Goal: Task Accomplishment & Management: Manage account settings

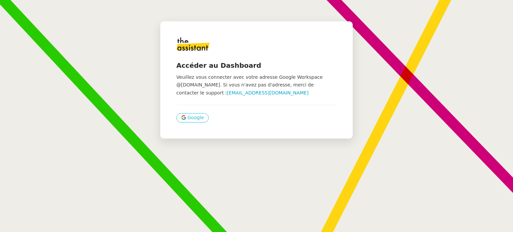
click at [187, 118] on span "Google" at bounding box center [195, 118] width 16 height 8
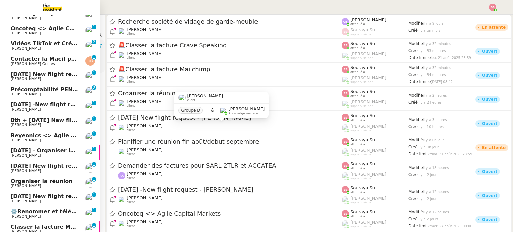
scroll to position [100, 0]
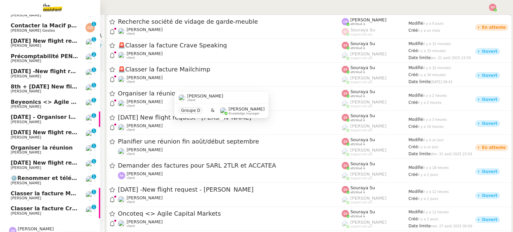
click at [21, 107] on span "Michael Khayat" at bounding box center [26, 107] width 30 height 4
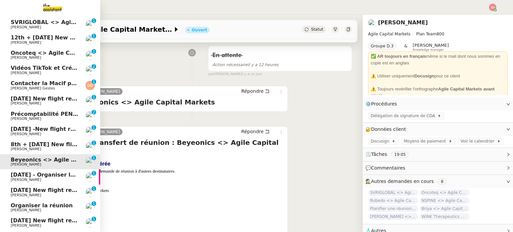
scroll to position [33, 0]
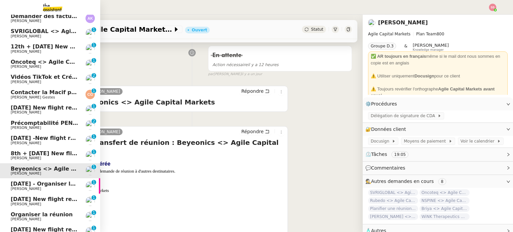
click at [54, 56] on link "Oncoteq <> Agile Capital Markets Michael Khayat 0 1 2 3 4 5 6 7 8 9" at bounding box center [50, 63] width 100 height 15
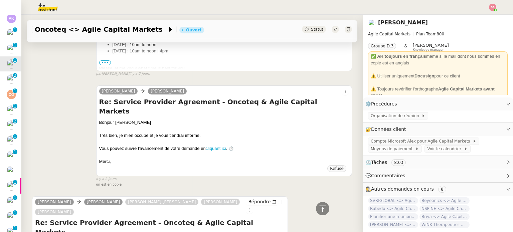
scroll to position [200, 0]
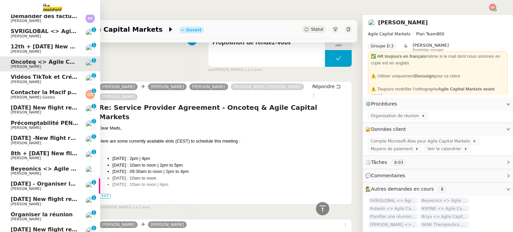
click at [50, 32] on span "SVRIGLOBAL <> Agile Capital Markets" at bounding box center [68, 31] width 115 height 6
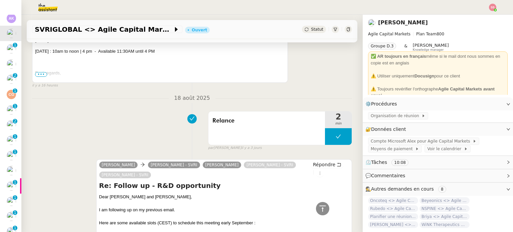
scroll to position [223, 0]
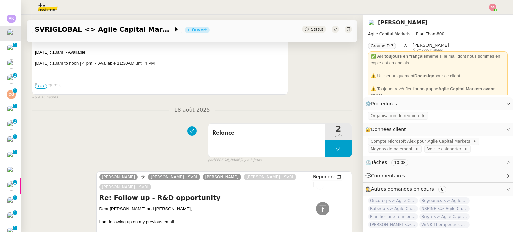
click at [36, 88] on span "•••" at bounding box center [41, 86] width 12 height 5
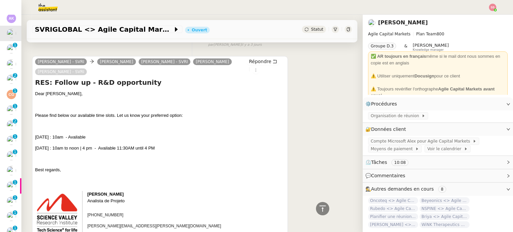
scroll to position [23, 0]
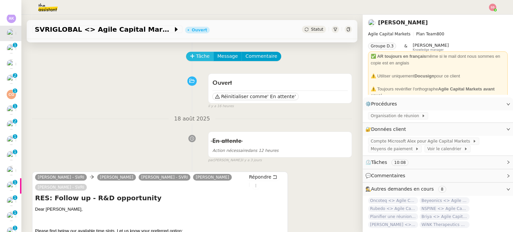
click at [196, 54] on span "Tâche" at bounding box center [203, 56] width 14 height 8
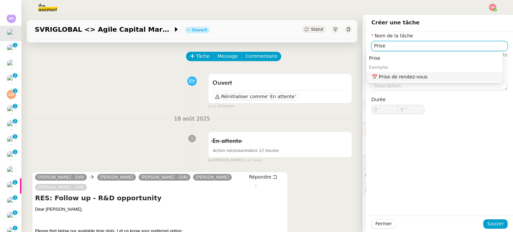
click at [383, 76] on div "📅 Prise de rendez-vous" at bounding box center [436, 77] width 128 height 6
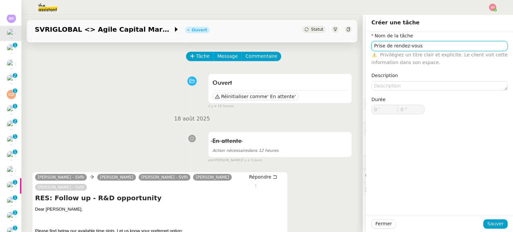
type input "Prise de rendez-vous"
click at [480, 221] on div at bounding box center [440, 223] width 88 height 9
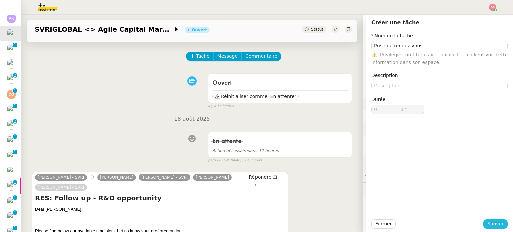
click at [481, 222] on div "Fermer Sauver" at bounding box center [439, 223] width 136 height 9
click at [483, 222] on button "Sauver" at bounding box center [495, 223] width 24 height 9
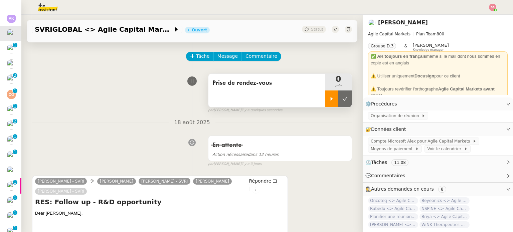
click at [327, 93] on div at bounding box center [331, 99] width 13 height 17
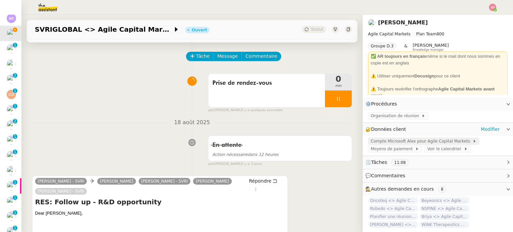
click at [441, 143] on span "Compte Microsoft Alex pour Agile Capital Markets" at bounding box center [422, 141] width 102 height 7
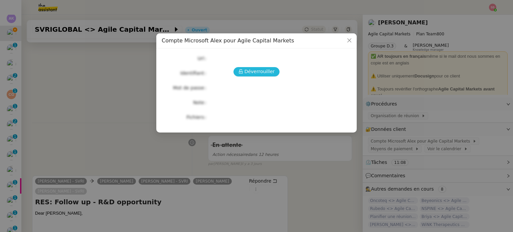
click at [275, 68] on button "Déverrouiller" at bounding box center [256, 71] width 46 height 9
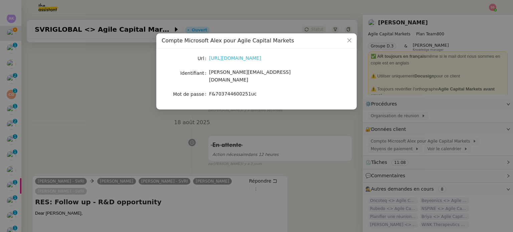
click at [261, 57] on link "https://www.office.com/?auth=2" at bounding box center [235, 57] width 52 height 5
click at [143, 119] on nz-modal-container "Compte Microsoft Alex pour Agile Capital Markets Url https://www.office.com/?au…" at bounding box center [256, 116] width 513 height 232
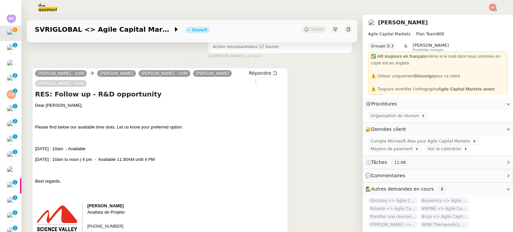
scroll to position [200, 0]
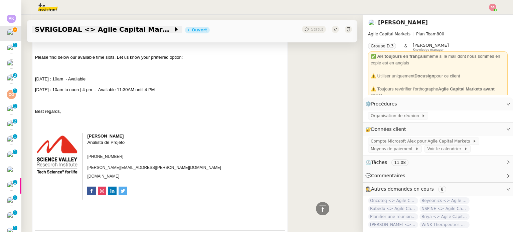
click at [95, 27] on span "SVRIGLOBAL <> Agile Capital Markets" at bounding box center [104, 29] width 138 height 7
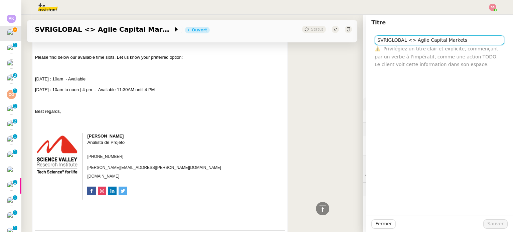
click at [406, 41] on input "SVRIGLOBAL <> Agile Capital Markets" at bounding box center [440, 40] width 130 height 10
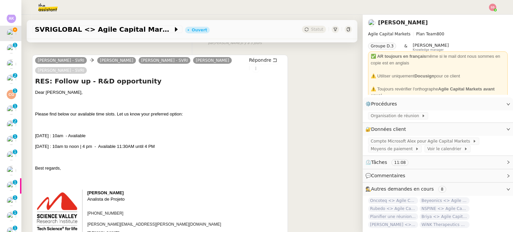
scroll to position [134, 0]
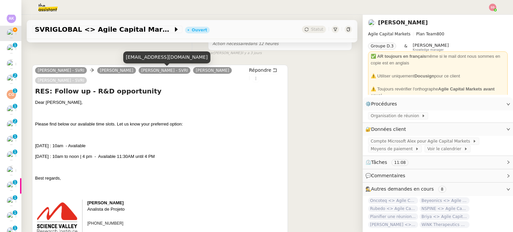
click at [147, 60] on div "agati@svriglobal.com" at bounding box center [166, 57] width 87 height 12
copy div "agati@svriglobal.com"
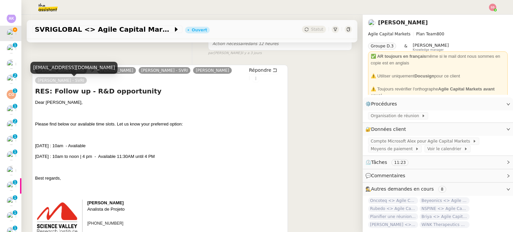
click at [66, 68] on div "ramacciotti@svriglobal.com" at bounding box center [73, 68] width 87 height 12
copy div "ramacciotti@svriglobal.com"
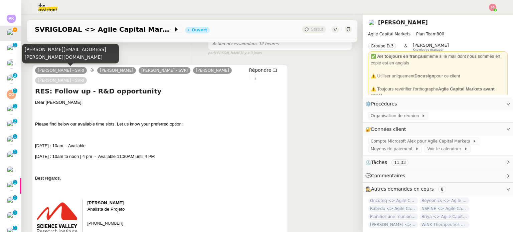
click at [59, 57] on div "debora.zaremba@svriglobal.com" at bounding box center [70, 54] width 97 height 20
copy div "debora.zaremba@svriglobal.com"
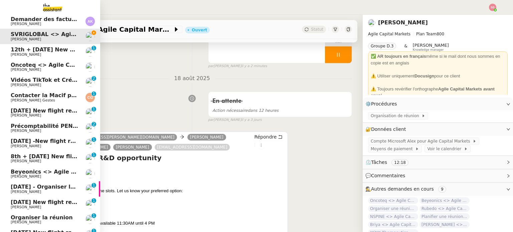
scroll to position [0, 0]
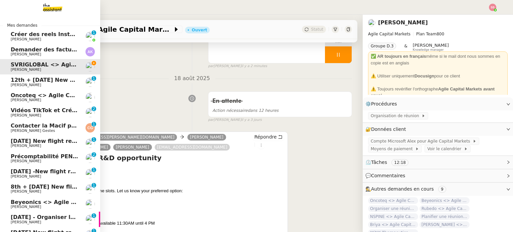
click at [43, 46] on link "Demander des factures pour SARL 2TLR et ACCATEA Andrea Khamvene" at bounding box center [50, 51] width 100 height 15
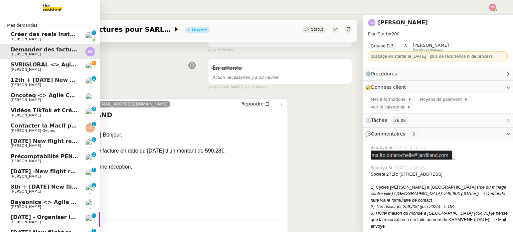
drag, startPoint x: 19, startPoint y: 62, endPoint x: 32, endPoint y: 77, distance: 19.2
click at [20, 62] on span "SVRIGLOBAL <> Agile Capital Markets" at bounding box center [68, 64] width 115 height 6
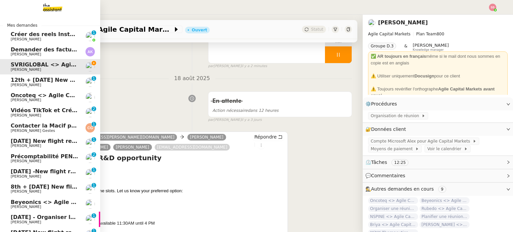
click at [36, 87] on span "Louis Frei" at bounding box center [44, 85] width 67 height 4
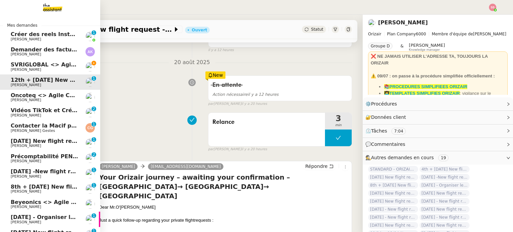
click at [35, 96] on span "Oncoteq <> Agile Capital Markets" at bounding box center [62, 95] width 102 height 6
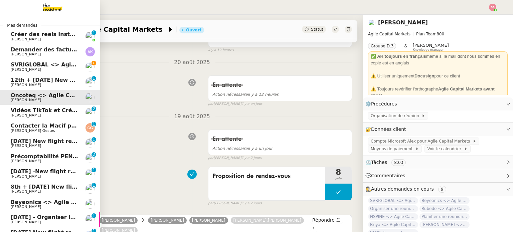
click at [35, 113] on span "Anthony Morcillo" at bounding box center [26, 115] width 30 height 4
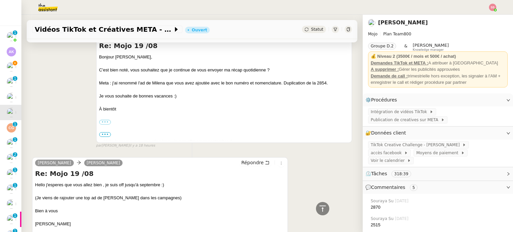
scroll to position [334, 0]
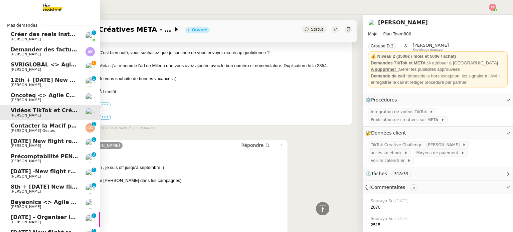
click at [30, 62] on span "SVRIGLOBAL <> Agile Capital Markets" at bounding box center [68, 64] width 115 height 6
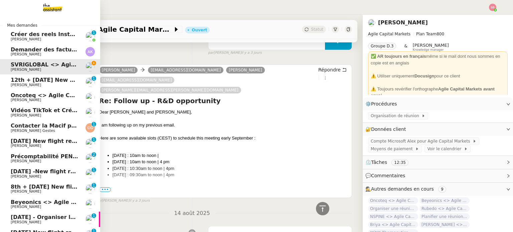
scroll to position [215, 0]
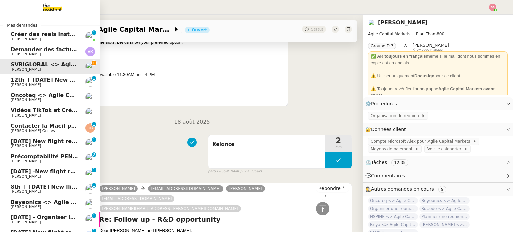
click at [37, 129] on span "Cédric Gestes" at bounding box center [44, 131] width 67 height 4
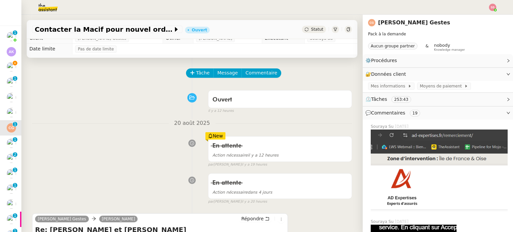
scroll to position [73, 0]
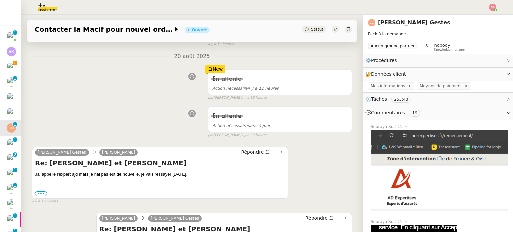
click at [311, 29] on span "Statut" at bounding box center [317, 29] width 12 height 5
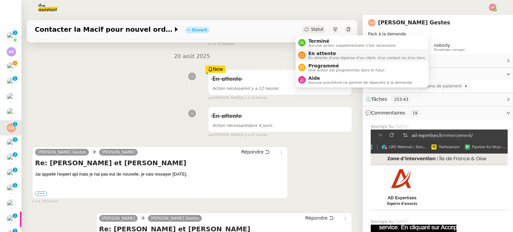
click at [309, 54] on span "En attente" at bounding box center [367, 53] width 118 height 5
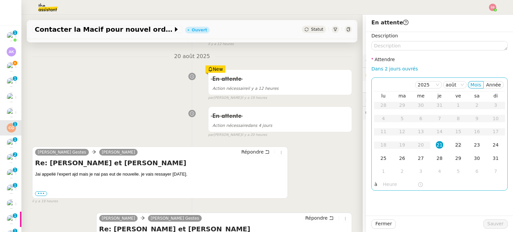
click at [455, 148] on div "22" at bounding box center [458, 144] width 7 height 7
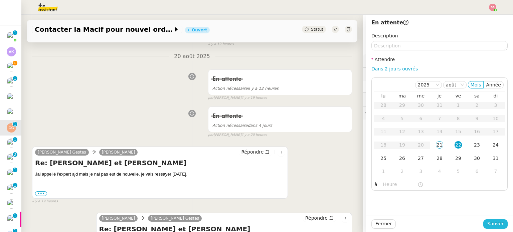
click at [487, 228] on span "Sauver" at bounding box center [495, 224] width 16 height 8
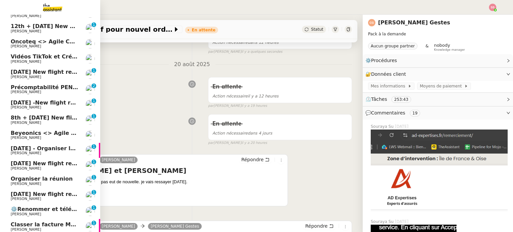
scroll to position [47, 0]
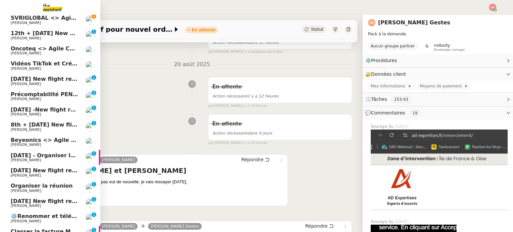
click at [41, 215] on span "⚙️Renommer et télécharger la facture PDF" at bounding box center [75, 216] width 129 height 6
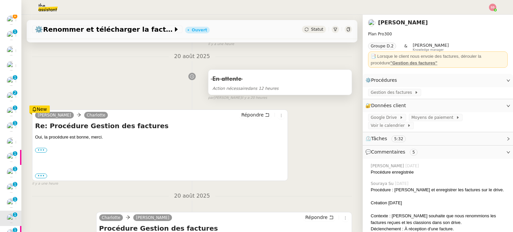
scroll to position [6, 0]
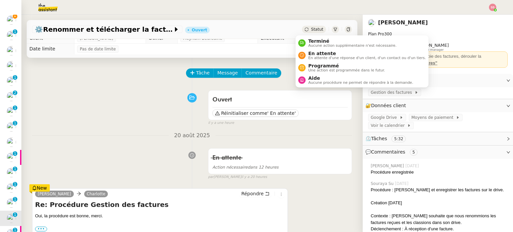
click at [311, 29] on span "Statut" at bounding box center [317, 29] width 12 height 5
click at [308, 40] on span "Terminé" at bounding box center [352, 40] width 88 height 5
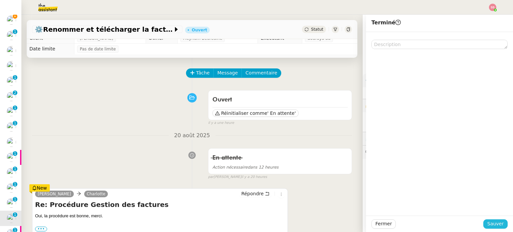
click at [494, 226] on span "Sauver" at bounding box center [495, 224] width 16 height 8
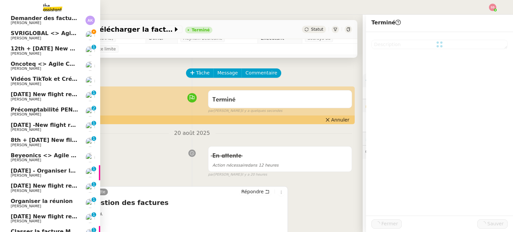
scroll to position [62, 0]
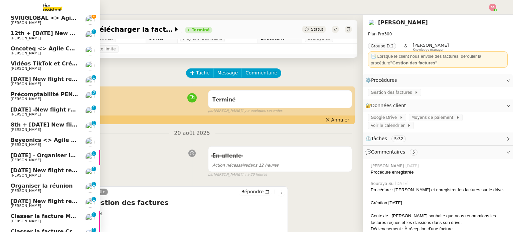
click at [41, 215] on span "Classer la facture Mailchimp" at bounding box center [54, 216] width 86 height 6
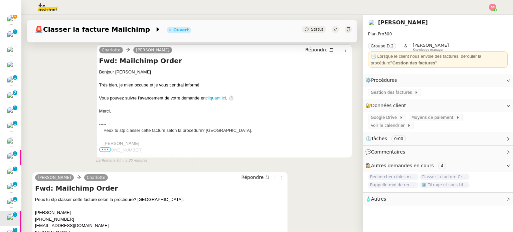
scroll to position [173, 0]
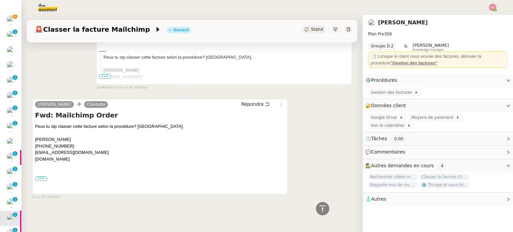
drag, startPoint x: 40, startPoint y: 179, endPoint x: 52, endPoint y: 174, distance: 13.0
click at [40, 180] on label "•••" at bounding box center [41, 178] width 12 height 5
click at [0, 0] on input "•••" at bounding box center [0, 0] width 0 height 0
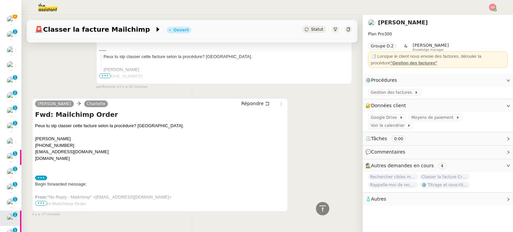
scroll to position [195, 0]
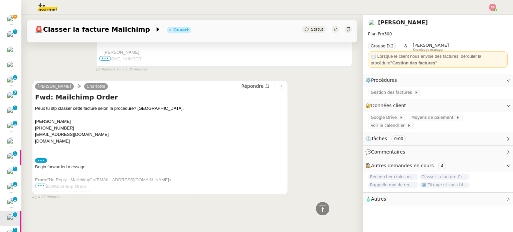
click at [43, 185] on span "•••" at bounding box center [41, 186] width 12 height 5
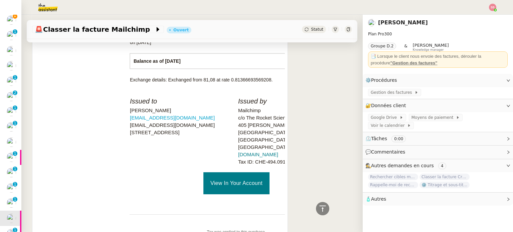
scroll to position [557, 0]
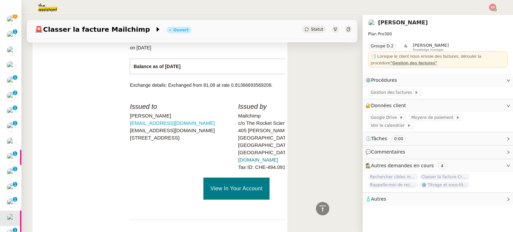
click at [225, 178] on link "View In Your Account" at bounding box center [236, 189] width 66 height 22
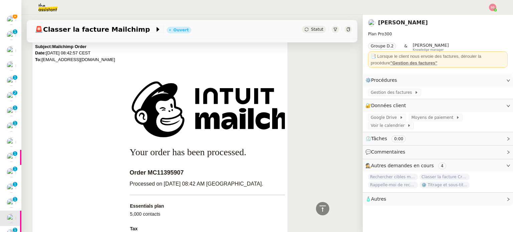
scroll to position [324, 0]
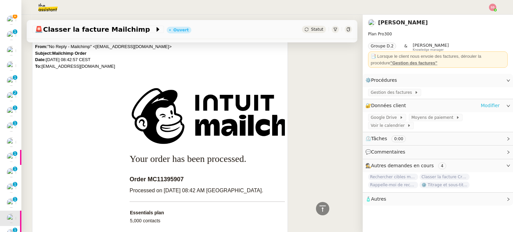
click at [488, 108] on link "Modifier" at bounding box center [490, 106] width 19 height 8
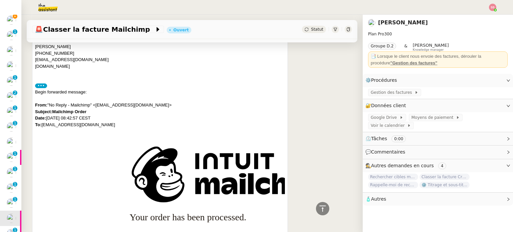
scroll to position [257, 0]
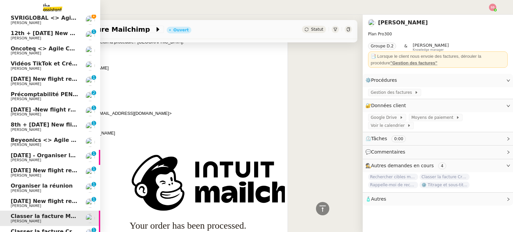
click at [55, 23] on span "Michael Khayat" at bounding box center [44, 23] width 67 height 4
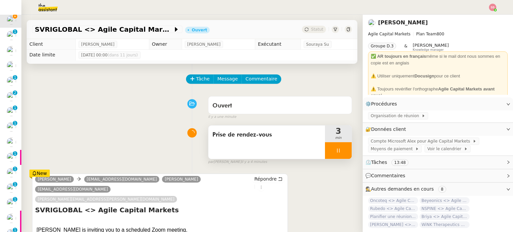
click at [338, 154] on div at bounding box center [338, 150] width 27 height 17
click at [338, 154] on button at bounding box center [344, 150] width 13 height 17
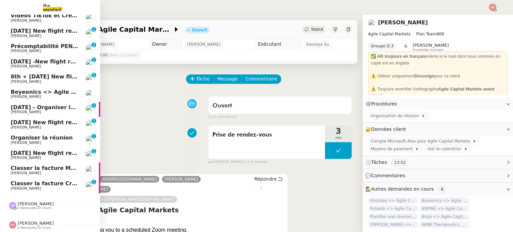
click at [43, 187] on span "Benjamin Delahaye" at bounding box center [44, 189] width 67 height 4
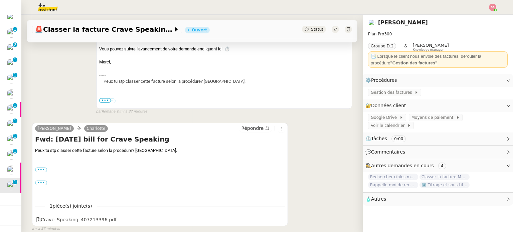
scroll to position [184, 0]
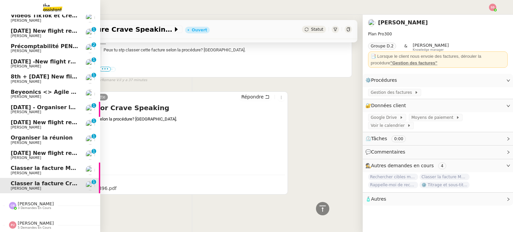
click at [23, 171] on span "Benjamin Delahaye" at bounding box center [26, 173] width 30 height 4
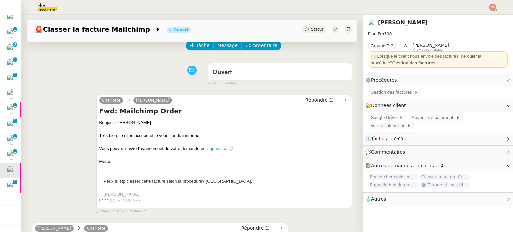
scroll to position [33, 0]
click at [197, 47] on span "Tâche" at bounding box center [203, 46] width 14 height 8
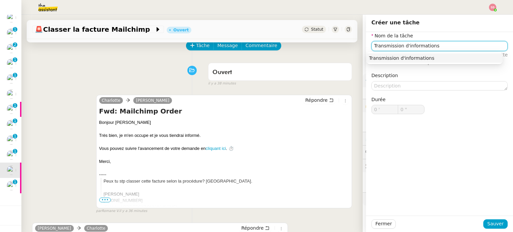
type input "Transmission d'informations"
click at [414, 63] on div "Transmission d'informations" at bounding box center [434, 58] width 136 height 12
click at [414, 59] on div "Transmission d'informations" at bounding box center [434, 58] width 131 height 6
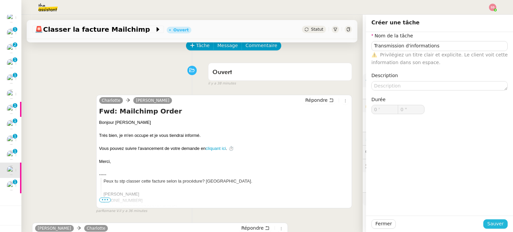
click at [491, 226] on span "Sauver" at bounding box center [495, 224] width 16 height 8
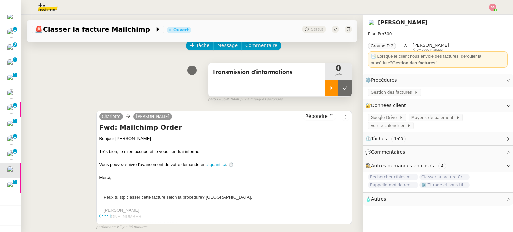
click at [327, 87] on div at bounding box center [331, 88] width 13 height 17
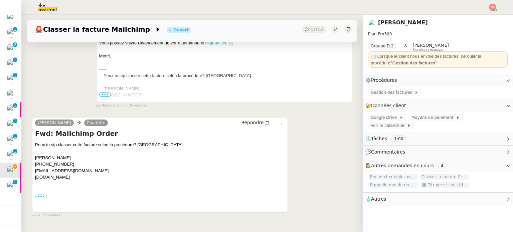
scroll to position [178, 0]
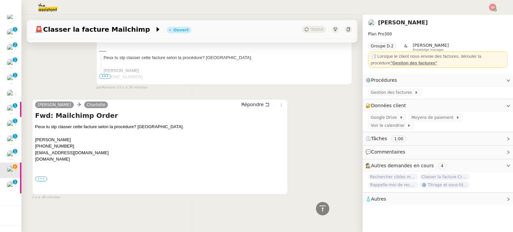
click at [44, 177] on label "•••" at bounding box center [41, 179] width 12 height 5
click at [0, 0] on input "•••" at bounding box center [0, 0] width 0 height 0
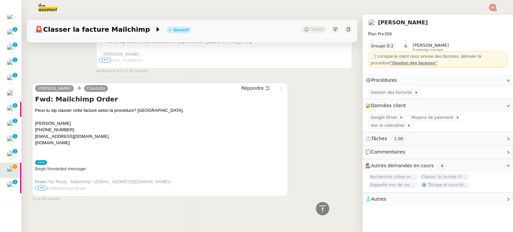
scroll to position [196, 0]
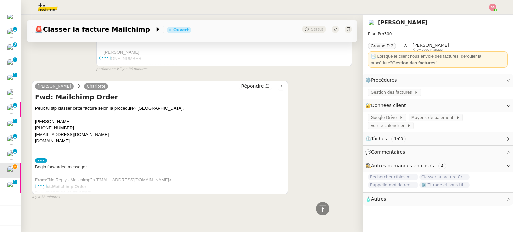
click at [43, 184] on span "•••" at bounding box center [41, 186] width 12 height 5
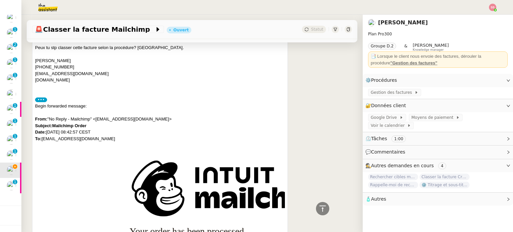
scroll to position [191, 0]
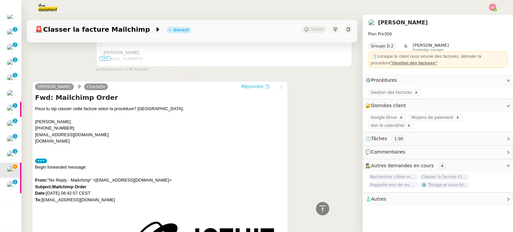
click at [248, 88] on span "Répondre" at bounding box center [252, 86] width 22 height 7
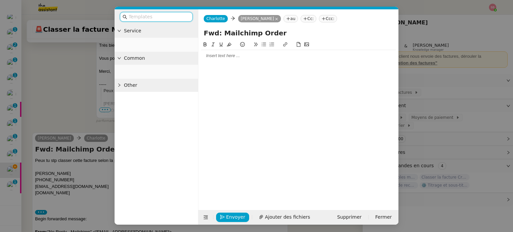
scroll to position [243, 0]
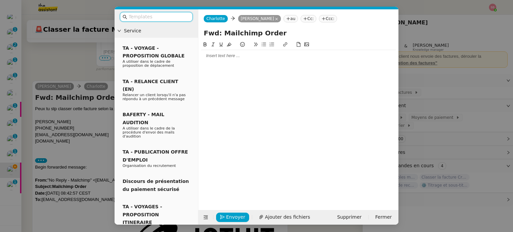
click at [140, 16] on input "text" at bounding box center [159, 17] width 60 height 8
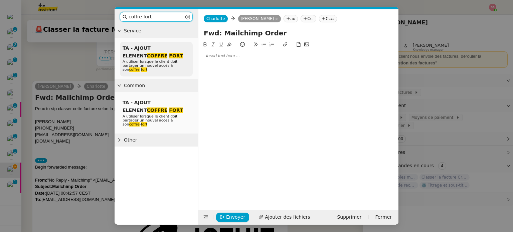
type input "coffre fort"
click at [140, 49] on span "TA - AJOUT ELEMENT COFFRE FORT" at bounding box center [153, 51] width 60 height 13
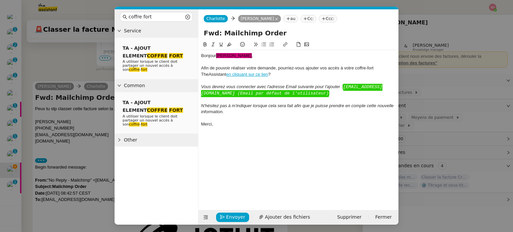
scroll to position [308, 0]
drag, startPoint x: 240, startPoint y: 54, endPoint x: 216, endPoint y: 51, distance: 23.9
click at [216, 51] on div "Bonjour ﻿Benjamin﻿ , Afin de pouvoir réaliser votre demande, pourriez-vous ajou…" at bounding box center [298, 90] width 195 height 80
click at [248, 51] on div "Bonjour ﻿Benjamin﻿ , Afin de pouvoir réaliser votre demande, pourriez-vous ajou…" at bounding box center [298, 90] width 195 height 80
drag, startPoint x: 238, startPoint y: 53, endPoint x: 218, endPoint y: 54, distance: 20.1
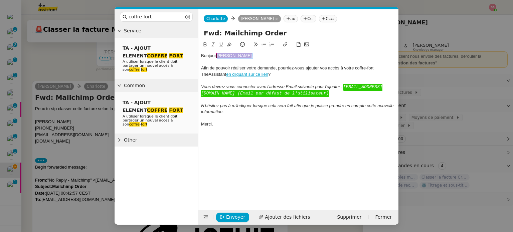
click at [218, 54] on div "Bonjour ﻿Benjamin﻿ ," at bounding box center [298, 56] width 195 height 6
click at [231, 44] on icon at bounding box center [229, 44] width 5 height 5
click at [241, 54] on div "Bonjour ﻿ Benjamin﻿," at bounding box center [298, 56] width 195 height 6
click at [244, 56] on div "Bonjour ﻿ Benjamin﻿," at bounding box center [298, 56] width 195 height 6
drag, startPoint x: 232, startPoint y: 50, endPoint x: 217, endPoint y: 53, distance: 14.9
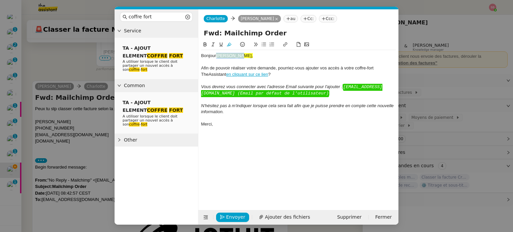
click at [217, 53] on div "Bonjour ﻿ Benjamin﻿," at bounding box center [298, 56] width 195 height 6
click at [229, 44] on icon at bounding box center [229, 44] width 5 height 5
click at [292, 84] on div "Vous devrez vous connecter avec l'adresse Email suivante pour l'ajouter : ﻿ xxx…" at bounding box center [298, 90] width 195 height 13
click at [262, 57] on div "Bonjour ﻿ Benjamin﻿," at bounding box center [298, 56] width 195 height 6
click at [339, 66] on div "Afin de pouvoir réaliser votre demande, pourriez-vous ajouter vos accès à votre…" at bounding box center [298, 71] width 195 height 12
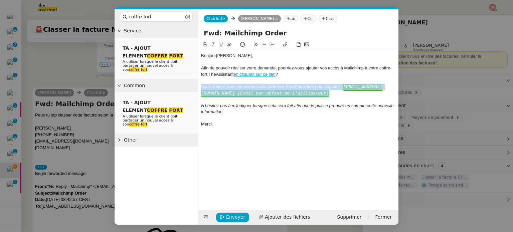
drag, startPoint x: 323, startPoint y: 96, endPoint x: 200, endPoint y: 88, distance: 123.5
click at [200, 88] on nz-spin "Bonjour ﻿ Benjamin﻿, Afin de pouvoir réaliser votre demande, pourriez-vous ajou…" at bounding box center [298, 122] width 200 height 162
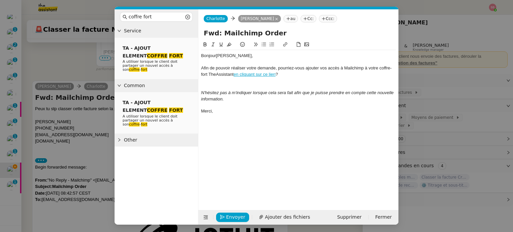
click at [217, 81] on div at bounding box center [298, 80] width 195 height 6
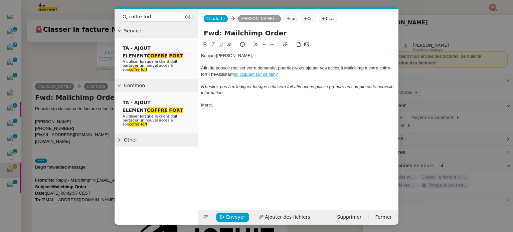
click at [264, 57] on div "Bonjour ﻿ Benjamin﻿," at bounding box center [298, 56] width 195 height 6
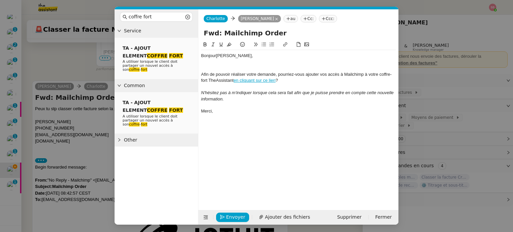
scroll to position [301, 0]
click at [250, 65] on div at bounding box center [298, 68] width 195 height 6
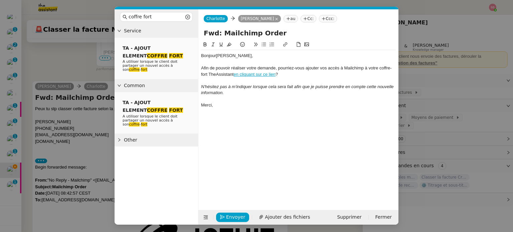
scroll to position [295, 0]
click at [84, 118] on nz-modal-container "coffre fort Service TA - AJOUT ELEMENT COFFRE FORT A utiliser lorsque le client…" at bounding box center [256, 116] width 513 height 232
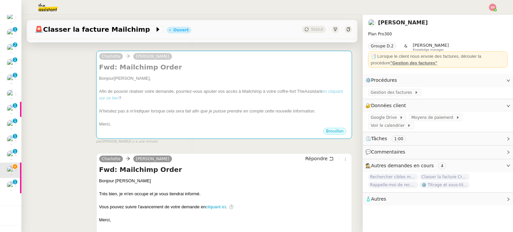
scroll to position [94, 0]
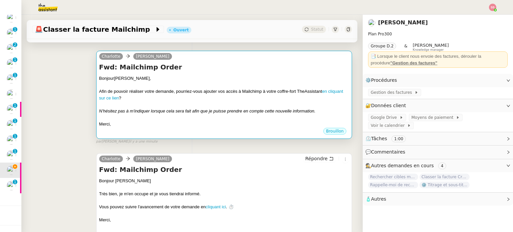
click at [251, 81] on div "Bonjour ﻿ Benjamin﻿," at bounding box center [224, 78] width 250 height 7
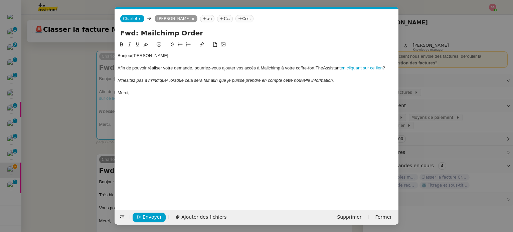
scroll to position [0, 34]
click at [153, 217] on span "Envoyer" at bounding box center [152, 217] width 19 height 8
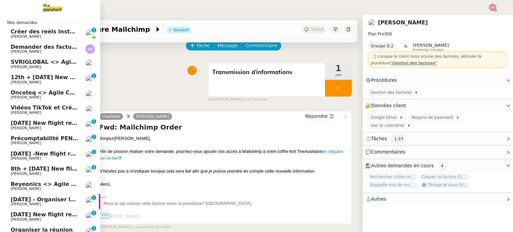
scroll to position [0, 0]
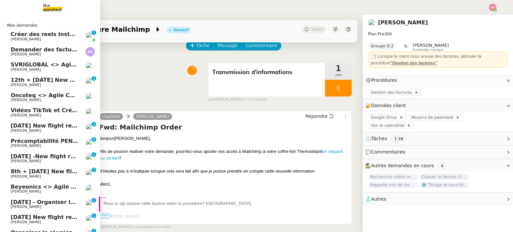
click at [63, 32] on span "Créer des reels Instagram" at bounding box center [50, 34] width 78 height 6
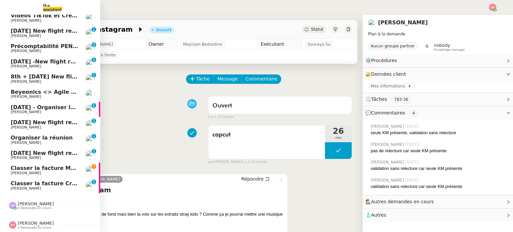
scroll to position [99, 0]
click at [49, 167] on span "Classer la facture Mailchimp" at bounding box center [54, 168] width 86 height 6
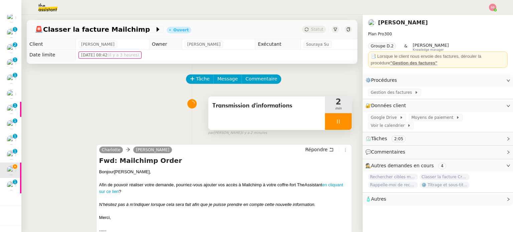
click at [334, 122] on div at bounding box center [338, 121] width 27 height 17
click at [343, 123] on icon at bounding box center [345, 122] width 5 height 4
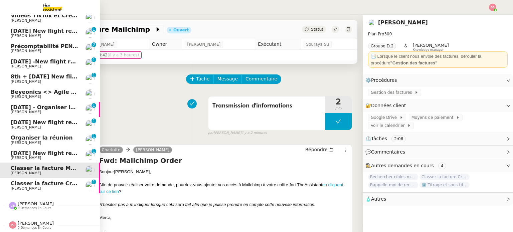
click at [34, 135] on span "Organiser la réunion" at bounding box center [42, 138] width 62 height 6
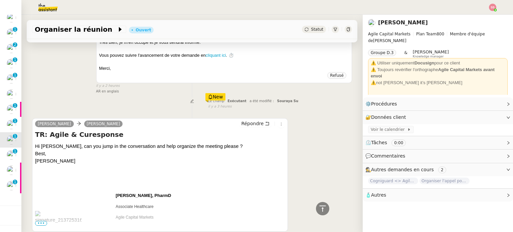
scroll to position [297, 0]
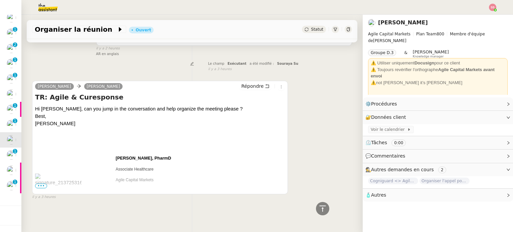
click at [40, 184] on span "•••" at bounding box center [41, 186] width 12 height 5
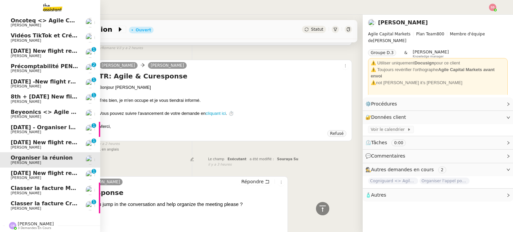
scroll to position [99, 0]
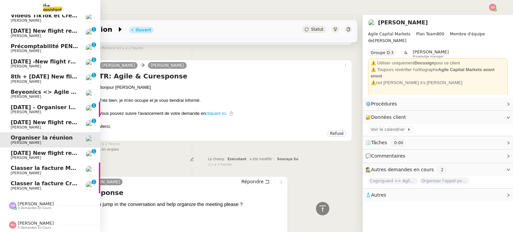
click at [35, 165] on span "Classer la facture Mailchimp" at bounding box center [54, 168] width 86 height 6
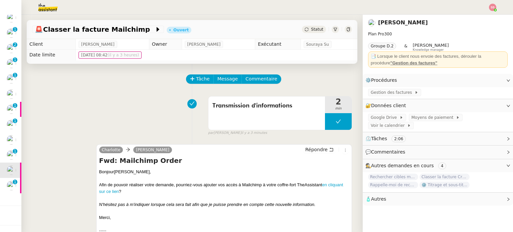
scroll to position [33, 0]
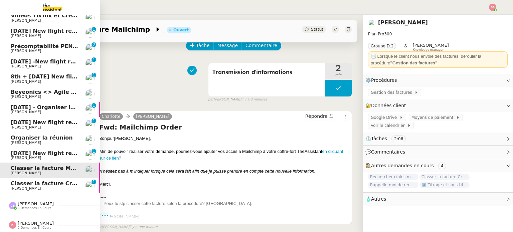
click at [40, 135] on span "Organiser la réunion" at bounding box center [42, 138] width 62 height 6
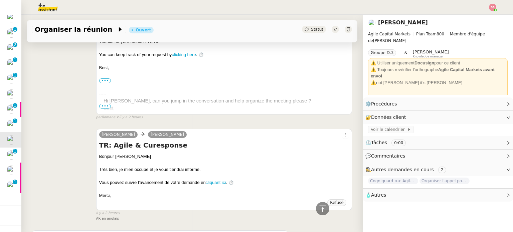
scroll to position [167, 0]
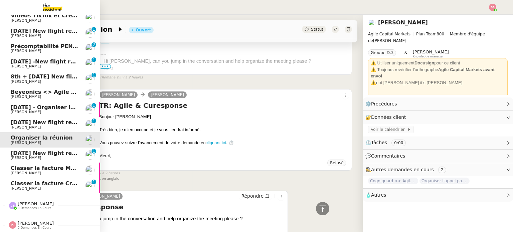
click at [42, 165] on span "Classer la facture Mailchimp" at bounding box center [54, 168] width 86 height 6
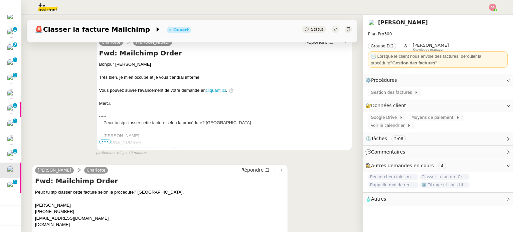
scroll to position [241, 0]
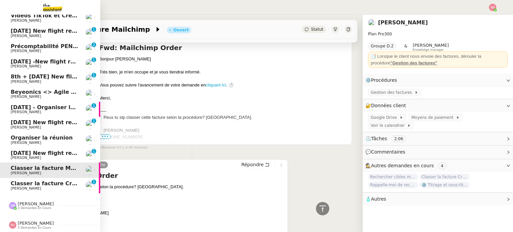
click at [40, 141] on span "Steve BENCHETRIT" at bounding box center [44, 143] width 67 height 4
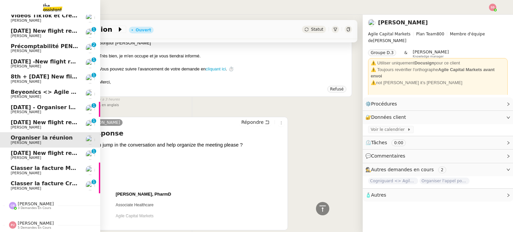
click at [51, 165] on span "Classer la facture Mailchimp" at bounding box center [54, 168] width 86 height 6
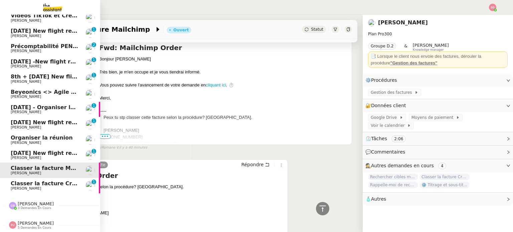
click at [47, 180] on span "Classer la facture Crave Speaking" at bounding box center [62, 183] width 102 height 6
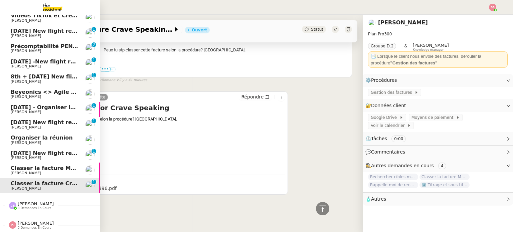
scroll to position [184, 0]
click at [51, 137] on span "Organiser la réunion" at bounding box center [42, 138] width 62 height 6
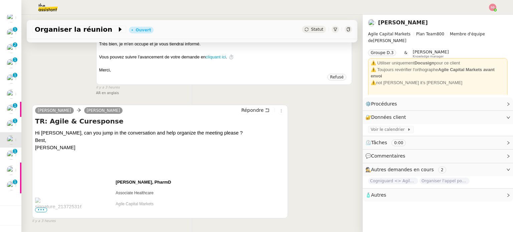
scroll to position [282, 0]
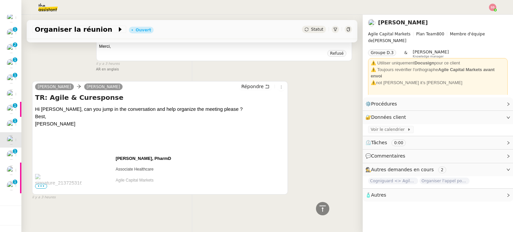
click at [44, 184] on span "•••" at bounding box center [41, 186] width 12 height 5
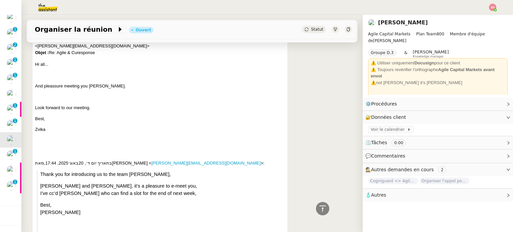
scroll to position [515, 0]
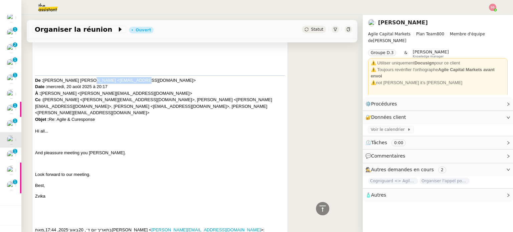
drag, startPoint x: 83, startPoint y: 82, endPoint x: 130, endPoint y: 84, distance: 46.8
click at [130, 84] on span "Slovin Zvi Ben Ami <zvikaslovin@gmail.com> Date : mercredi, 20 août 2025 à 20:1…" at bounding box center [153, 100] width 237 height 44
copy span "zvikaslovin@gmail.com"
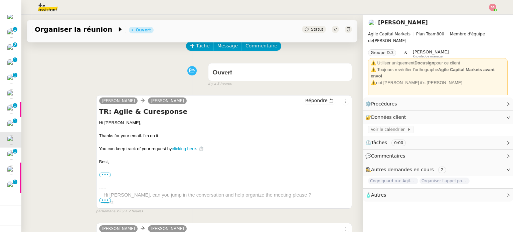
scroll to position [33, 0]
click at [220, 46] on span "Message" at bounding box center [227, 46] width 20 height 8
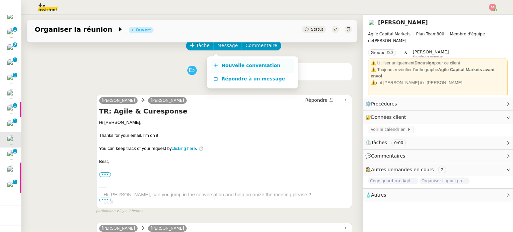
click at [225, 64] on span "Nouvelle conversation" at bounding box center [250, 65] width 59 height 5
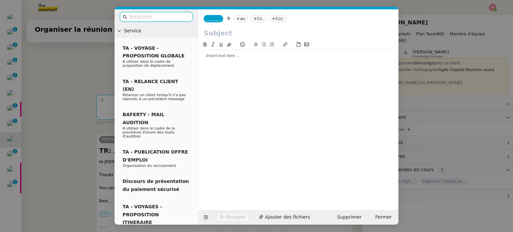
click at [238, 19] on nz-tag "au" at bounding box center [240, 18] width 14 height 7
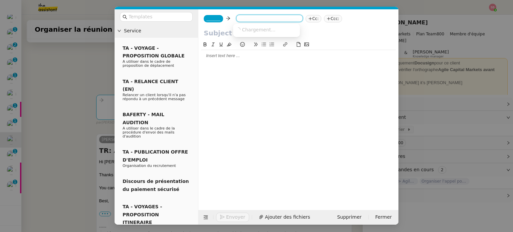
paste input "zvikaslovin@gmail.com"
type input "zvikaslovin@gmail.com"
click at [253, 29] on span "zvikaslovin@gmail.com" at bounding box center [277, 29] width 82 height 5
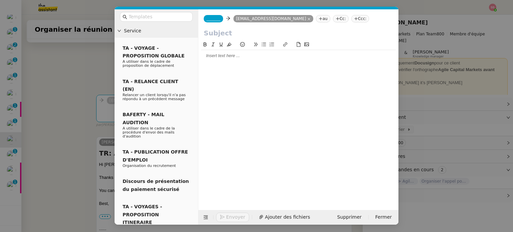
click at [316, 21] on nz-tag "au" at bounding box center [323, 18] width 14 height 7
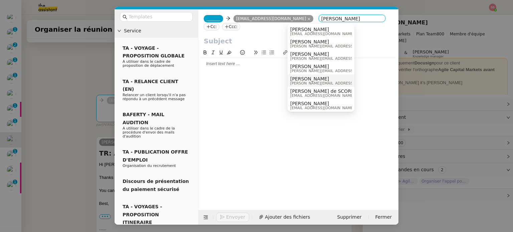
type input "steve"
click at [312, 79] on span "Steve BENCHETRIT" at bounding box center [337, 78] width 95 height 5
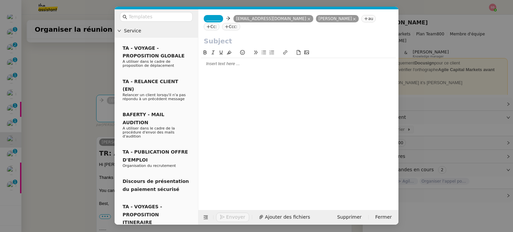
click at [89, 79] on nz-modal-container "Service TA - VOYAGE - PROPOSITION GLOBALE A utiliser dans le cadre de propositi…" at bounding box center [256, 116] width 513 height 232
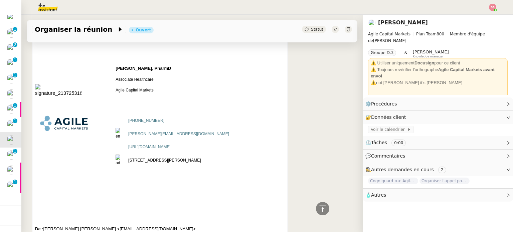
scroll to position [501, 0]
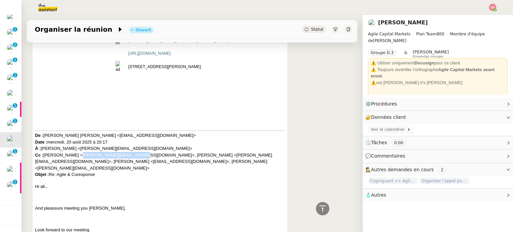
drag, startPoint x: 126, startPoint y: 157, endPoint x: 73, endPoint y: 157, distance: 52.1
click at [73, 157] on span "Slovin Zvi Ben Ami <zvikaslovin@gmail.com> Date : mercredi, 20 août 2025 à 20:1…" at bounding box center [153, 155] width 237 height 44
copy span "michal.y.fisher@gmail.com"
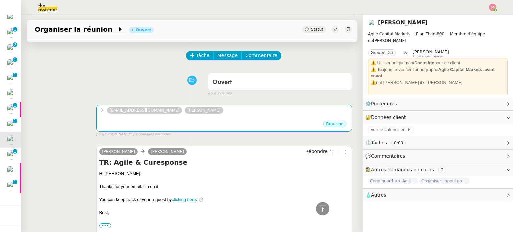
scroll to position [0, 0]
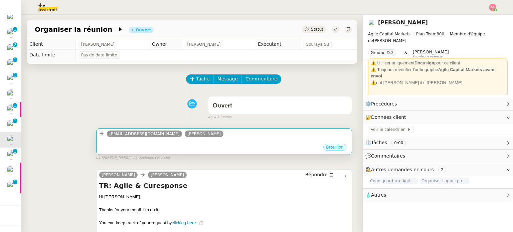
click at [207, 137] on div "zvikaslovin@gmail.com Steve BENCHETRIT" at bounding box center [224, 135] width 250 height 10
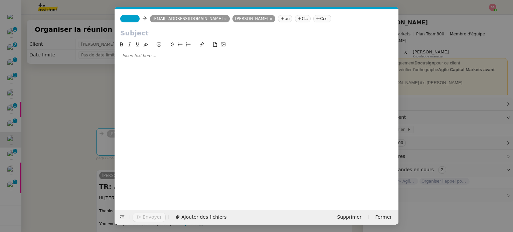
scroll to position [0, 14]
click at [278, 16] on nz-tag "au" at bounding box center [285, 18] width 14 height 7
paste input "michal.y.fisher@gmail.com"
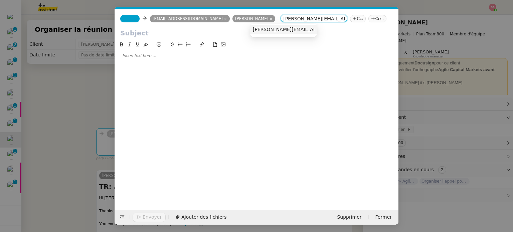
type input "michal.y.fisher@gmail.com"
click at [264, 32] on span "michal.y.fisher@gmail.com" at bounding box center [313, 29] width 121 height 5
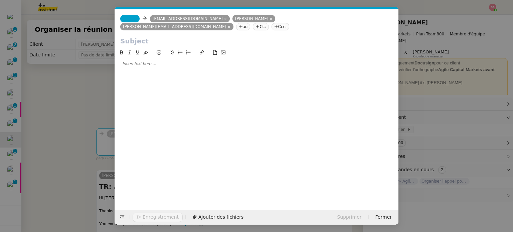
click at [42, 108] on nz-modal-container "Service TA - VOYAGE - PROPOSITION GLOBALE A utiliser dans le cadre de propositi…" at bounding box center [256, 116] width 513 height 232
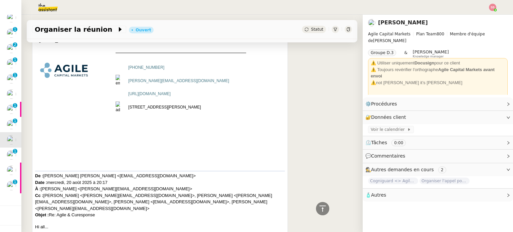
scroll to position [534, 0]
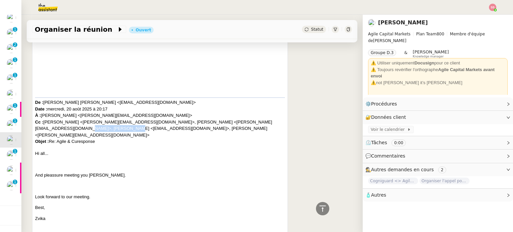
drag, startPoint x: 81, startPoint y: 130, endPoint x: 38, endPoint y: 131, distance: 43.5
click at [38, 131] on span "Slovin Zvi Ben Ami <zvikaslovin@gmail.com> Date : mercredi, 20 août 2025 à 20:1…" at bounding box center [153, 122] width 237 height 44
copy span "guy@curesponse.tech"
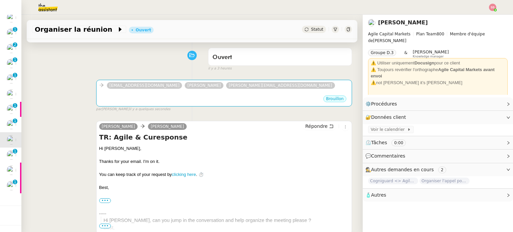
scroll to position [0, 0]
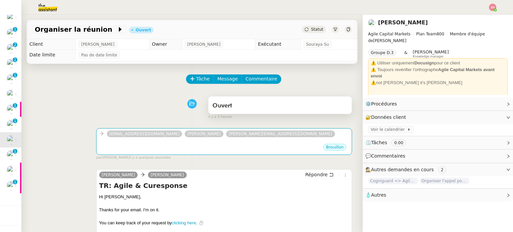
click at [253, 105] on div "Ouvert" at bounding box center [279, 106] width 135 height 11
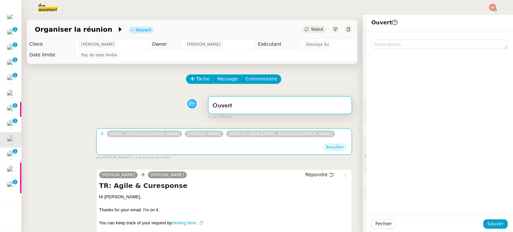
drag, startPoint x: 130, startPoint y: 91, endPoint x: 136, endPoint y: 97, distance: 8.0
click at [130, 91] on div "Tâche Message Commentaire" at bounding box center [192, 82] width 320 height 16
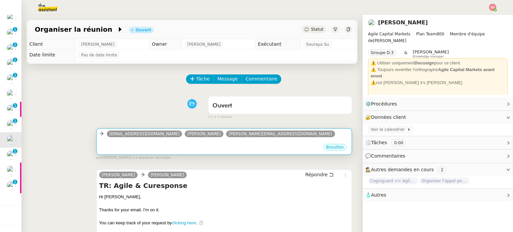
click at [187, 137] on link "Steve BENCHETRIT" at bounding box center [204, 134] width 39 height 6
click at [259, 143] on div "•••" at bounding box center [224, 141] width 250 height 3
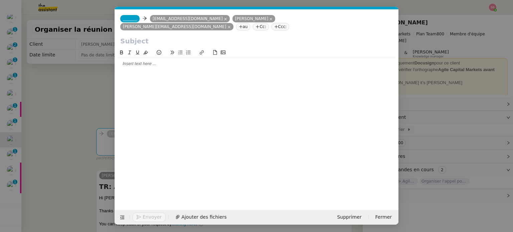
scroll to position [0, 14]
click at [251, 23] on nz-tag "au" at bounding box center [243, 26] width 14 height 7
paste input "guy@curesponse.tech"
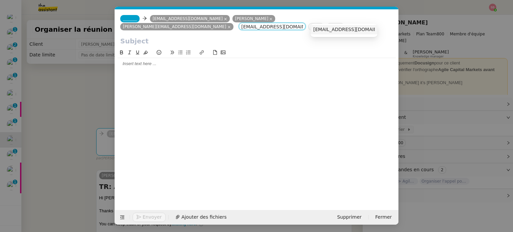
type input "guy@curesponse.tech"
click at [325, 28] on span "guy@curesponse.tech" at bounding box center [354, 29] width 82 height 5
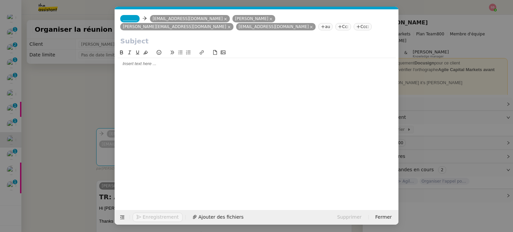
click at [56, 105] on nz-modal-container "Service TA - VOYAGE - PROPOSITION GLOBALE A utiliser dans le cadre de propositi…" at bounding box center [256, 116] width 513 height 232
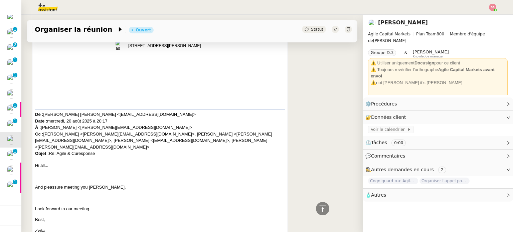
scroll to position [534, 0]
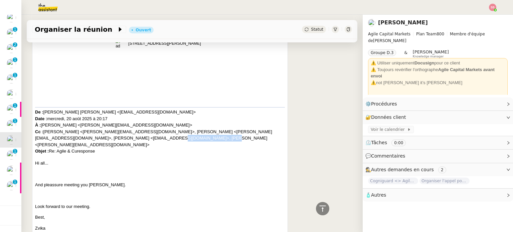
drag, startPoint x: 115, startPoint y: 128, endPoint x: 164, endPoint y: 129, distance: 49.1
click at [164, 129] on span "Slovin Zvi Ben Ami <zvikaslovin@gmail.com> Date : mercredi, 20 août 2025 à 20:1…" at bounding box center [153, 132] width 237 height 44
copy span "david.narrow@gmail.com"
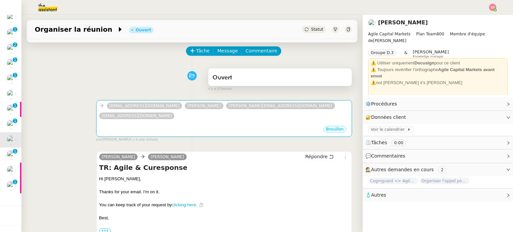
scroll to position [0, 0]
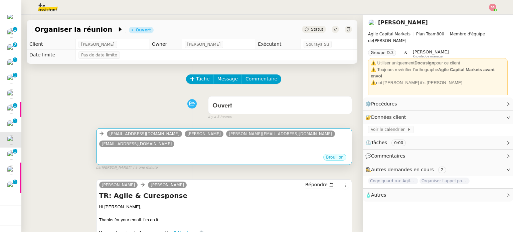
click at [208, 153] on div "Brouillon" at bounding box center [224, 158] width 250 height 10
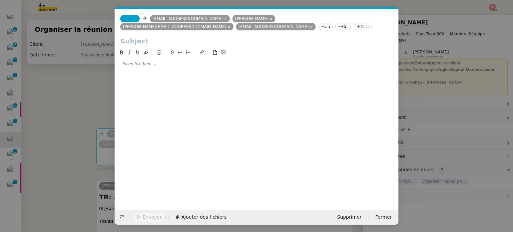
scroll to position [0, 14]
click at [333, 23] on nz-tag "au" at bounding box center [325, 26] width 14 height 7
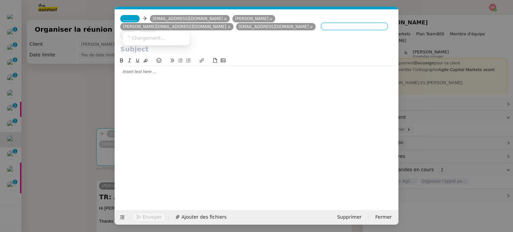
paste input "david.narrow@gmail.com"
type input "david.narrow@gmail.com"
click at [181, 40] on div "david.narrow@gmail.com" at bounding box center [169, 37] width 87 height 5
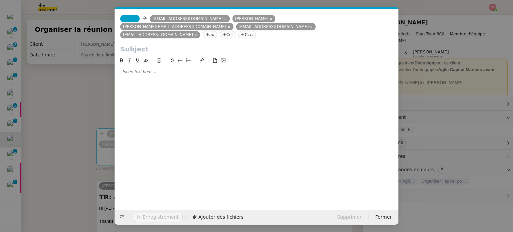
click at [69, 103] on nz-modal-container "Service TA - VOYAGE - PROPOSITION GLOBALE A utiliser dans le cadre de propositi…" at bounding box center [256, 116] width 513 height 232
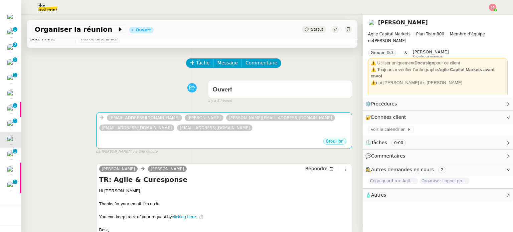
scroll to position [0, 0]
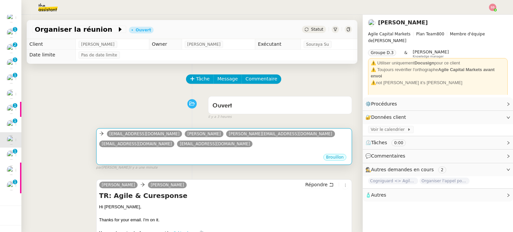
click at [174, 142] on div "zvikaslovin@gmail.com Steve BENCHETRIT michal.y.fisher@gmail.com guy@curesponse…" at bounding box center [224, 140] width 250 height 20
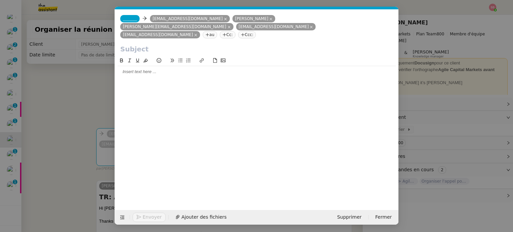
scroll to position [0, 14]
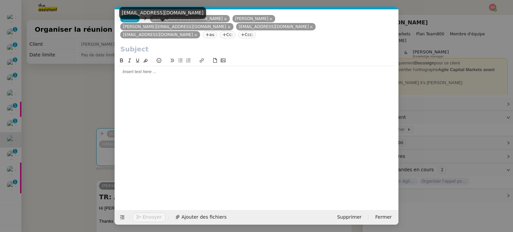
click at [123, 20] on div "david.narrow@gmail.com" at bounding box center [162, 15] width 87 height 17
click at [128, 20] on div "david.narrow@gmail.com" at bounding box center [162, 15] width 87 height 17
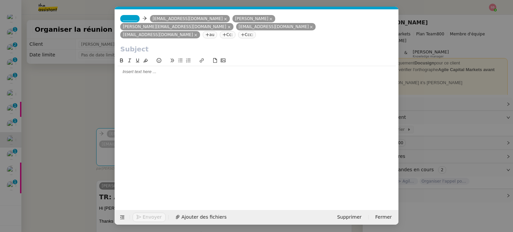
click at [128, 18] on span "_______" at bounding box center [130, 18] width 14 height 5
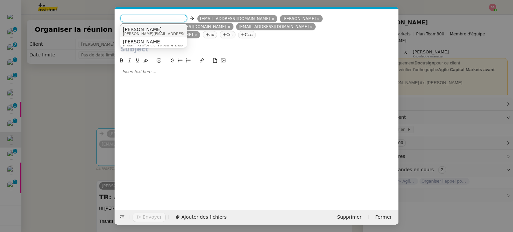
click at [162, 32] on span "alex.caron@agilecapitalmarkets.com" at bounding box center [170, 34] width 95 height 4
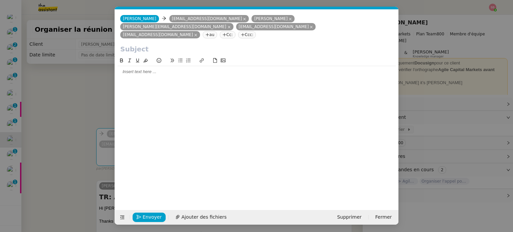
click at [76, 90] on nz-modal-container "Service TA - VOYAGE - PROPOSITION GLOBALE A utiliser dans le cadre de propositi…" at bounding box center [256, 116] width 513 height 232
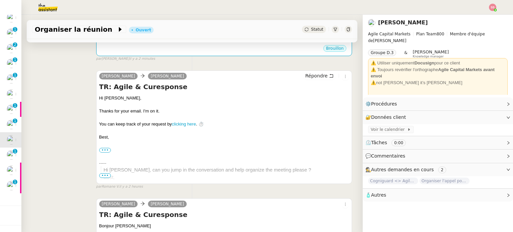
scroll to position [67, 0]
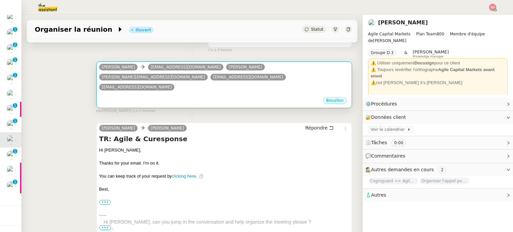
click at [204, 84] on div "Alex CARON zvikaslovin@gmail.com Steve BENCHETRIT michal.y.fisher@gmail.com guy…" at bounding box center [224, 78] width 250 height 30
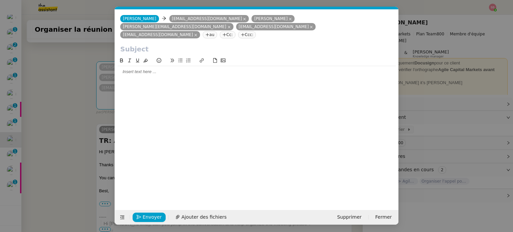
scroll to position [0, 14]
drag, startPoint x: 86, startPoint y: 97, endPoint x: 93, endPoint y: 102, distance: 8.4
click at [87, 98] on nz-modal-container "Service TA - VOYAGE - PROPOSITION GLOBALE A utiliser dans le cadre de propositi…" at bounding box center [256, 116] width 513 height 232
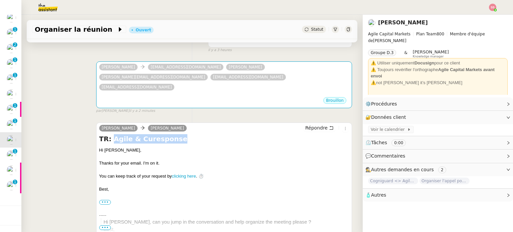
drag, startPoint x: 172, startPoint y: 132, endPoint x: 108, endPoint y: 132, distance: 63.8
click at [108, 134] on h4 "TR: Agile & Curesponse" at bounding box center [224, 138] width 250 height 9
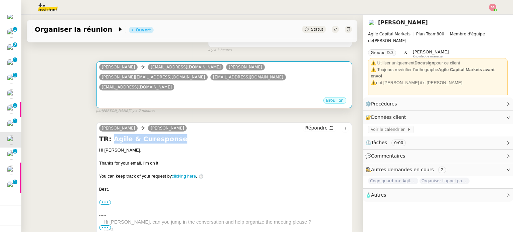
copy h4 "Agile & Curesponse"
click at [155, 93] on div "•••" at bounding box center [224, 94] width 250 height 3
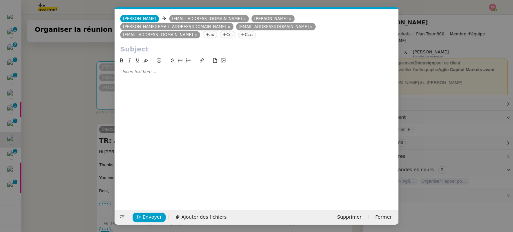
click at [147, 44] on input "text" at bounding box center [256, 49] width 273 height 10
paste input "Agile & Curesponse"
type input "Agile & Curesponse"
click at [138, 68] on div at bounding box center [257, 71] width 278 height 11
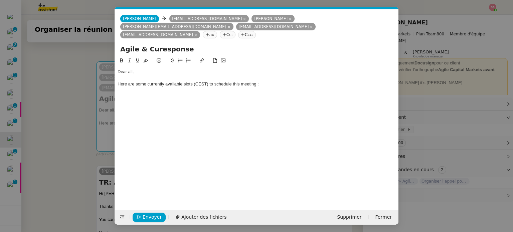
click at [181, 58] on icon at bounding box center [180, 60] width 5 height 5
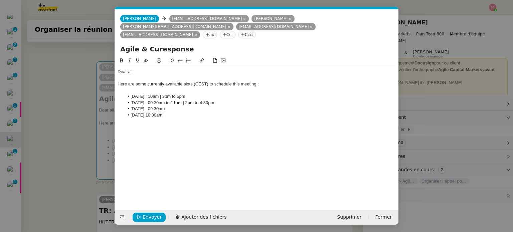
click at [181, 112] on li "Thursday September 4th | 10:30am |" at bounding box center [260, 115] width 272 height 6
click at [213, 112] on li "Thursday September 4th : 10:30am |" at bounding box center [260, 115] width 272 height 6
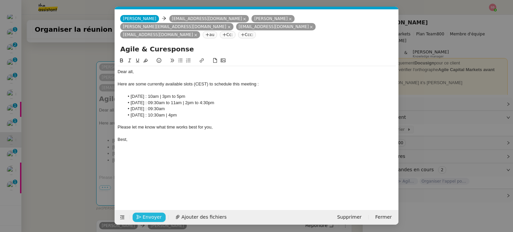
click at [152, 215] on span "Envoyer" at bounding box center [152, 217] width 19 height 8
click at [152, 215] on span "Confirmer l'envoi" at bounding box center [163, 217] width 40 height 8
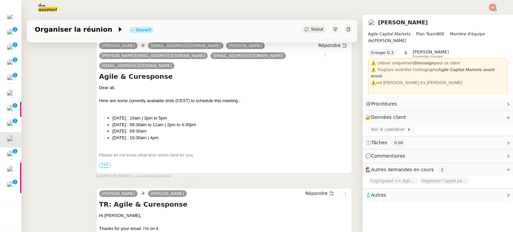
scroll to position [100, 0]
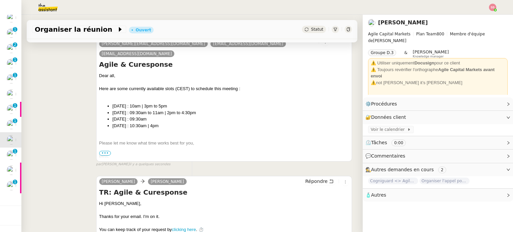
click at [145, 60] on h4 "Agile & Curesponse" at bounding box center [224, 64] width 250 height 9
click at [117, 31] on icon at bounding box center [120, 29] width 7 height 7
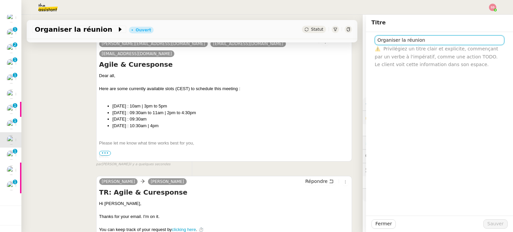
click at [416, 39] on input "Organiser la réunion" at bounding box center [440, 40] width 130 height 10
type input "Curesponse <> Agile Capital Markets"
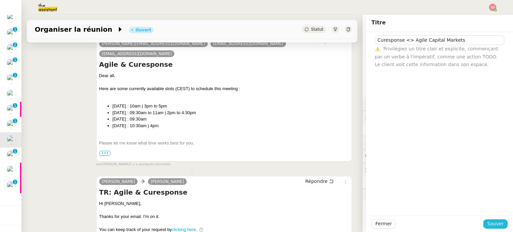
click at [483, 221] on button "Sauver" at bounding box center [495, 223] width 24 height 9
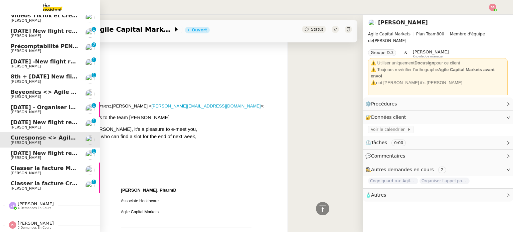
scroll to position [802, 0]
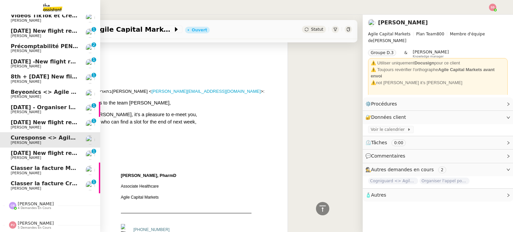
click at [33, 181] on span "Classer la facture Crave Speaking" at bounding box center [62, 183] width 102 height 6
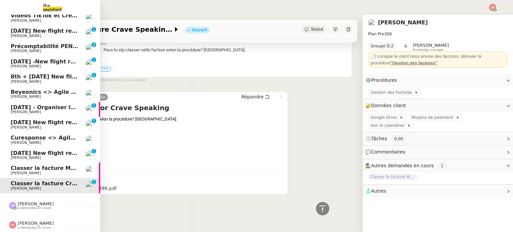
scroll to position [184, 0]
click at [27, 165] on span "Classer la facture Mailchimp" at bounding box center [54, 168] width 86 height 6
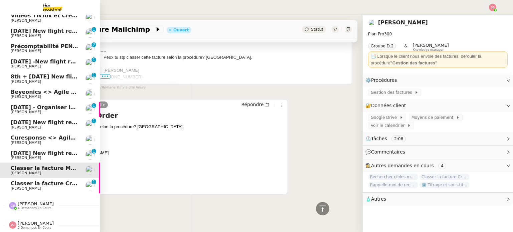
click at [34, 156] on span "Louis Frei" at bounding box center [44, 158] width 67 height 4
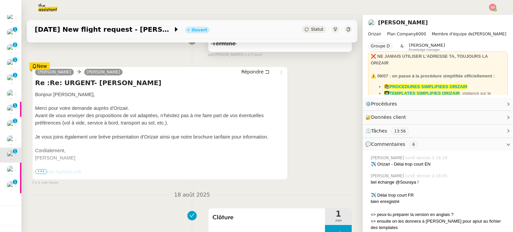
scroll to position [134, 0]
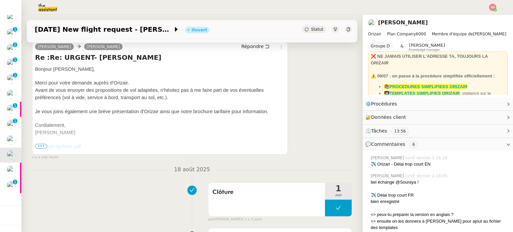
click at [39, 147] on span "•••" at bounding box center [41, 146] width 12 height 5
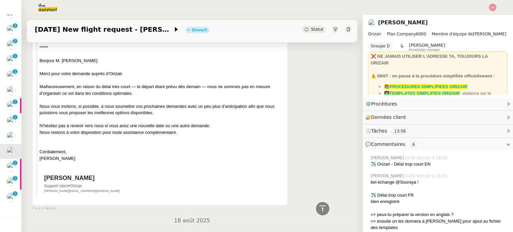
scroll to position [621, 0]
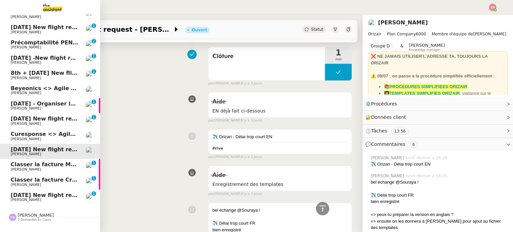
click at [73, 159] on link "19th August 2025 New flight request - Romain Randy Fritsch Louis Frei" at bounding box center [50, 151] width 100 height 15
click at [73, 169] on span "Benjamin Delahaye" at bounding box center [44, 170] width 67 height 4
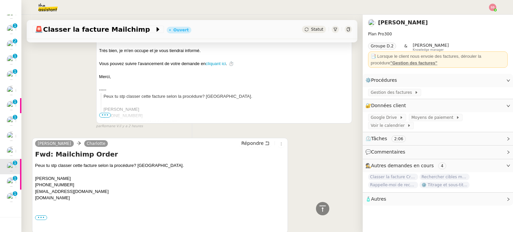
scroll to position [451, 0]
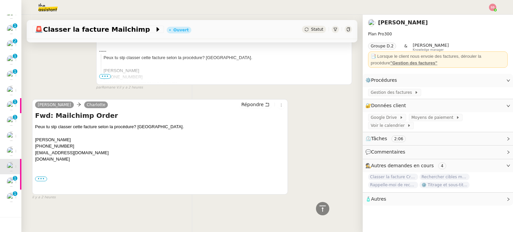
click at [46, 176] on div "••• Begin forwarded message: From: "No Reply - Mailchimp" <no-reply@mailchimp.c…" at bounding box center [160, 179] width 250 height 7
click at [43, 177] on label "•••" at bounding box center [41, 179] width 12 height 5
click at [0, 0] on input "•••" at bounding box center [0, 0] width 0 height 0
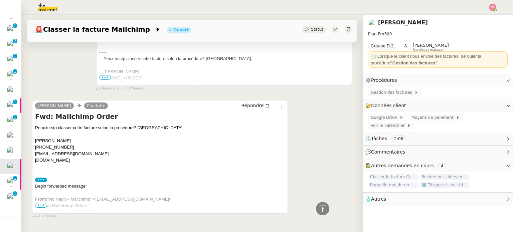
scroll to position [436, 0]
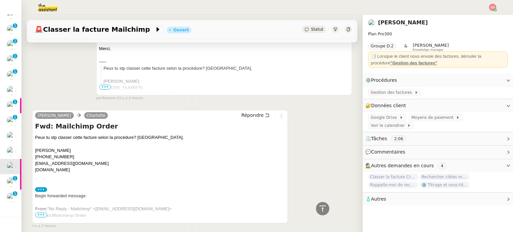
click at [45, 217] on span "•••" at bounding box center [41, 215] width 12 height 5
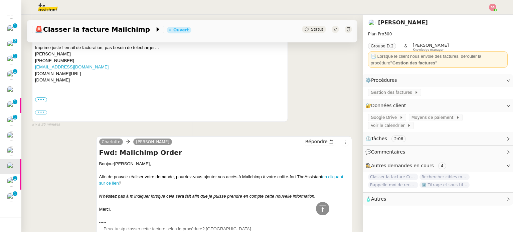
scroll to position [97, 0]
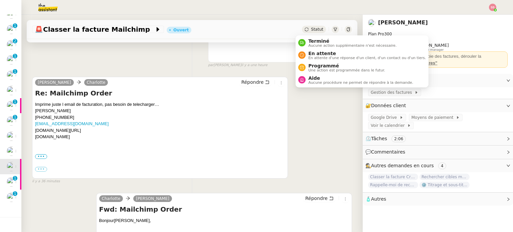
click at [305, 31] on icon at bounding box center [307, 29] width 4 height 4
click at [316, 75] on span "Aide" at bounding box center [360, 77] width 105 height 5
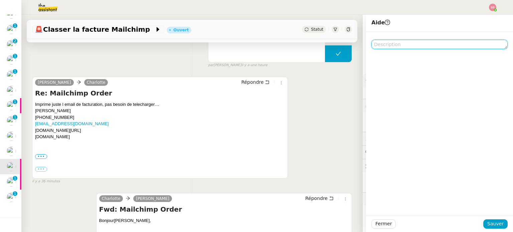
click at [438, 41] on textarea at bounding box center [439, 44] width 136 height 9
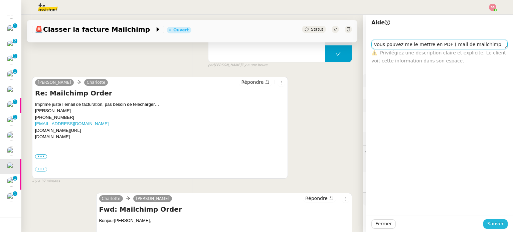
type textarea "vous pouvez me le mettre en PDF ( mail de mailchimp ?)"
click at [487, 223] on span "Sauver" at bounding box center [495, 224] width 16 height 8
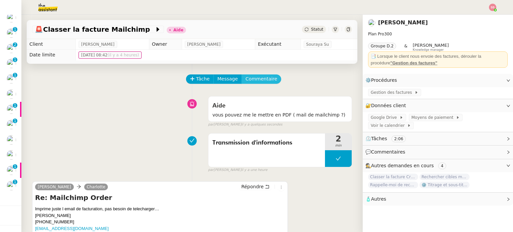
click at [253, 80] on span "Commentaire" at bounding box center [261, 79] width 32 height 8
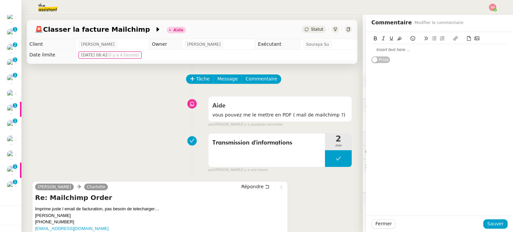
click at [422, 50] on div at bounding box center [439, 50] width 136 height 6
click at [489, 221] on span "Sauver" at bounding box center [495, 224] width 16 height 8
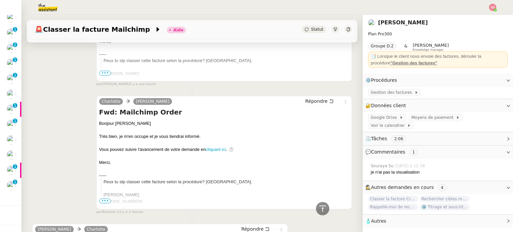
scroll to position [357, 0]
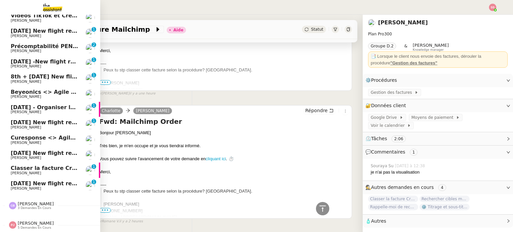
click at [53, 165] on span "Classer la facture Crave Speaking" at bounding box center [62, 168] width 102 height 6
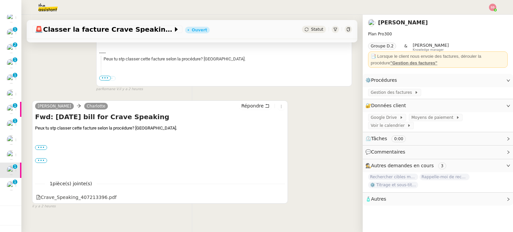
scroll to position [172, 0]
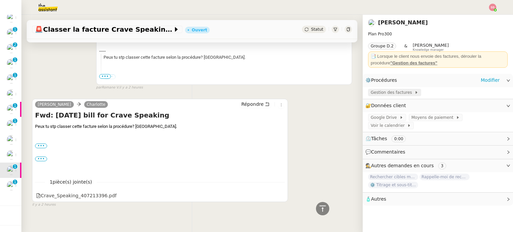
click at [385, 95] on span "Gestion des factures" at bounding box center [393, 92] width 44 height 7
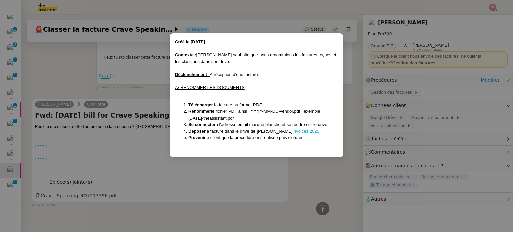
click at [145, 165] on nz-modal-container "Créé le 12/08/2025 Contexte : Benjamin souhaite que nous renommions les facture…" at bounding box center [256, 116] width 513 height 232
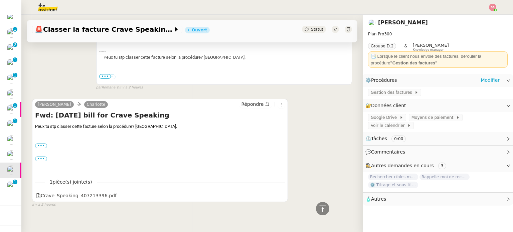
scroll to position [0, 0]
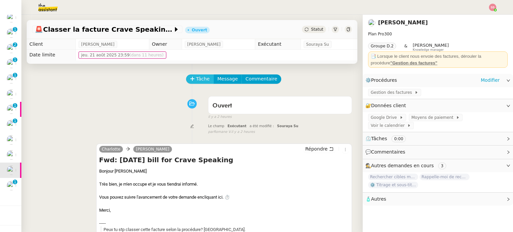
click at [196, 80] on span "Tâche" at bounding box center [203, 79] width 14 height 8
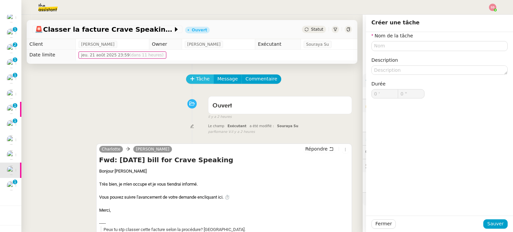
click at [196, 80] on span "Tâche" at bounding box center [203, 79] width 14 height 8
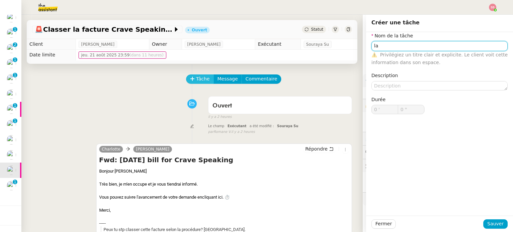
type input "l"
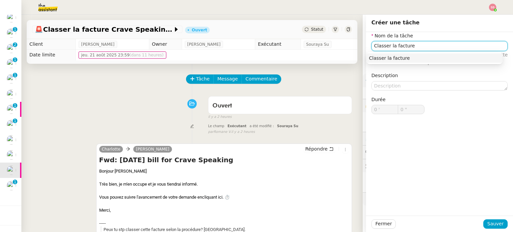
click at [400, 58] on div "Classer la facture" at bounding box center [434, 58] width 131 height 6
type input "Classer la facture"
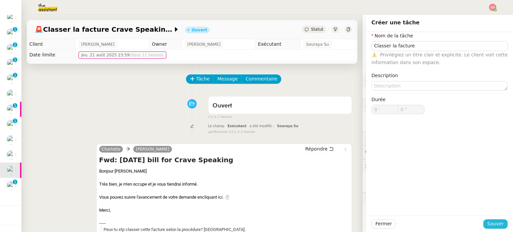
click at [489, 223] on span "Sauver" at bounding box center [495, 224] width 16 height 8
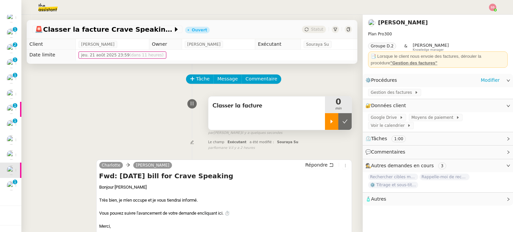
click at [325, 124] on div at bounding box center [331, 121] width 13 height 17
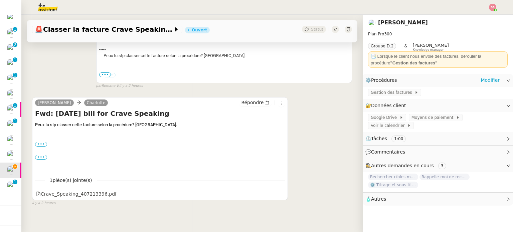
scroll to position [193, 0]
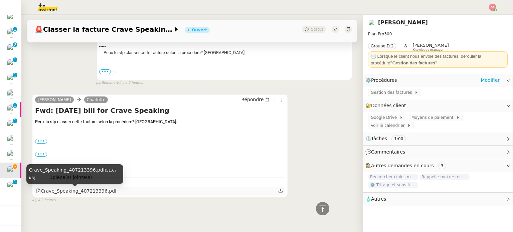
click at [98, 191] on div "Crave_Speaking_407213396.pdf" at bounding box center [76, 191] width 80 height 8
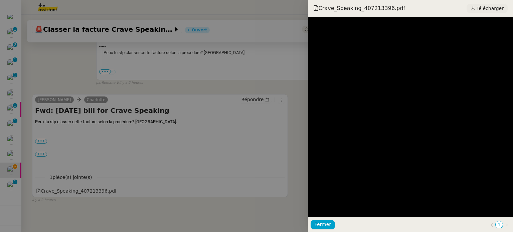
click at [482, 6] on span "Télécharger" at bounding box center [490, 8] width 27 height 9
click at [283, 73] on div at bounding box center [256, 116] width 513 height 232
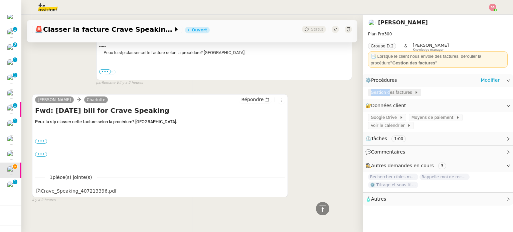
click at [382, 90] on app-ticket-info-button "Gestion des factures" at bounding box center [396, 92] width 56 height 5
click at [382, 90] on span "Gestion des factures" at bounding box center [393, 92] width 44 height 7
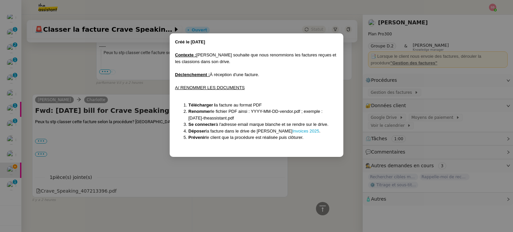
click at [291, 172] on nz-modal-container "Créé le 12/08/2025 Contexte : Benjamin souhaite que nous renommions les facture…" at bounding box center [256, 116] width 513 height 232
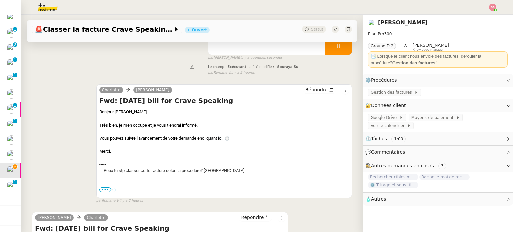
scroll to position [76, 0]
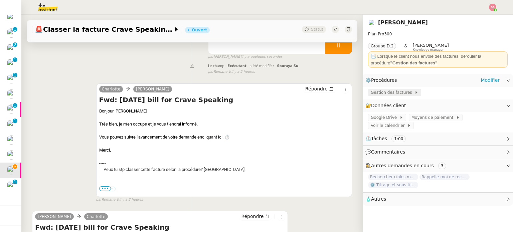
click at [390, 94] on span "Gestion des factures" at bounding box center [393, 92] width 44 height 7
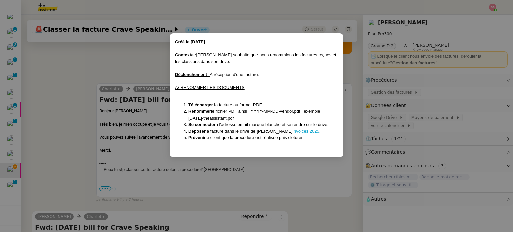
click at [285, 154] on div "Créé le 12/08/2025 Contexte : Benjamin souhaite que nous renommions les facture…" at bounding box center [257, 95] width 174 height 124
click at [254, 185] on nz-modal-container "Créé le 12/08/2025 Contexte : Benjamin souhaite que nous renommions les facture…" at bounding box center [256, 116] width 513 height 232
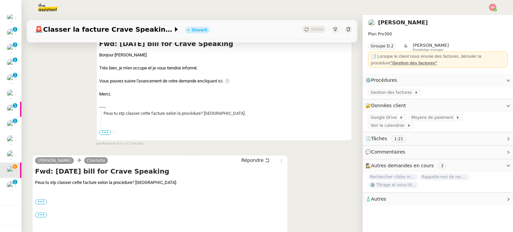
scroll to position [200, 0]
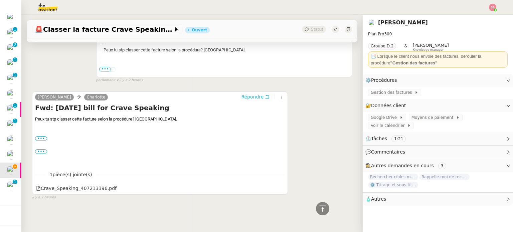
click at [247, 96] on span "Répondre" at bounding box center [252, 97] width 22 height 7
click at [248, 93] on body "Aide 0 1 2 3 4 5 6 7 8 9 Mes demandes Créer des reels Instagram Frédérique Albe…" at bounding box center [256, 116] width 513 height 232
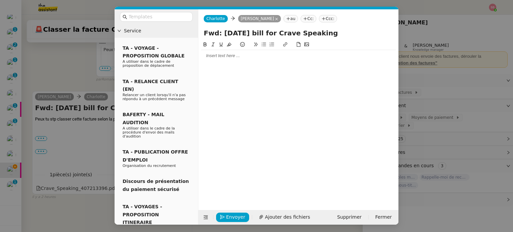
click at [253, 54] on div at bounding box center [298, 56] width 195 height 6
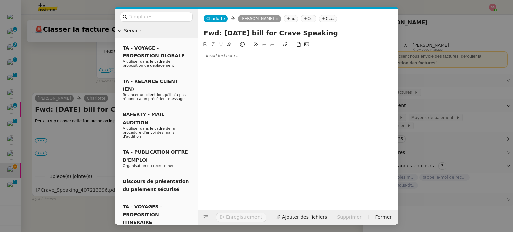
scroll to position [259, 0]
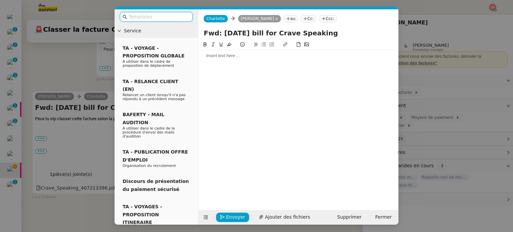
click at [157, 14] on input "text" at bounding box center [159, 17] width 60 height 8
type input "i"
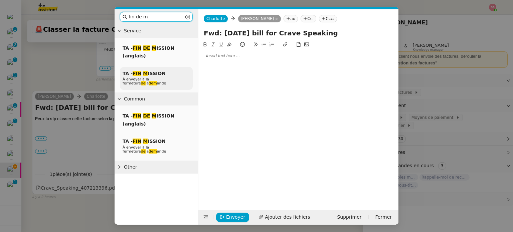
type input "fin de m"
click at [162, 78] on span "À envoyer à la fermeture de la dem ande" at bounding box center [144, 81] width 43 height 8
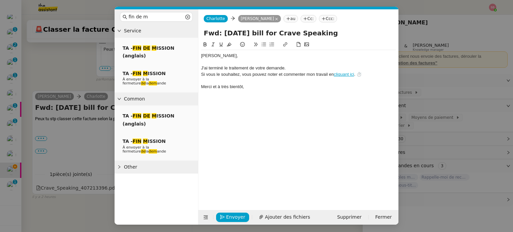
scroll to position [291, 0]
click at [232, 214] on span "Envoyer" at bounding box center [235, 217] width 19 height 8
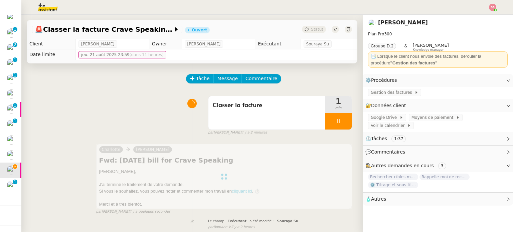
scroll to position [0, 0]
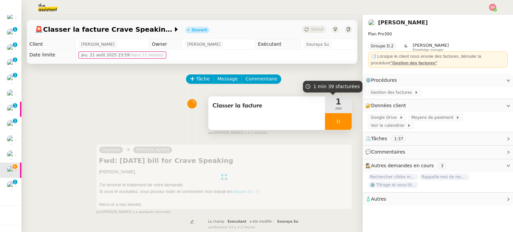
click at [338, 120] on div at bounding box center [338, 121] width 27 height 17
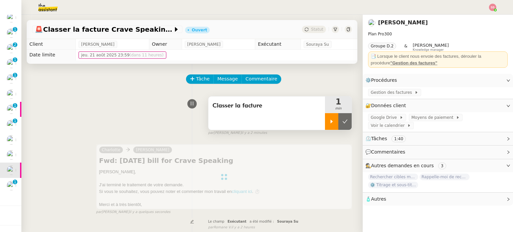
click at [342, 120] on icon at bounding box center [344, 121] width 5 height 5
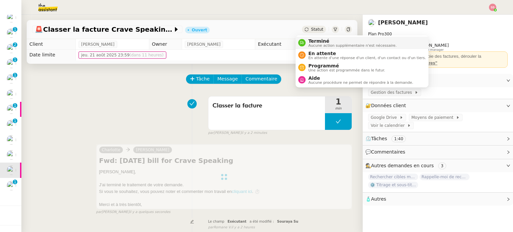
click at [310, 41] on span "Terminé" at bounding box center [352, 40] width 88 height 5
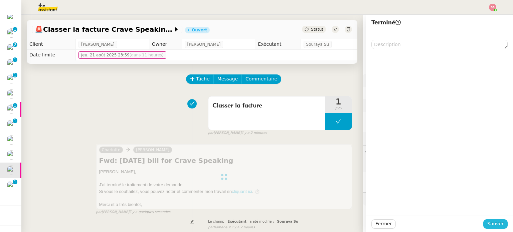
click at [489, 222] on span "Sauver" at bounding box center [495, 224] width 16 height 8
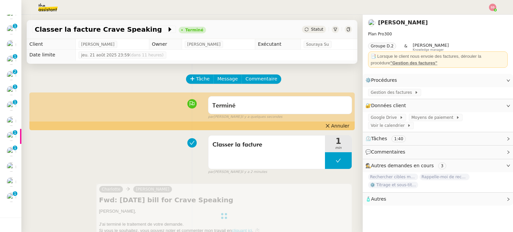
scroll to position [114, 0]
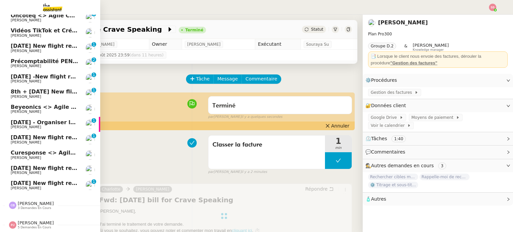
click at [50, 151] on span "Curesponse <> Agile Capital Markets" at bounding box center [67, 153] width 113 height 6
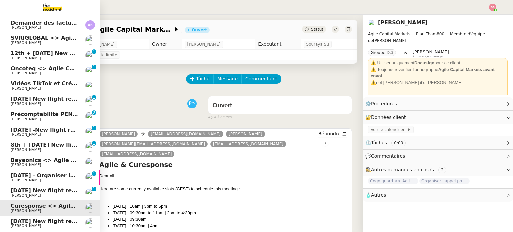
scroll to position [114, 0]
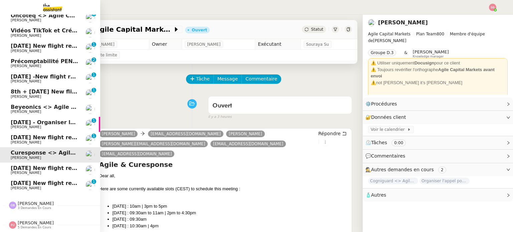
click at [43, 134] on span "27th August 2025 New flight request - Bob Kxjc" at bounding box center [78, 137] width 134 height 6
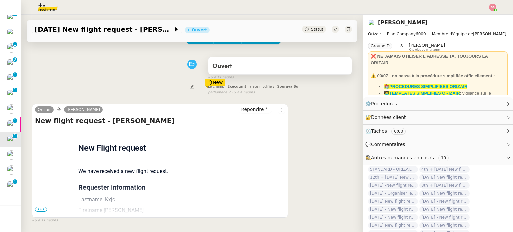
scroll to position [90, 0]
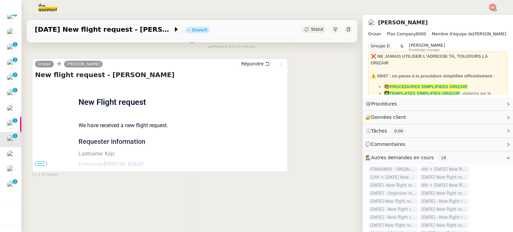
click at [43, 161] on span "•••" at bounding box center [41, 163] width 12 height 5
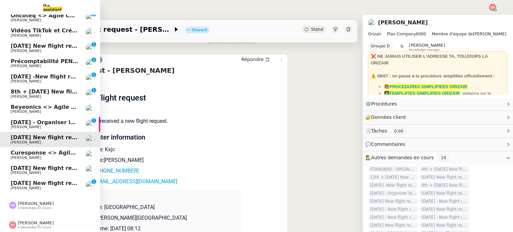
click at [63, 125] on span "Louis Frei" at bounding box center [44, 127] width 67 height 4
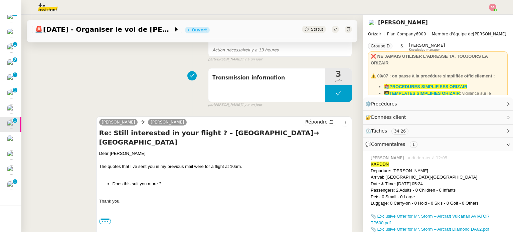
scroll to position [123, 0]
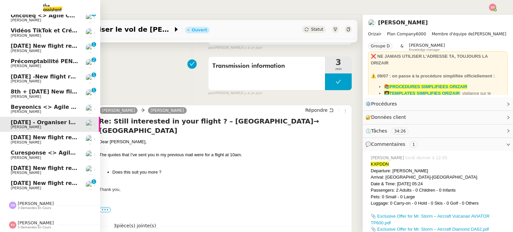
click at [37, 178] on link "8th January 2026 New flight request - Celina Aberkane Louis Frei 0 1 2 3 4 5 6 …" at bounding box center [50, 185] width 100 height 15
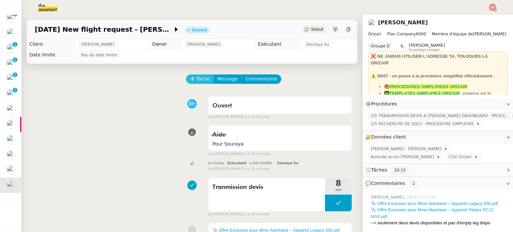
click at [197, 79] on span "Tâche" at bounding box center [203, 79] width 14 height 8
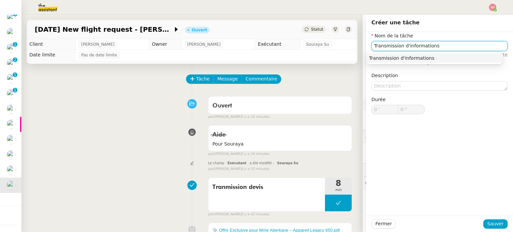
click at [396, 60] on div "Transmission d'informations" at bounding box center [434, 58] width 131 height 6
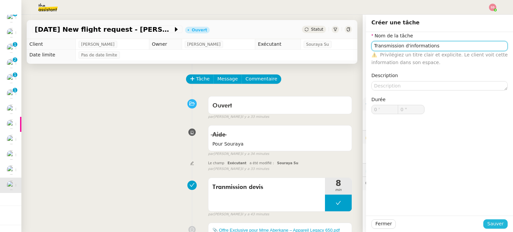
type input "Transmission d'informations"
drag, startPoint x: 490, startPoint y: 224, endPoint x: 449, endPoint y: 191, distance: 52.4
click at [489, 224] on span "Sauver" at bounding box center [495, 224] width 16 height 8
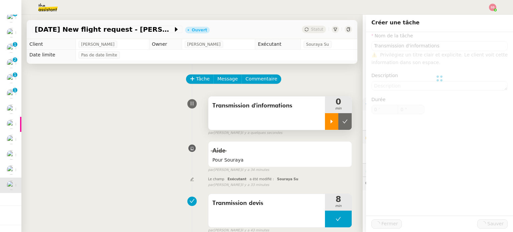
click at [329, 120] on icon at bounding box center [331, 121] width 5 height 5
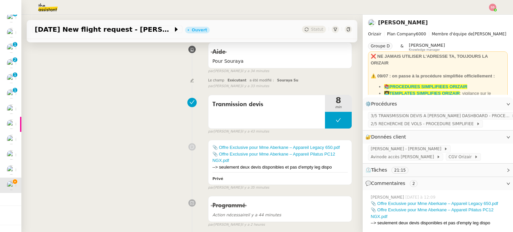
scroll to position [100, 0]
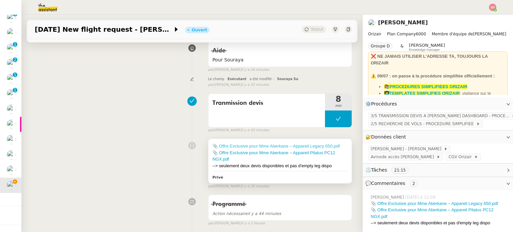
click at [260, 146] on link "📎 Offre Exclusive pour Mme Aberkane – Appareil Legacy 650.pdf" at bounding box center [275, 146] width 127 height 5
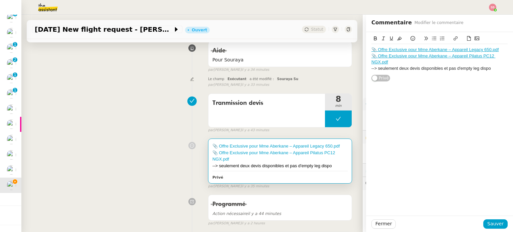
click at [377, 54] on link "📎 Offre Exclusive pour Mme Aberkane – Appareil Pilatus PC12 NGX.pdf" at bounding box center [433, 58] width 124 height 11
click at [396, 76] on link "https://dashboard.theassistant.com/file/hHZ2rTeUWxraX2hi43ld" at bounding box center [417, 74] width 46 height 9
click at [179, 143] on div at bounding box center [192, 146] width 32 height 8
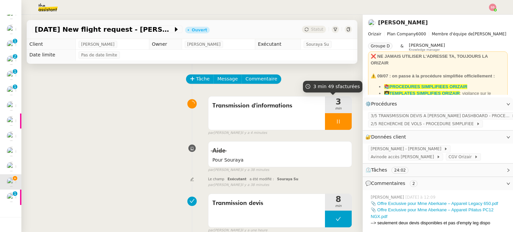
click at [337, 125] on div at bounding box center [338, 121] width 27 height 17
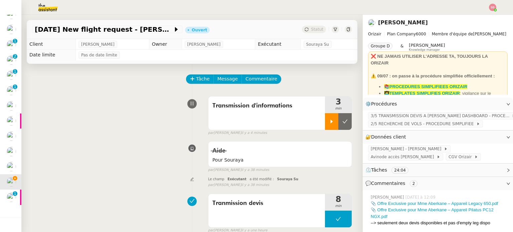
click at [338, 125] on button at bounding box center [344, 121] width 13 height 17
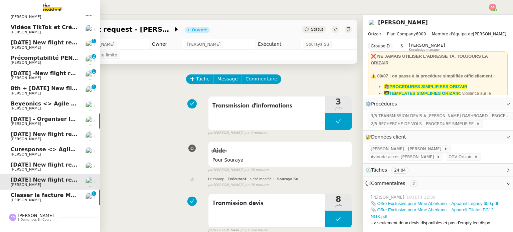
drag, startPoint x: 53, startPoint y: 195, endPoint x: 87, endPoint y: 179, distance: 37.2
click at [53, 195] on span "Classer la facture Mailchimp" at bounding box center [54, 195] width 86 height 6
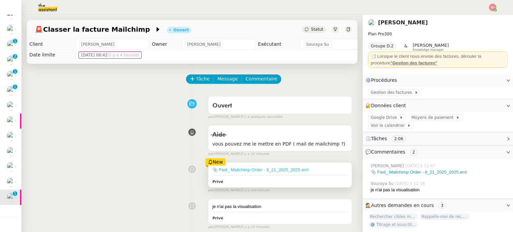
click at [253, 169] on link "📎 Fwd_ Mailchimp Order - 8_21_2025_2025.eml" at bounding box center [260, 169] width 96 height 5
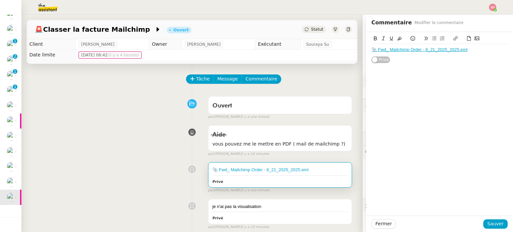
click at [168, 165] on div "📎 Fwd_ Mailchimp Order - 8_21_2025_2025.eml Privé false par Frédérique A. il y …" at bounding box center [192, 176] width 320 height 34
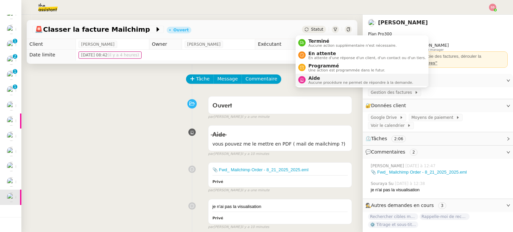
click at [319, 85] on li "Aide Aucune procédure ne permet de répondre à la demande." at bounding box center [362, 80] width 133 height 12
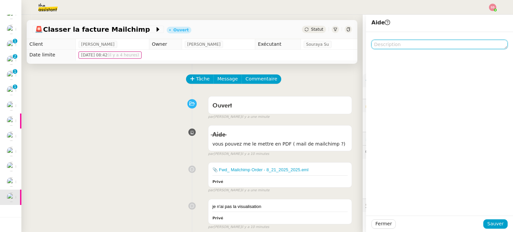
click at [387, 47] on textarea at bounding box center [439, 44] width 136 height 9
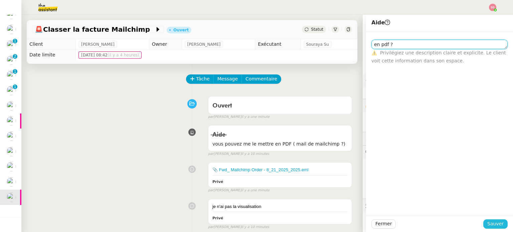
type textarea "en pdf ?"
click at [498, 219] on button "Sauver" at bounding box center [495, 223] width 24 height 9
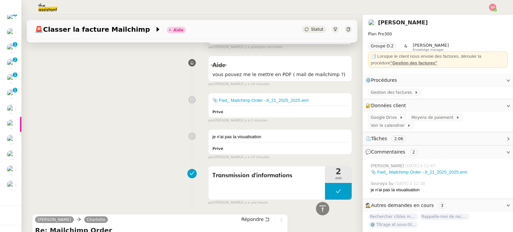
scroll to position [33, 0]
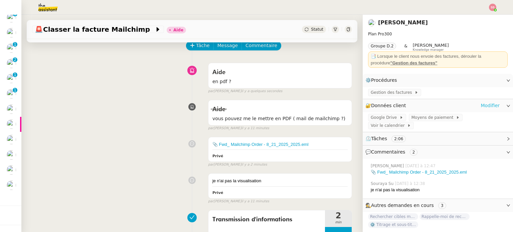
click at [490, 104] on link "Modifier" at bounding box center [490, 106] width 19 height 8
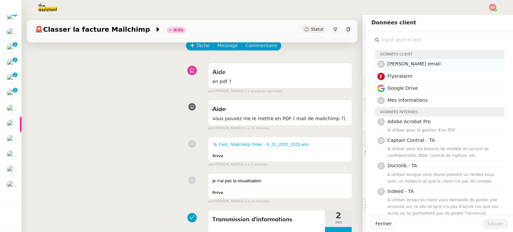
click at [400, 60] on h4 "charlotte email" at bounding box center [443, 64] width 113 height 8
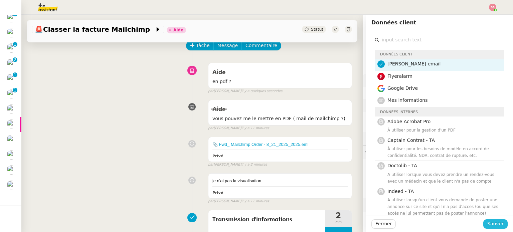
click at [489, 223] on span "Sauver" at bounding box center [495, 224] width 16 height 8
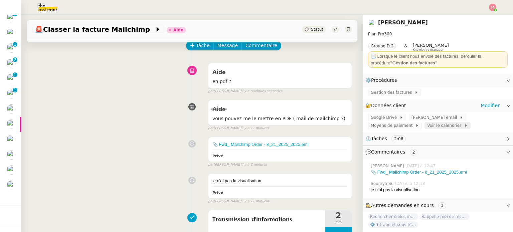
click at [427, 128] on span "Voir le calendrier" at bounding box center [445, 125] width 36 height 7
click at [457, 117] on span at bounding box center [458, 117] width 3 height 5
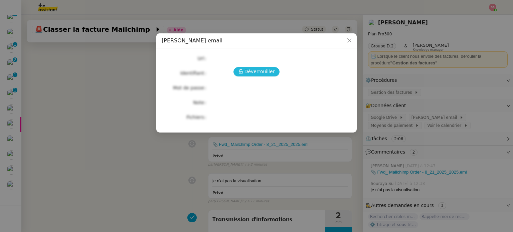
click at [266, 71] on span "Déverrouiller" at bounding box center [259, 72] width 30 height 8
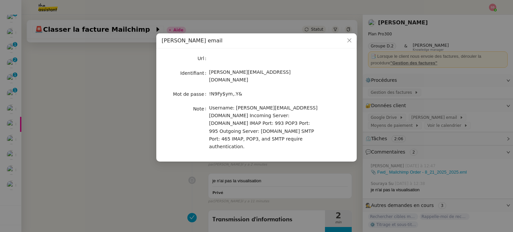
click at [250, 73] on span "charlotte@comediesuisse.ch" at bounding box center [249, 75] width 81 height 13
copy span "charlotte@comediesuisse.ch"
click at [115, 88] on nz-modal-container "charlotte email Url Identifiant charlotte@comediesuisse.ch Mot de passe !N9Fy$y…" at bounding box center [256, 116] width 513 height 232
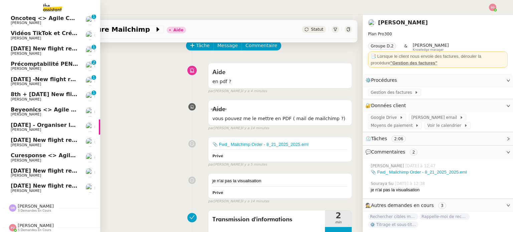
scroll to position [99, 0]
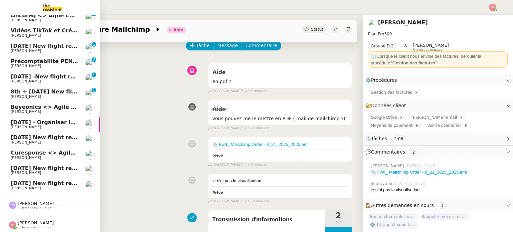
click at [43, 58] on span "Précomptabilité PENNYLANE - août 2025" at bounding box center [72, 61] width 122 height 6
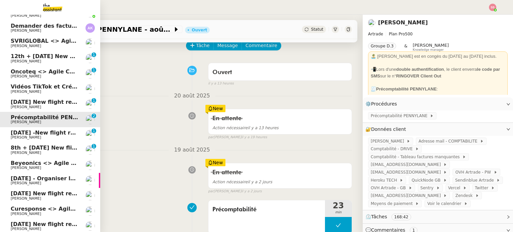
scroll to position [32, 0]
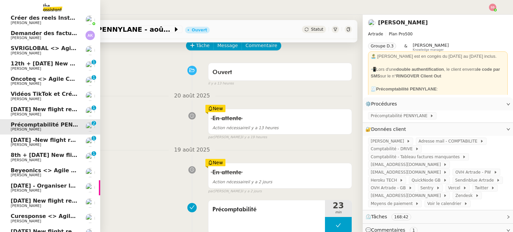
click at [47, 45] on link "SVRIGLOBAL <> Agile Capital Markets Michael Khayat" at bounding box center [50, 50] width 100 height 15
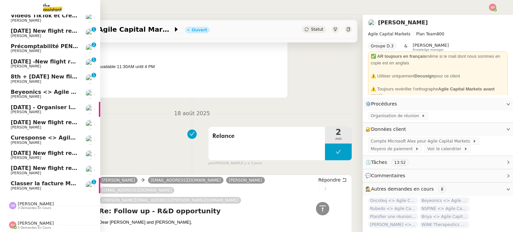
scroll to position [65, 0]
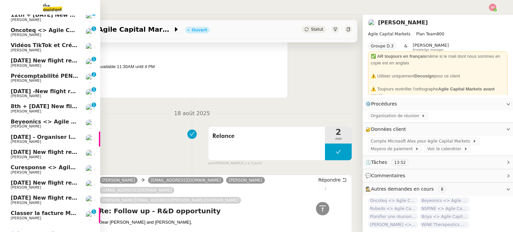
click at [43, 213] on span "Classer la facture Mailchimp" at bounding box center [54, 213] width 86 height 6
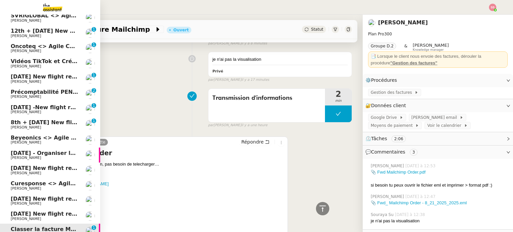
scroll to position [67, 0]
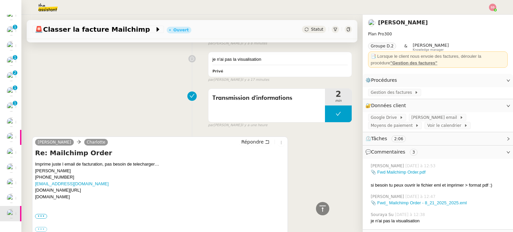
click at [141, 102] on div "Transmission d'informations 2 min false par Souraya S. il y a une heure" at bounding box center [192, 107] width 320 height 43
click at [130, 97] on div "Transmission d'informations 2 min false par Souraya S. il y a une heure" at bounding box center [192, 107] width 320 height 43
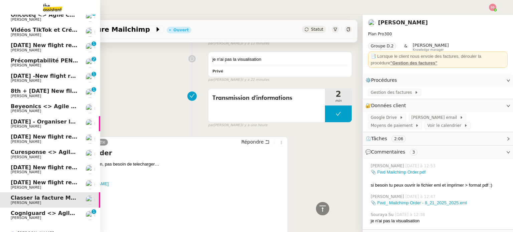
scroll to position [80, 0]
click at [56, 211] on span "Cogniguard <> Agile Capital Markets" at bounding box center [67, 213] width 112 height 6
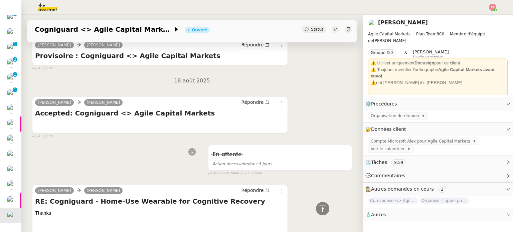
scroll to position [887, 0]
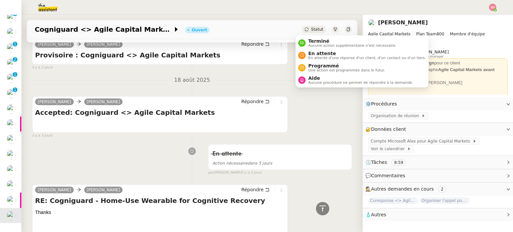
click at [311, 27] on span "Statut" at bounding box center [317, 29] width 12 height 5
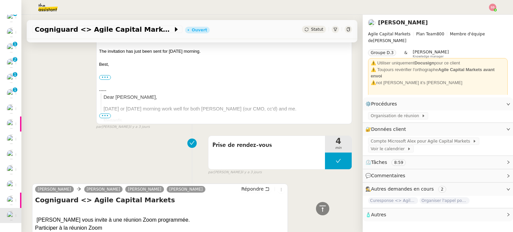
scroll to position [1488, 0]
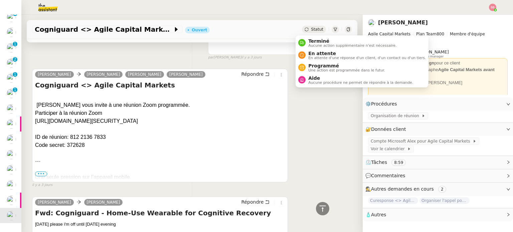
click at [313, 29] on span "Statut" at bounding box center [317, 29] width 12 height 5
click at [313, 53] on span "En attente" at bounding box center [367, 53] width 118 height 5
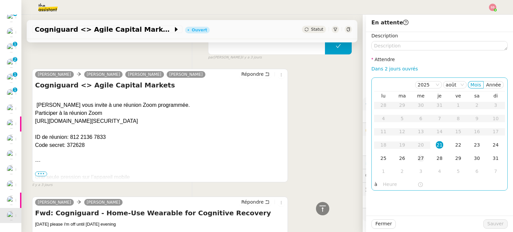
click at [417, 156] on div "27" at bounding box center [420, 158] width 7 height 7
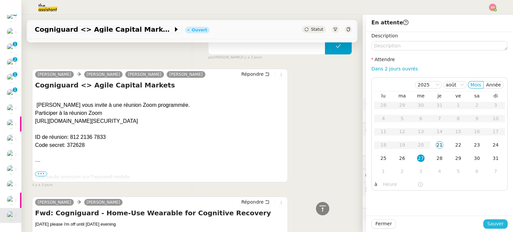
click at [496, 227] on span "Sauver" at bounding box center [495, 224] width 16 height 8
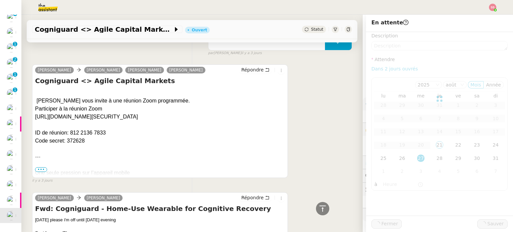
scroll to position [1484, 0]
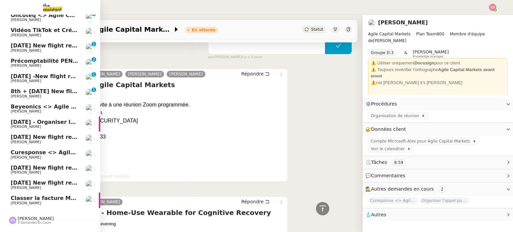
click at [46, 121] on span "23rd August - Organiser le vol de Ludovic Storm" at bounding box center [78, 122] width 135 height 6
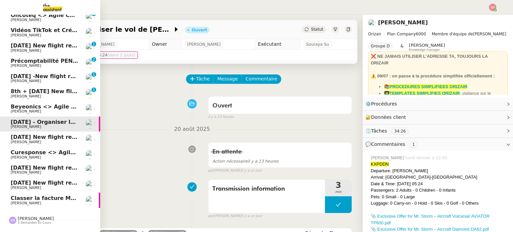
click at [52, 134] on link "27th August 2025 New flight request - Bob Kxjc Louis Frei" at bounding box center [50, 139] width 100 height 15
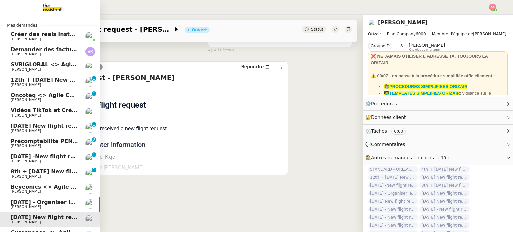
click at [48, 77] on span "12th + 18th October 2025 New flight request - david o'driscoll" at bounding box center [89, 80] width 156 height 6
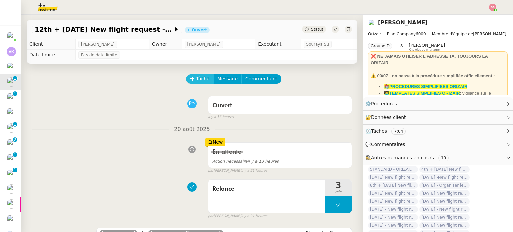
click at [196, 79] on span "Tâche" at bounding box center [203, 79] width 14 height 8
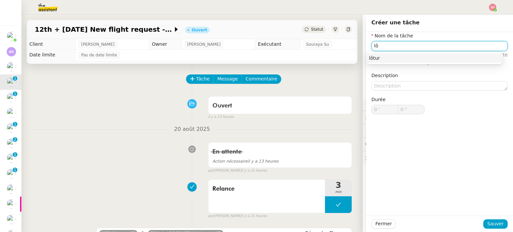
type input "l"
click at [374, 57] on div "Clôture" at bounding box center [434, 58] width 131 height 6
type input "Clôture"
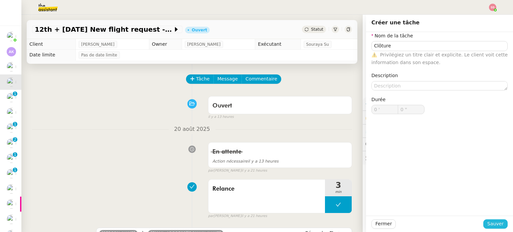
click at [489, 225] on span "Sauver" at bounding box center [495, 224] width 16 height 8
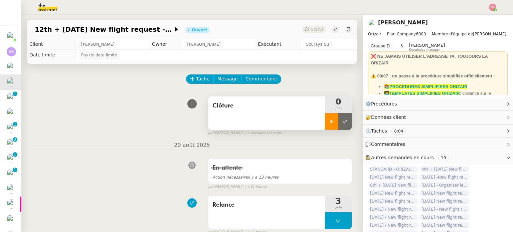
click at [328, 118] on div at bounding box center [331, 121] width 13 height 17
click at [335, 124] on div at bounding box center [338, 121] width 27 height 17
click at [342, 124] on icon at bounding box center [344, 121] width 5 height 5
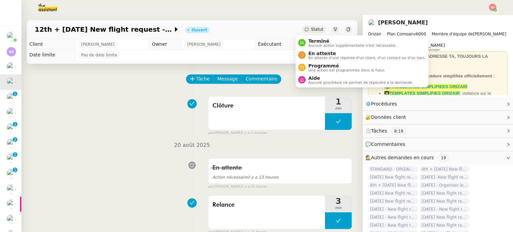
click at [313, 28] on span "Statut" at bounding box center [317, 29] width 12 height 5
click at [318, 41] on span "Terminé" at bounding box center [352, 40] width 88 height 5
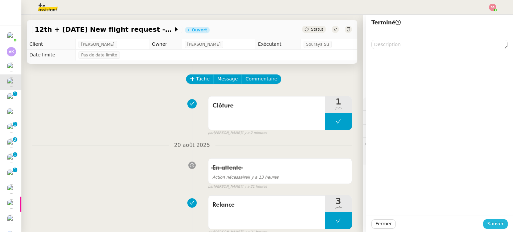
click at [491, 221] on span "Sauver" at bounding box center [495, 224] width 16 height 8
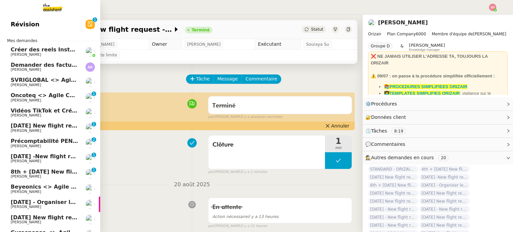
click at [26, 99] on span "Michael Khayat" at bounding box center [26, 100] width 30 height 4
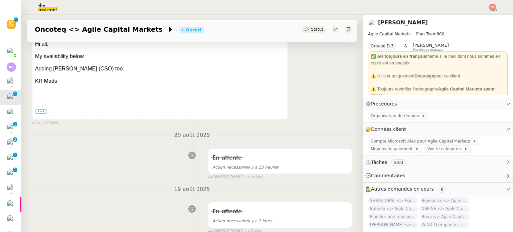
scroll to position [134, 0]
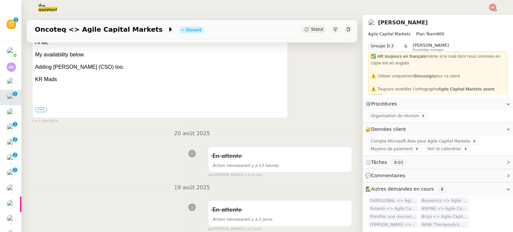
click at [42, 112] on span "•••" at bounding box center [41, 110] width 12 height 5
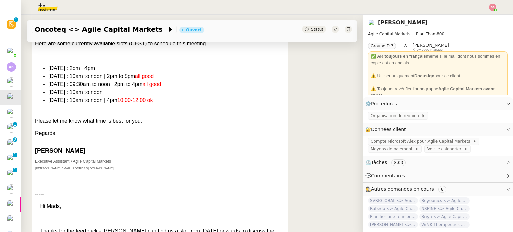
scroll to position [0, 0]
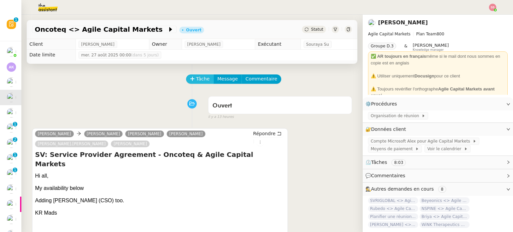
click at [202, 77] on span "Tâche" at bounding box center [203, 79] width 14 height 8
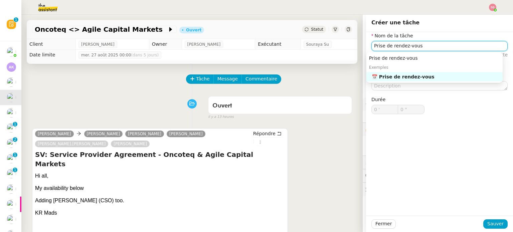
click at [428, 79] on div "📅 Prise de rendez-vous" at bounding box center [436, 77] width 128 height 6
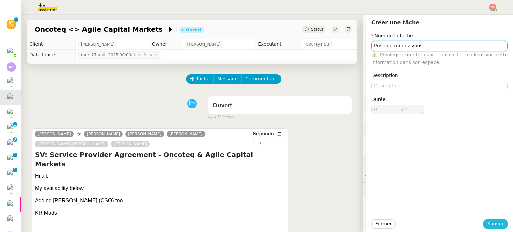
type input "Prise de rendez-vous"
click at [487, 223] on span "Sauver" at bounding box center [495, 224] width 16 height 8
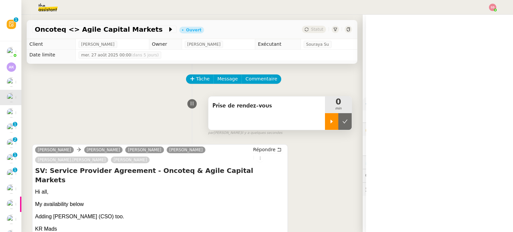
click at [326, 121] on div at bounding box center [331, 121] width 13 height 17
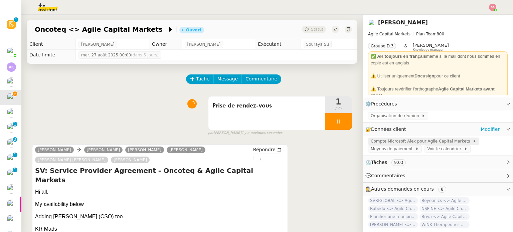
click at [382, 141] on span "Compte Microsoft Alex pour Agile Capital Markets" at bounding box center [422, 141] width 102 height 7
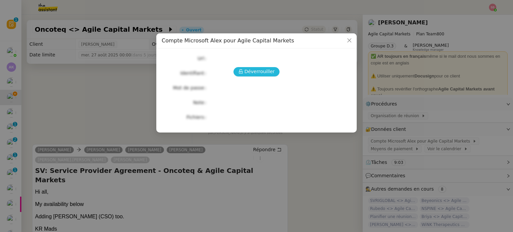
click at [271, 69] on span "Déverrouiller" at bounding box center [259, 72] width 30 height 8
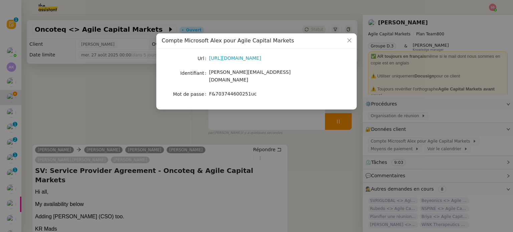
click at [229, 62] on div "https://www.office.com/?auth=2" at bounding box center [264, 58] width 111 height 8
click at [233, 61] on link "https://www.office.com/?auth=2" at bounding box center [235, 57] width 52 height 5
click at [138, 109] on nz-modal-container "Compte Microsoft Alex pour Agile Capital Markets Url https://www.office.com/?au…" at bounding box center [256, 116] width 513 height 232
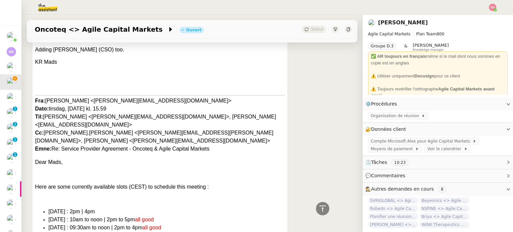
scroll to position [67, 0]
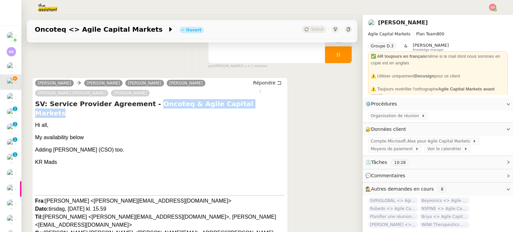
drag, startPoint x: 137, startPoint y: 105, endPoint x: 238, endPoint y: 107, distance: 100.9
click at [238, 107] on h4 "SV: Service Provider Agreement - Oncoteq & Agile Capital Markets" at bounding box center [160, 108] width 250 height 19
copy h4 "Oncoteq & Agile Capital Markets"
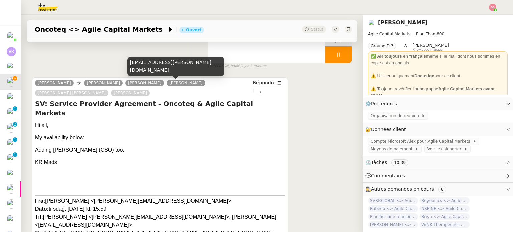
click at [159, 72] on div "marie-christine.bissery@cureteq.com" at bounding box center [175, 67] width 97 height 20
click at [159, 71] on div "marie-christine.bissery@cureteq.com" at bounding box center [175, 67] width 97 height 20
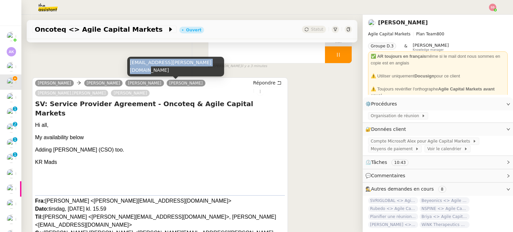
click at [159, 71] on div "marie-christine.bissery@cureteq.com" at bounding box center [175, 67] width 97 height 20
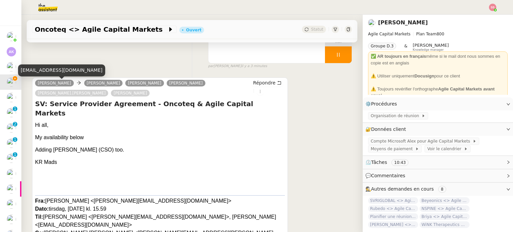
click at [58, 73] on div "mads.dalsgaard@cureteq.com" at bounding box center [61, 70] width 87 height 12
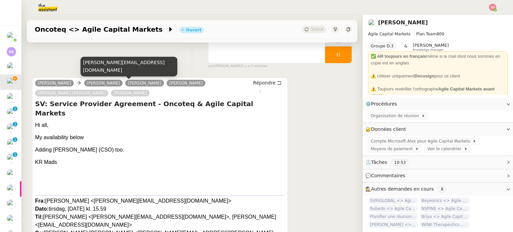
click at [125, 70] on div "Michael.khayat@agilecapitalmarkets.com" at bounding box center [128, 67] width 97 height 20
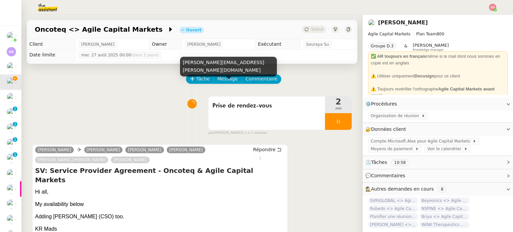
scroll to position [67, 0]
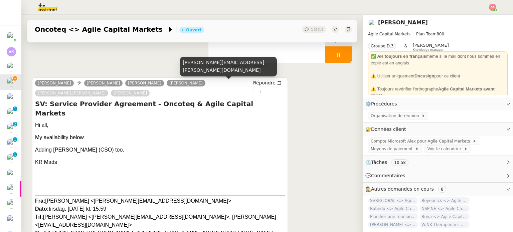
click at [202, 70] on div "michael.schulz@partex.io" at bounding box center [228, 67] width 97 height 20
copy div "michael.schulz@partex.io"
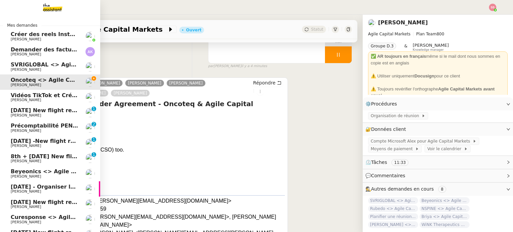
click at [50, 62] on span "SVRIGLOBAL <> Agile Capital Markets" at bounding box center [68, 64] width 115 height 6
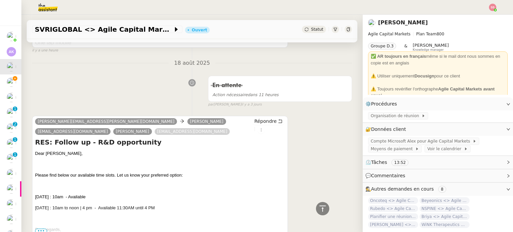
scroll to position [301, 0]
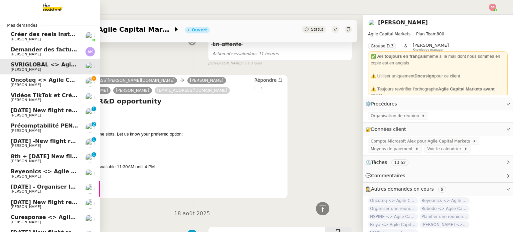
drag, startPoint x: 26, startPoint y: 80, endPoint x: 69, endPoint y: 78, distance: 43.5
click at [26, 80] on span "Oncoteq <> Agile Capital Markets" at bounding box center [62, 80] width 102 height 6
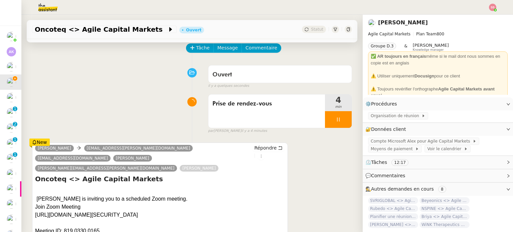
scroll to position [100, 0]
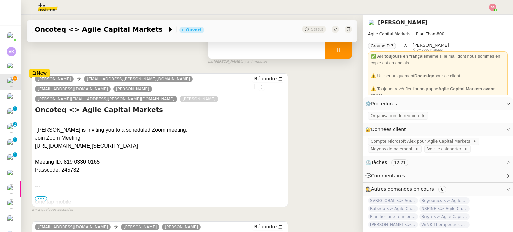
click at [341, 53] on div at bounding box center [338, 50] width 27 height 17
click at [341, 53] on button at bounding box center [344, 50] width 13 height 17
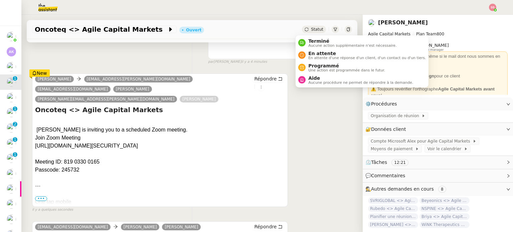
click at [311, 29] on span "Statut" at bounding box center [317, 29] width 12 height 5
click at [320, 51] on span "En attente" at bounding box center [367, 53] width 118 height 5
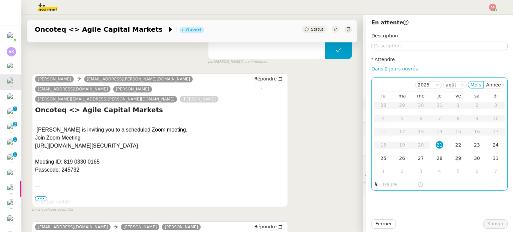
click at [458, 159] on td "29" at bounding box center [458, 158] width 19 height 13
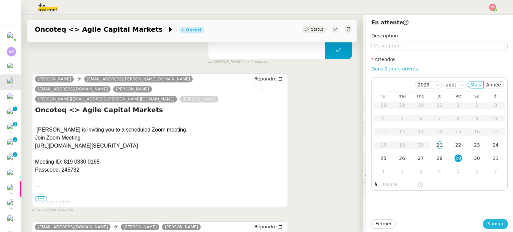
click at [489, 222] on span "Sauver" at bounding box center [495, 224] width 16 height 8
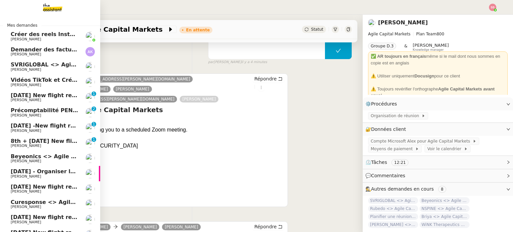
click at [40, 68] on span "Michael Khayat" at bounding box center [44, 70] width 67 height 4
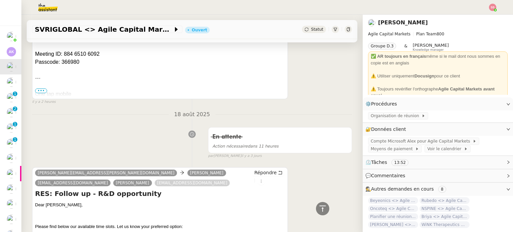
scroll to position [275, 0]
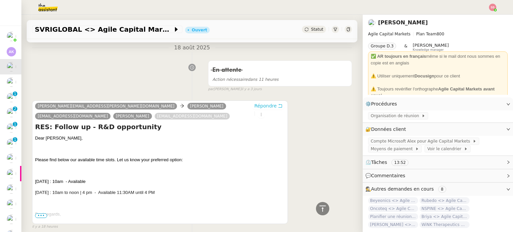
click at [254, 103] on span "Répondre" at bounding box center [265, 106] width 22 height 7
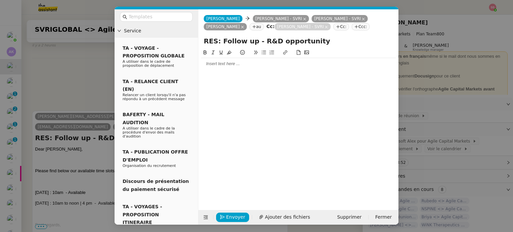
click at [209, 68] on div at bounding box center [298, 63] width 195 height 11
click at [201, 74] on div "I sent an invitation for September 1st." at bounding box center [298, 76] width 195 height 6
click at [228, 216] on span "Envoyer" at bounding box center [235, 217] width 19 height 8
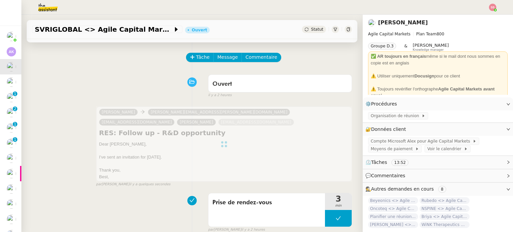
scroll to position [0, 0]
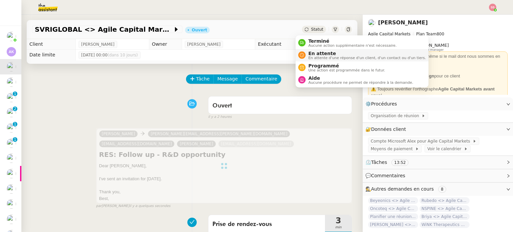
click at [308, 52] on span "En attente" at bounding box center [367, 53] width 118 height 5
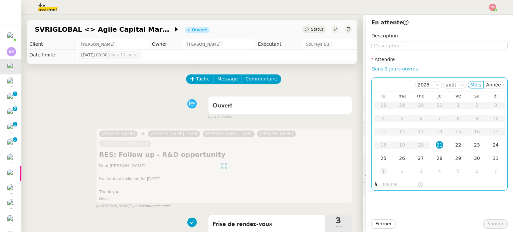
click at [380, 171] on div "1" at bounding box center [383, 171] width 7 height 7
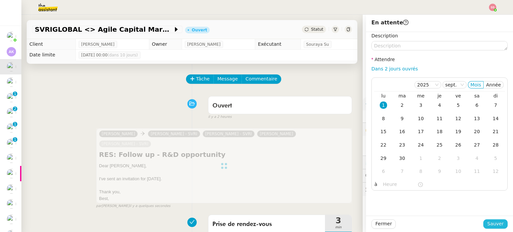
click at [488, 228] on button "Sauver" at bounding box center [495, 223] width 24 height 9
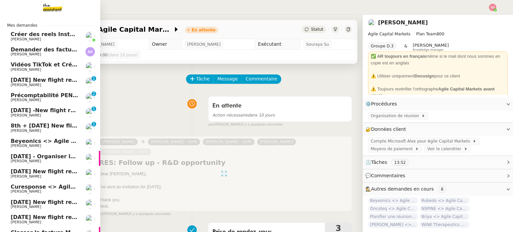
scroll to position [52, 0]
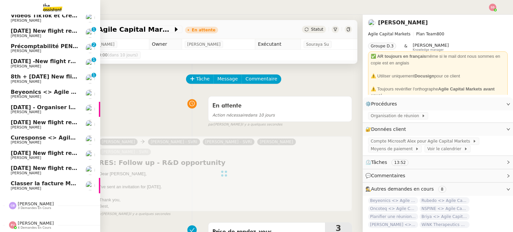
click at [65, 141] on span "Steve BENCHETRIT" at bounding box center [44, 143] width 67 height 4
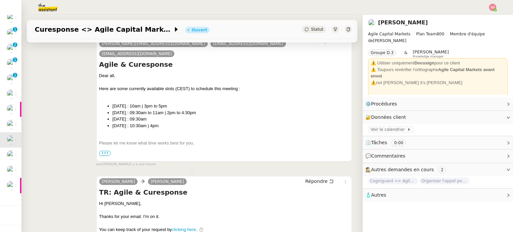
scroll to position [67, 0]
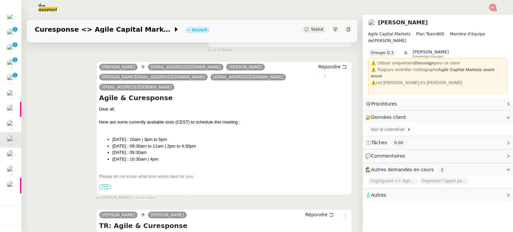
click at [302, 31] on div "Statut" at bounding box center [314, 29] width 24 height 7
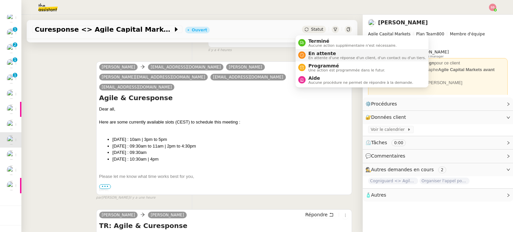
click at [312, 54] on span "En attente" at bounding box center [367, 53] width 118 height 5
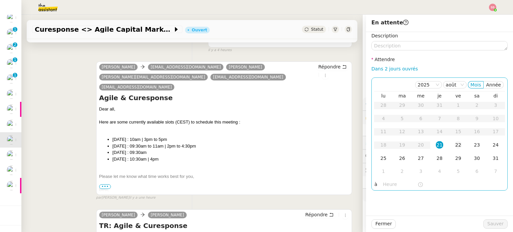
click at [455, 143] on div "22" at bounding box center [458, 144] width 7 height 7
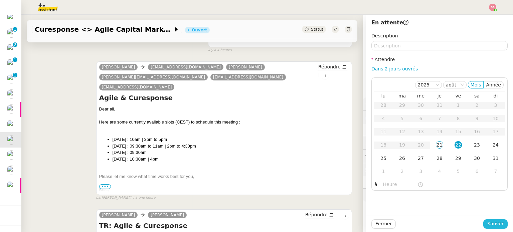
click at [487, 223] on span "Sauver" at bounding box center [495, 224] width 16 height 8
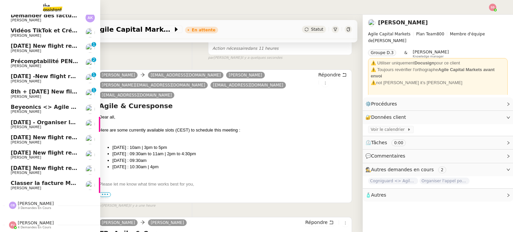
scroll to position [37, 0]
click at [59, 180] on span "Classer la facture Mailchimp" at bounding box center [54, 183] width 86 height 6
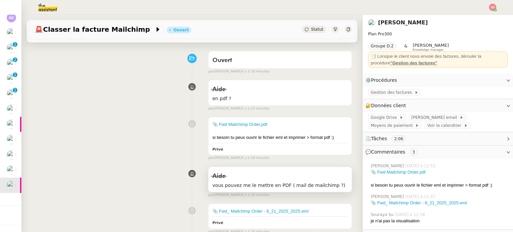
scroll to position [100, 0]
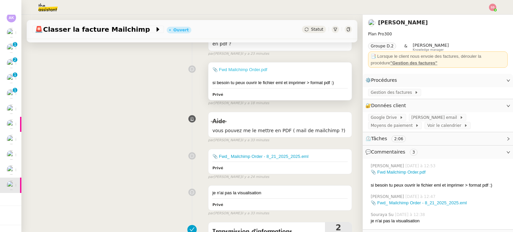
click at [248, 69] on link "📎 Fwd Mailchimp Order.pdf" at bounding box center [239, 69] width 55 height 5
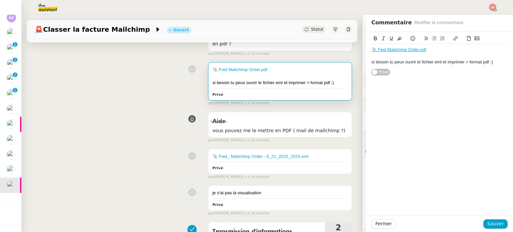
click at [148, 92] on div "📎 Fwd Mailchimp Order.pdf si besoin tu peux ouvrir le fichier eml et imprimer >…" at bounding box center [192, 82] width 320 height 47
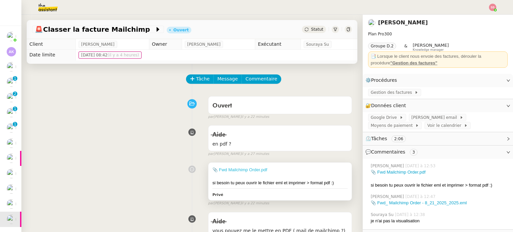
click at [244, 170] on link "📎 Fwd Mailchimp Order.pdf" at bounding box center [239, 169] width 55 height 5
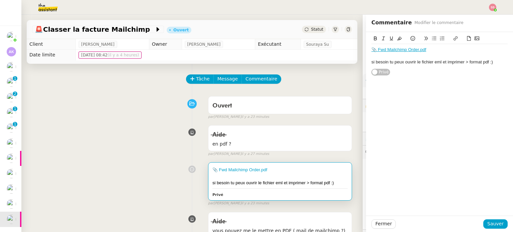
click at [161, 108] on div "Ouvert false par Frédérique A. il y a 23 minutes" at bounding box center [192, 106] width 320 height 27
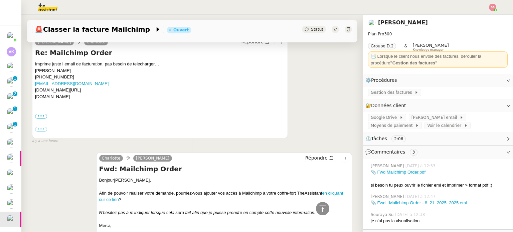
scroll to position [234, 0]
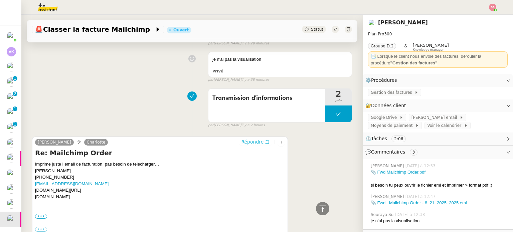
click at [242, 141] on span "Répondre" at bounding box center [252, 142] width 22 height 7
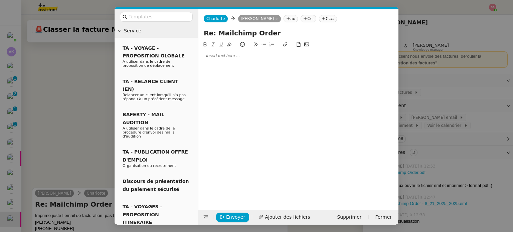
scroll to position [285, 0]
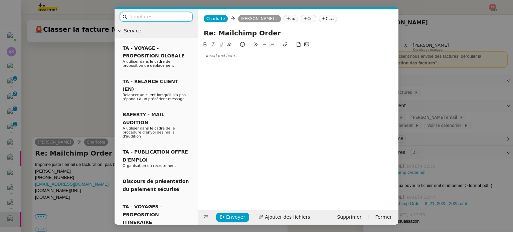
click at [187, 19] on input "text" at bounding box center [159, 17] width 60 height 8
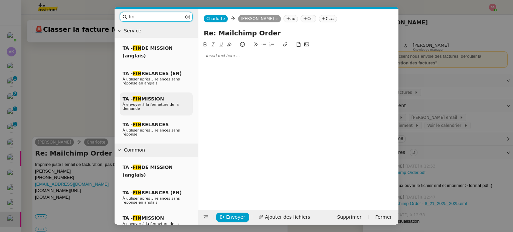
type input "fin"
click at [177, 97] on div "TA - FIN MISSION À envoyer à la fermeture de la demande" at bounding box center [156, 104] width 73 height 23
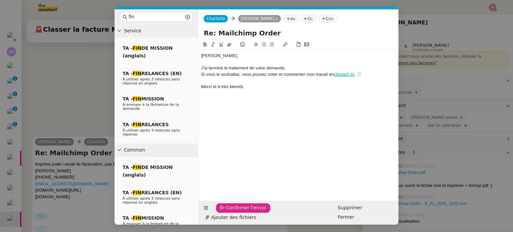
click at [234, 212] on span "Confirmer l'envoi" at bounding box center [246, 208] width 40 height 8
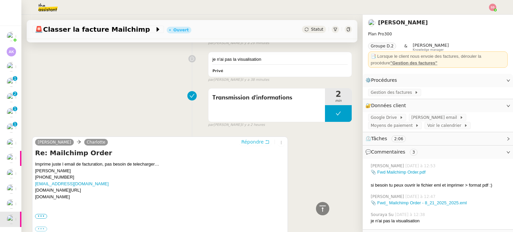
scroll to position [313, 0]
click at [311, 28] on span "Statut" at bounding box center [317, 29] width 12 height 5
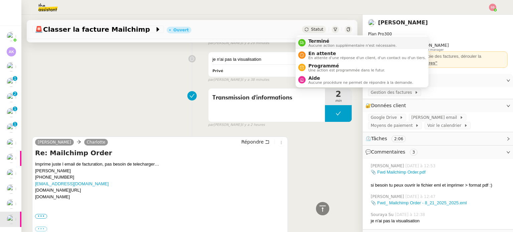
click at [309, 42] on span "Terminé" at bounding box center [352, 40] width 88 height 5
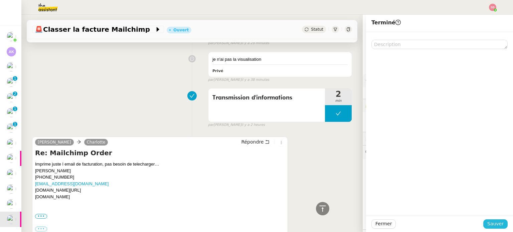
click at [488, 223] on span "Sauver" at bounding box center [495, 224] width 16 height 8
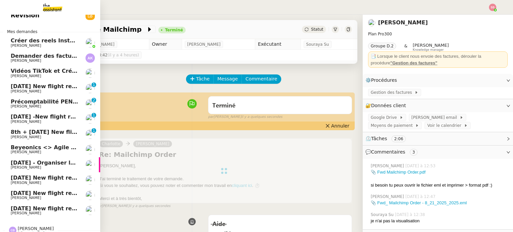
scroll to position [4, 0]
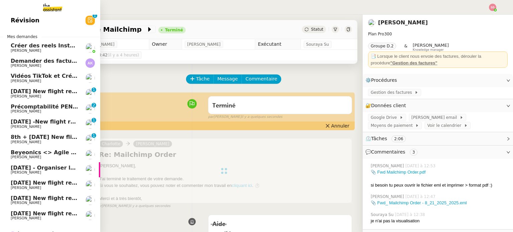
click at [39, 158] on span "Michael Khayat" at bounding box center [44, 157] width 67 height 4
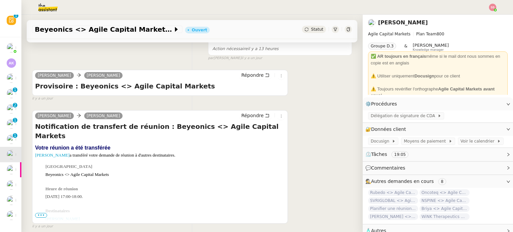
scroll to position [234, 0]
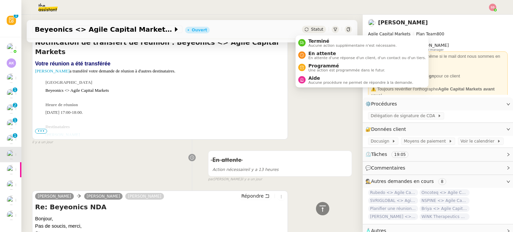
click at [311, 32] on span "Statut" at bounding box center [317, 29] width 12 height 5
click at [284, 76] on div "Steve BENCHETRIT Alex CARON Répondre Notification de transfert de réunion : Bey…" at bounding box center [192, 82] width 320 height 125
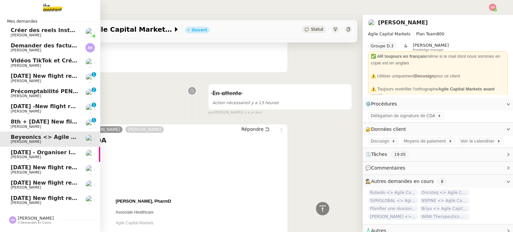
scroll to position [0, 0]
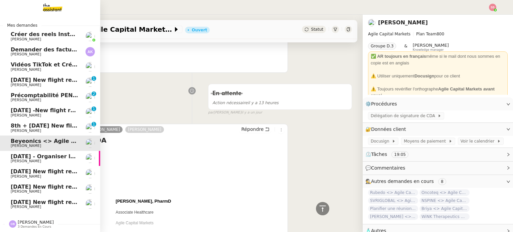
click at [54, 94] on span "Précomptabilité PENNYLANE - août 2025" at bounding box center [72, 95] width 122 height 6
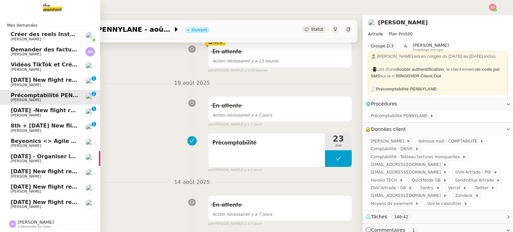
click at [26, 203] on span "8th January 2026 New flight request - Celina Aberkane" at bounding box center [78, 202] width 134 height 6
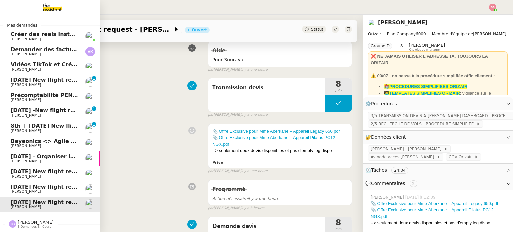
click at [32, 190] on span "Louis Frei" at bounding box center [44, 192] width 67 height 4
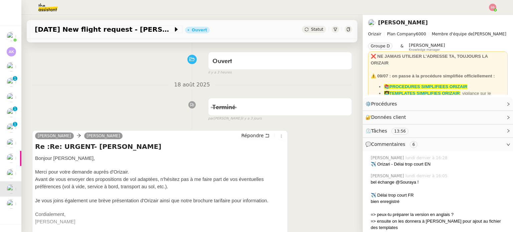
scroll to position [100, 0]
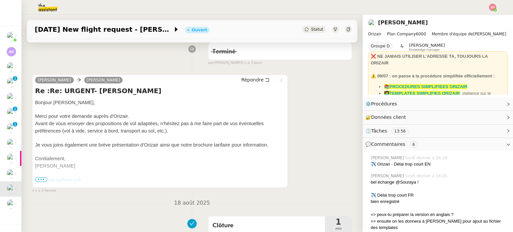
click at [40, 183] on span "Brochure tarifaire.pdf" at bounding box center [58, 179] width 46 height 5
click at [41, 179] on span "•••" at bounding box center [41, 179] width 12 height 5
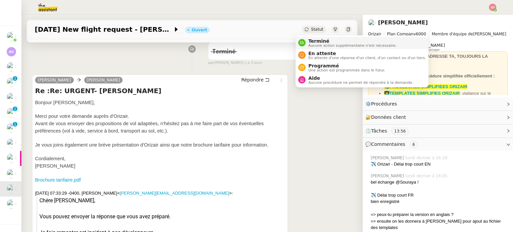
click at [315, 40] on span "Terminé" at bounding box center [352, 40] width 88 height 5
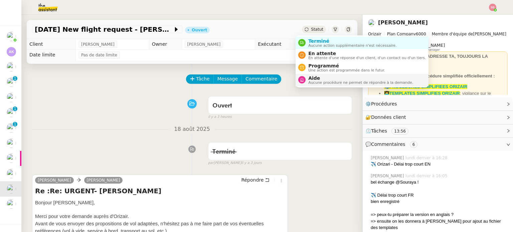
click at [321, 78] on span "Aide" at bounding box center [360, 77] width 105 height 5
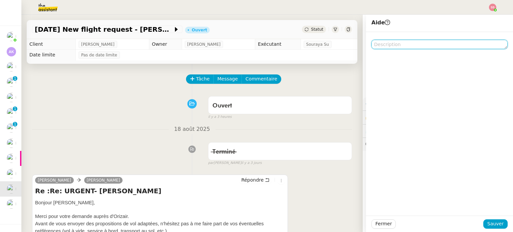
click at [407, 45] on textarea at bounding box center [439, 44] width 136 height 9
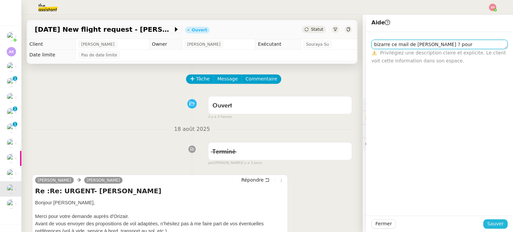
type textarea "bizarre ce mail de joséphine ? pour Louis en plus ?"
click at [484, 224] on button "Sauver" at bounding box center [495, 223] width 24 height 9
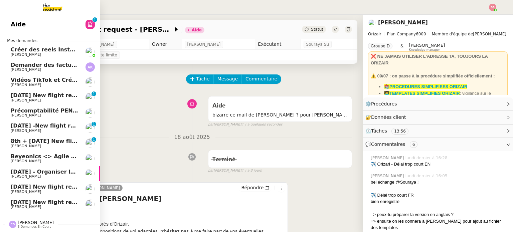
click at [33, 200] on span "8th January 2026 New flight request - Celina Aberkane" at bounding box center [78, 202] width 134 height 6
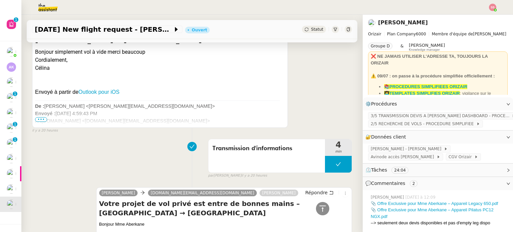
scroll to position [501, 0]
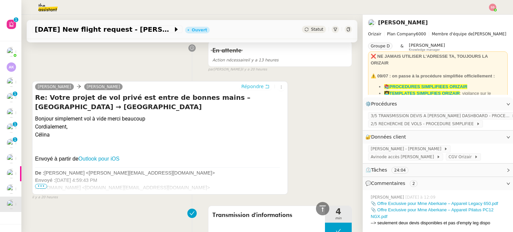
click at [244, 86] on span "Répondre" at bounding box center [252, 86] width 22 height 7
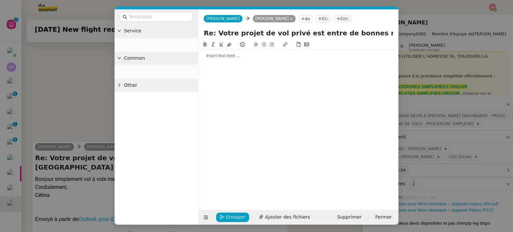
scroll to position [561, 0]
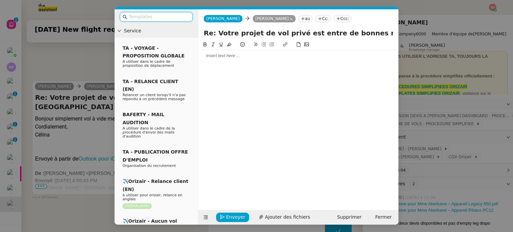
click at [156, 16] on input "text" at bounding box center [159, 17] width 60 height 8
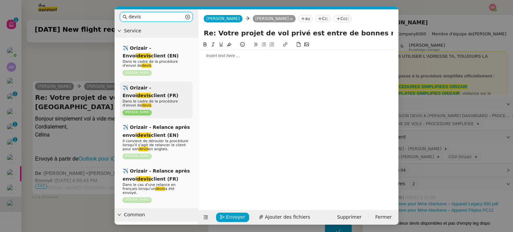
type input "devis"
click at [165, 101] on span "Dans le cadre de la procédure d'envoi de devis ." at bounding box center [150, 103] width 55 height 8
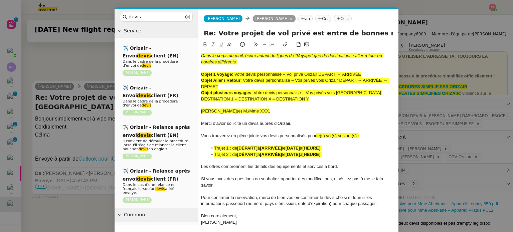
scroll to position [640, 0]
drag, startPoint x: 236, startPoint y: 73, endPoint x: 283, endPoint y: 75, distance: 46.8
click at [283, 75] on span ": Votre devis personnalisé – Vol privé Orizair DÉPART → ARRIVÉE" at bounding box center [296, 74] width 129 height 5
copy span "Votre devis personnalisé"
drag, startPoint x: 377, startPoint y: 33, endPoint x: 206, endPoint y: 30, distance: 171.4
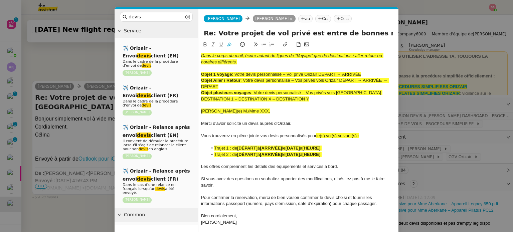
click at [193, 30] on nz-layout "devis Service ✈️ Orizair - Envoi devis client (EN) Dans le cadre de la procédur…" at bounding box center [257, 131] width 284 height 244
paste input "Votre devis personnalisé"
type input "Votre devis personnalisé– Lyon-Bron Airport → Dubai International Airport"
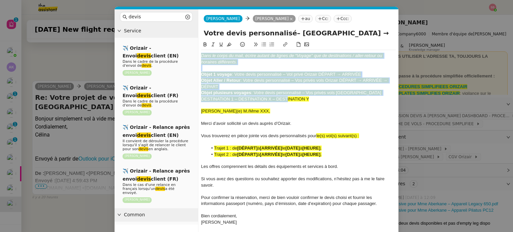
drag, startPoint x: 273, startPoint y: 100, endPoint x: 174, endPoint y: 40, distance: 115.5
click at [174, 40] on nz-layout "devis Service ✈️ Orizair - Envoi devis client (EN) Dans le cadre de la procédur…" at bounding box center [257, 131] width 284 height 244
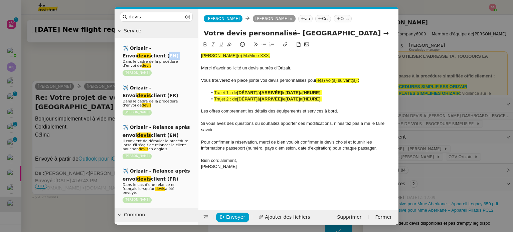
click at [80, 60] on nz-modal-container "devis Service ✈️ Orizair - Envoi devis client (EN) Dans le cadre de la procédur…" at bounding box center [256, 116] width 513 height 232
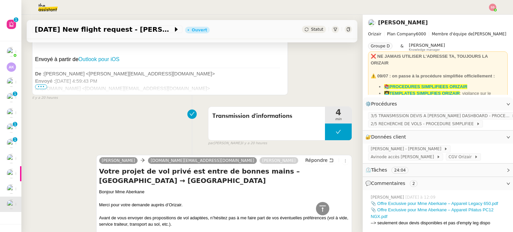
scroll to position [806, 0]
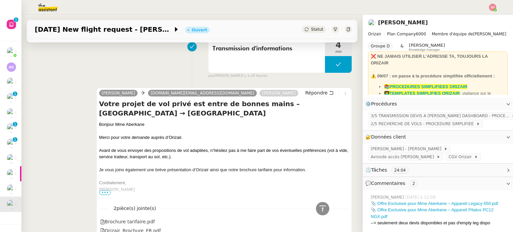
click at [131, 125] on div "Bonjour Mme Aberkane" at bounding box center [224, 124] width 250 height 7
copy div "Bonjour Mme Aberkane"
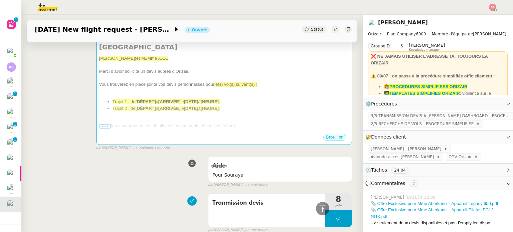
scroll to position [71, 0]
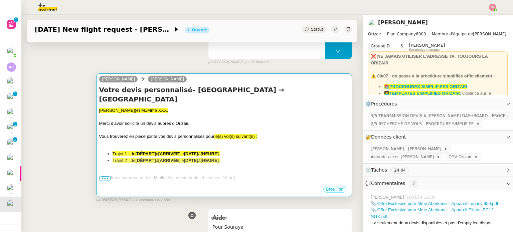
click at [213, 114] on div at bounding box center [224, 117] width 250 height 7
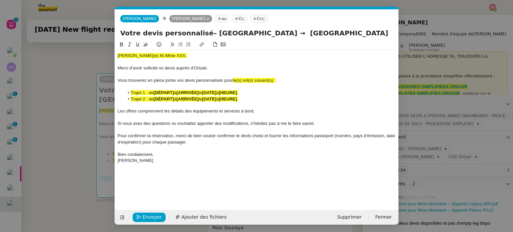
scroll to position [0, 24]
click at [147, 55] on span "Cher(e) M./Mme XXX," at bounding box center [152, 55] width 69 height 5
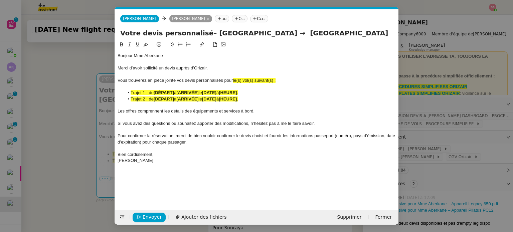
click at [261, 111] on div "Les offres comprennent les détails des équipements et services à bord." at bounding box center [257, 111] width 278 height 6
click at [258, 114] on div "Les offres comprennent les détails des équipements et services à bord. A noter,…" at bounding box center [257, 111] width 278 height 6
click at [0, 0] on lt-span "À noter" at bounding box center [0, 0] width 0 height 0
click at [67, 102] on nz-modal-container "devis Service ✈️ Orizair - Envoi devis client (EN) Dans le cadre de la procédur…" at bounding box center [256, 116] width 513 height 232
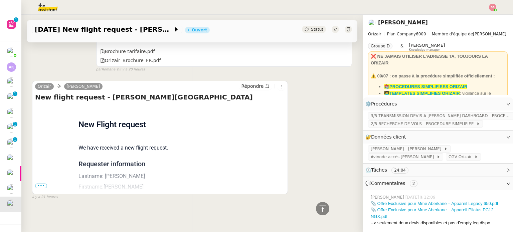
scroll to position [979, 0]
drag, startPoint x: 44, startPoint y: 182, endPoint x: 57, endPoint y: 179, distance: 13.5
click at [44, 184] on span "•••" at bounding box center [41, 186] width 12 height 5
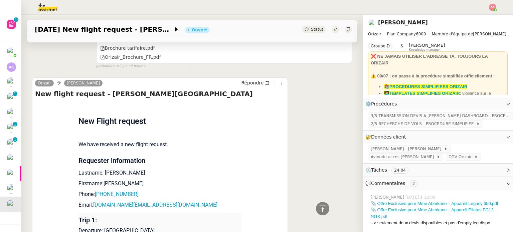
scroll to position [1112, 0]
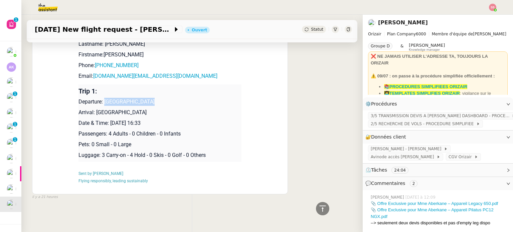
drag, startPoint x: 102, startPoint y: 98, endPoint x: 157, endPoint y: 101, distance: 55.2
click at [157, 101] on p "Departure: Lyon-Bron Airport" at bounding box center [159, 102] width 163 height 8
copy p "Lyon-Bron Airport"
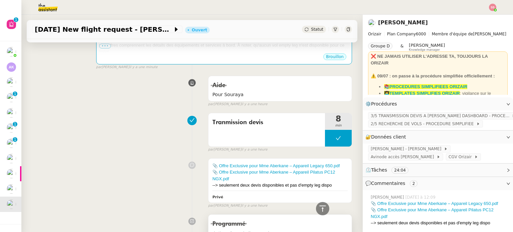
scroll to position [110, 0]
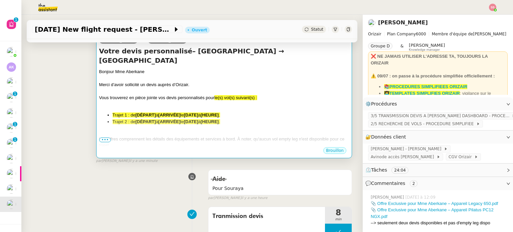
click at [237, 102] on div "Bonjour Mme Aberkane Merci d’avoir sollicité un devis auprès d’Orizair. Vous tr…" at bounding box center [224, 134] width 250 height 133
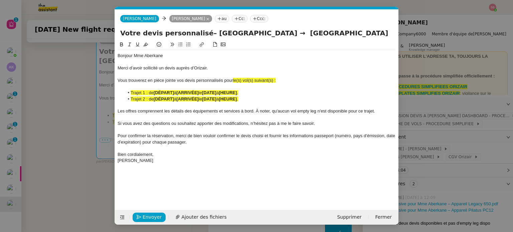
scroll to position [0, 24]
click at [192, 99] on strong "[ARRIVÉE]" at bounding box center [187, 99] width 22 height 5
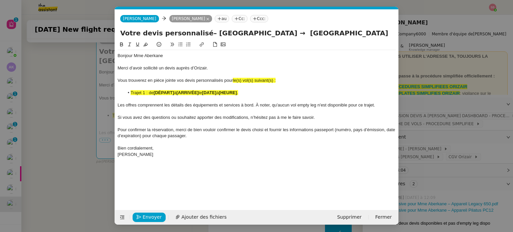
click at [176, 91] on span "à" at bounding box center [175, 92] width 2 height 5
click at [148, 46] on icon at bounding box center [145, 44] width 5 height 5
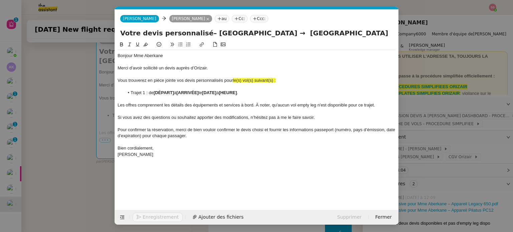
click at [290, 84] on div at bounding box center [257, 87] width 278 height 6
drag, startPoint x: 283, startPoint y: 80, endPoint x: 233, endPoint y: 79, distance: 49.8
click at [233, 79] on div "Vous trouverez en pièce jointe vos devis personnalisés pour le(s) vol(s) suivan…" at bounding box center [257, 80] width 278 height 6
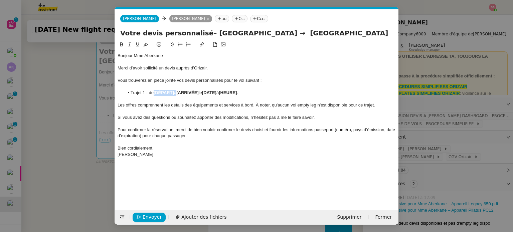
drag, startPoint x: 177, startPoint y: 92, endPoint x: 155, endPoint y: 91, distance: 22.1
click at [155, 91] on li "Trajet 1 : de [DÉPART] à [ARRIVÉE] le [DATE] à [HEURE] ." at bounding box center [260, 93] width 272 height 6
drag, startPoint x: 190, startPoint y: 93, endPoint x: 168, endPoint y: 92, distance: 22.1
click at [168, 92] on li "Trajet 1 : de Lyon à [ARRIVÉE] le [DATE] à [HEURE] ." at bounding box center [260, 93] width 272 height 6
click at [88, 124] on nz-modal-container "devis Service ✈️ Orizair - Envoi devis client (EN) Dans le cadre de la procédur…" at bounding box center [256, 116] width 513 height 232
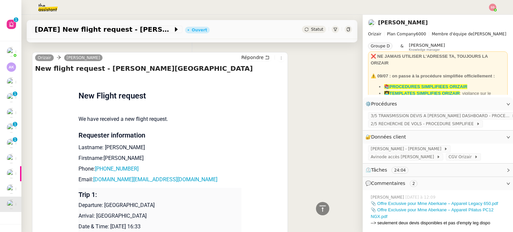
scroll to position [1078, 0]
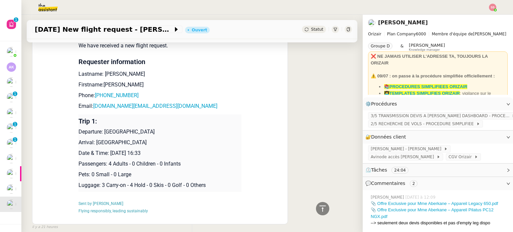
drag, startPoint x: 109, startPoint y: 152, endPoint x: 168, endPoint y: 148, distance: 59.9
click at [168, 148] on td "Trip 1: Departure: Lyon-Bron Airport Arrival: Dubai International Airport Date …" at bounding box center [159, 153] width 163 height 77
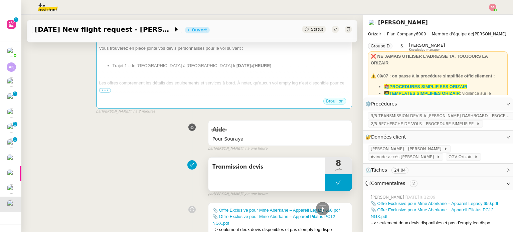
scroll to position [76, 0]
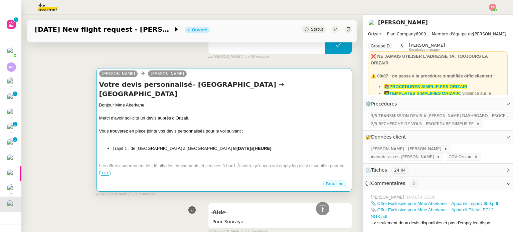
click at [253, 135] on div at bounding box center [224, 138] width 250 height 7
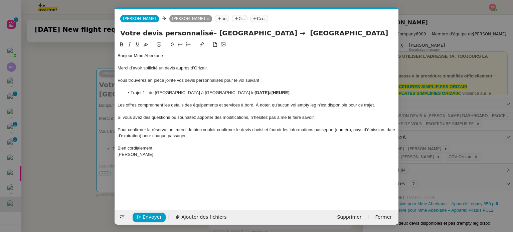
scroll to position [0, 24]
drag, startPoint x: 225, startPoint y: 92, endPoint x: 186, endPoint y: 91, distance: 38.4
click at [186, 91] on li "Trajet 1 : de Lyon à Dubai le [DATE] à [HEURE] ." at bounding box center [260, 93] width 272 height 6
click at [223, 165] on div "Bonjour Mme Aberkane Merci d’avoir sollicité un devis auprès d’Orizair. Vous tr…" at bounding box center [257, 120] width 278 height 159
drag, startPoint x: 187, startPoint y: 92, endPoint x: 241, endPoint y: 91, distance: 54.1
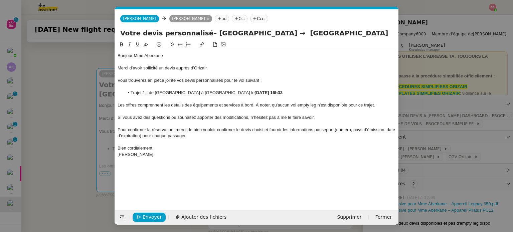
click at [241, 91] on li "Trajet 1 : de Lyon à Dubai le 08 Janvier 2026 à 16h33" at bounding box center [260, 93] width 272 height 6
click at [123, 45] on icon at bounding box center [121, 44] width 5 height 5
click at [196, 177] on div "Bonjour Mme Aberkane Merci d’avoir sollicité un devis auprès d’Orizair. Vous tr…" at bounding box center [257, 120] width 278 height 159
click at [200, 216] on span "Ajouter des fichiers" at bounding box center [203, 217] width 45 height 8
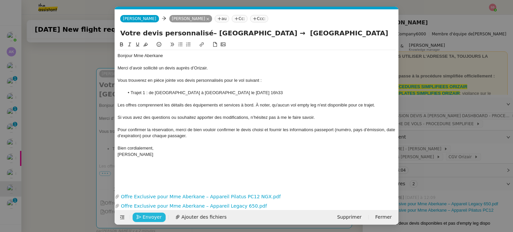
click at [159, 219] on button "Envoyer" at bounding box center [149, 217] width 33 height 9
click at [159, 219] on span "Confirmer l'envoi" at bounding box center [163, 217] width 40 height 8
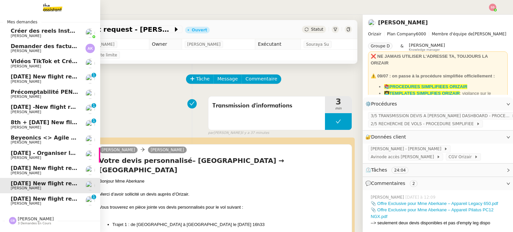
scroll to position [37, 0]
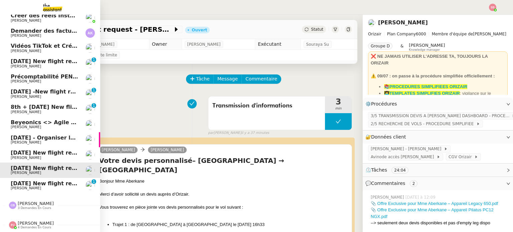
click at [53, 186] on span "Louis Frei" at bounding box center [44, 188] width 67 height 4
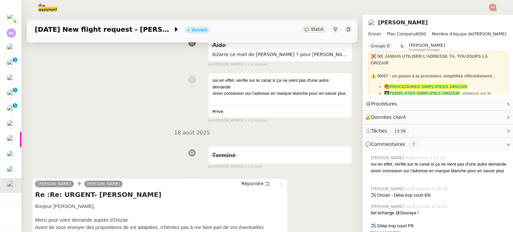
scroll to position [67, 0]
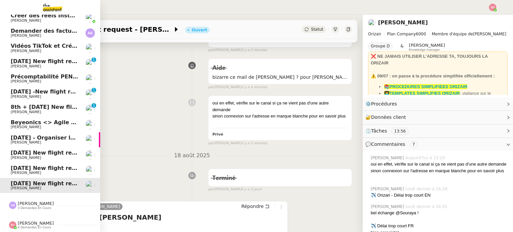
click at [60, 165] on span "8th January 2026 New flight request - Celina Aberkane" at bounding box center [78, 168] width 134 height 6
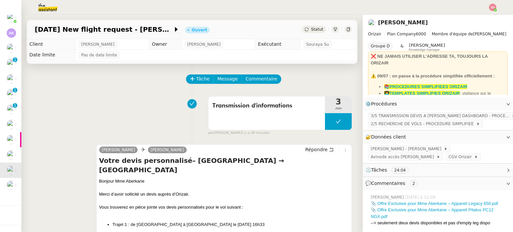
click at [309, 33] on div "Statut" at bounding box center [314, 29] width 24 height 7
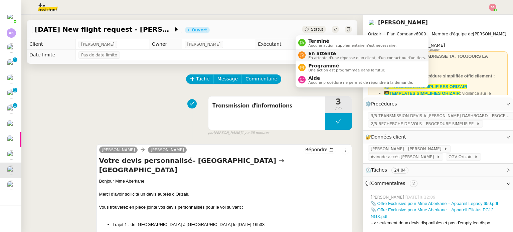
click at [314, 52] on span "En attente" at bounding box center [367, 53] width 118 height 5
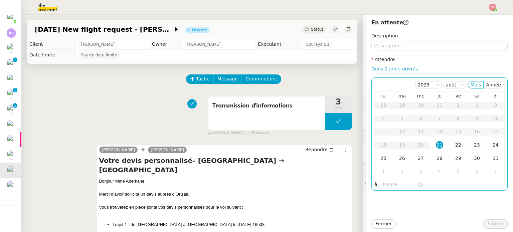
click at [455, 146] on div "22" at bounding box center [458, 144] width 7 height 7
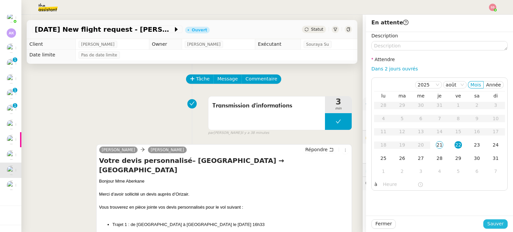
click at [487, 222] on span "Sauver" at bounding box center [495, 224] width 16 height 8
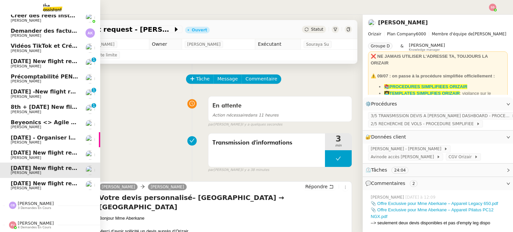
scroll to position [7, 0]
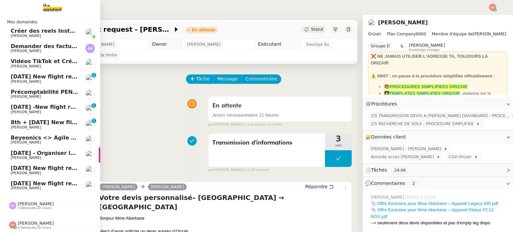
click at [66, 67] on link "Vidéos TikTok et Créatives META - août 2025 Anthony Morcillo" at bounding box center [50, 63] width 100 height 15
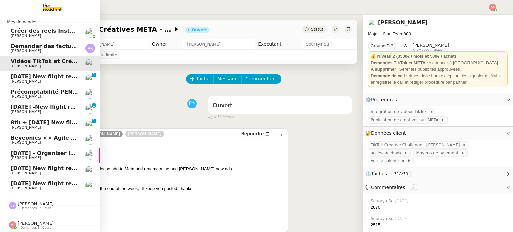
click at [61, 73] on span "25th August 2025 New flight request - Skye Brown" at bounding box center [78, 76] width 134 height 6
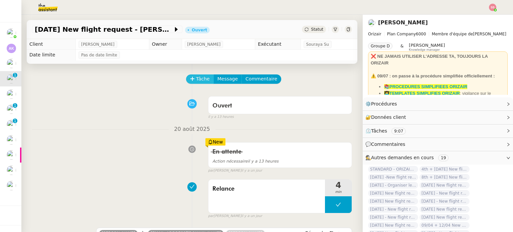
click at [199, 79] on span "Tâche" at bounding box center [203, 79] width 14 height 8
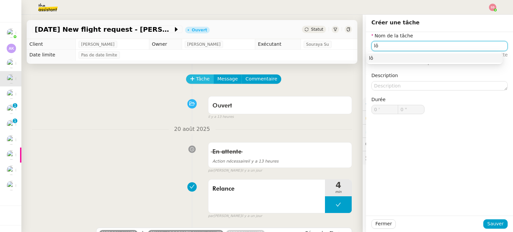
type input "l"
click at [399, 55] on div "Clôture" at bounding box center [434, 58] width 131 height 6
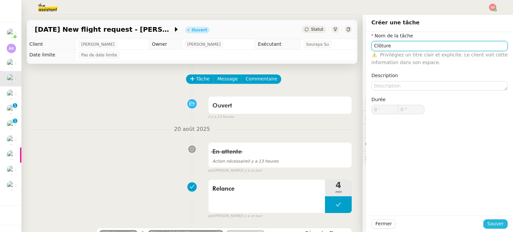
type input "Clôture"
click at [490, 222] on span "Sauver" at bounding box center [495, 224] width 16 height 8
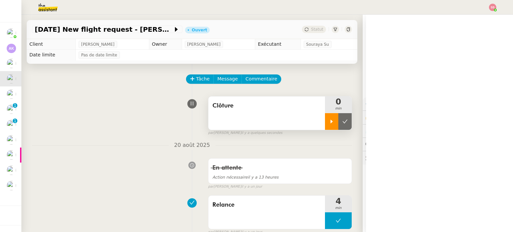
click at [329, 123] on icon at bounding box center [331, 121] width 5 height 5
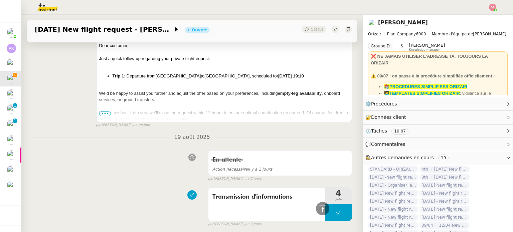
scroll to position [33, 0]
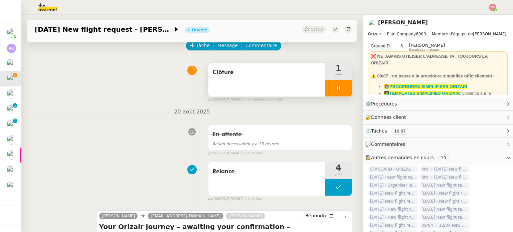
click at [342, 91] on div at bounding box center [338, 88] width 27 height 17
click at [342, 91] on button at bounding box center [344, 88] width 13 height 17
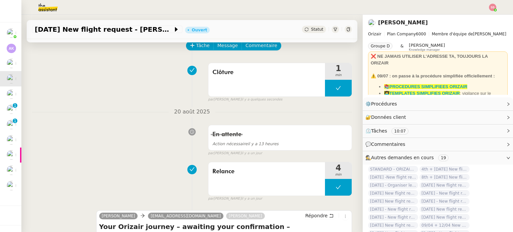
click at [311, 32] on span "Statut" at bounding box center [317, 29] width 12 height 5
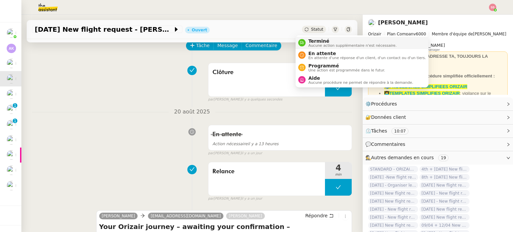
click at [315, 46] on span "Aucune action supplémentaire n'est nécessaire." at bounding box center [352, 46] width 88 height 4
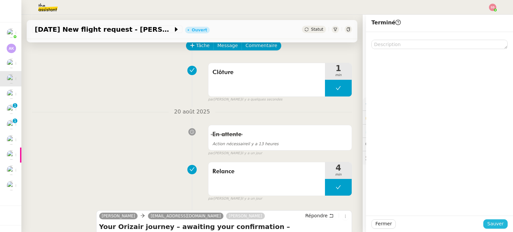
drag, startPoint x: 487, startPoint y: 226, endPoint x: 463, endPoint y: 215, distance: 25.7
click at [487, 226] on span "Sauver" at bounding box center [495, 224] width 16 height 8
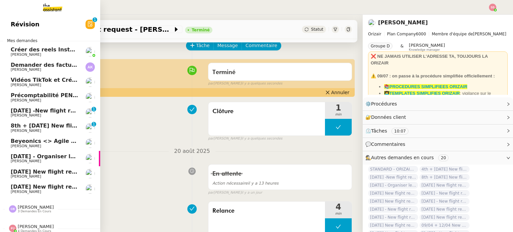
click at [46, 160] on span "Louis Frei" at bounding box center [44, 161] width 67 height 4
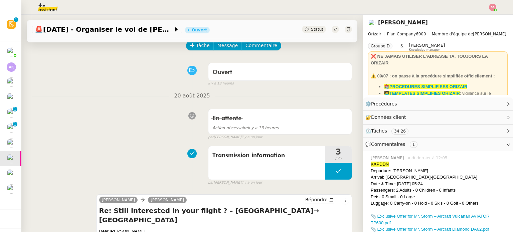
scroll to position [167, 0]
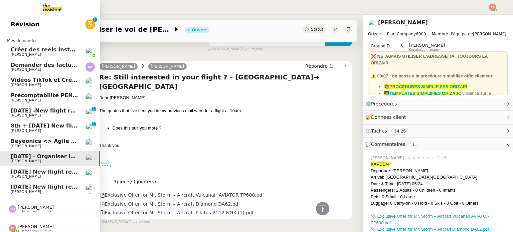
click at [45, 125] on span "8th + 17th September 2025 New flight request - Herman Kiafuca" at bounding box center [87, 126] width 152 height 6
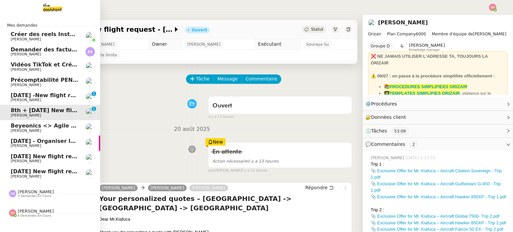
click at [25, 96] on span "23rd August 2025 -New flight request - Rayan Gaouaoui" at bounding box center [79, 95] width 136 height 6
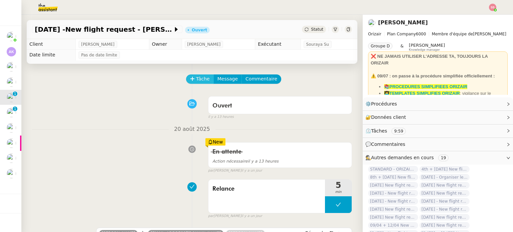
click at [196, 82] on span "Tâche" at bounding box center [203, 79] width 14 height 8
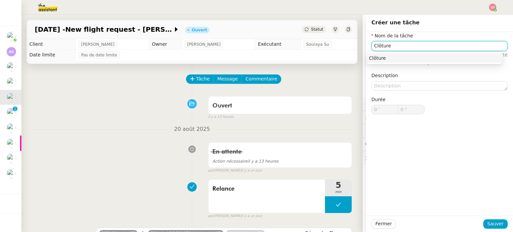
click at [381, 58] on div "Clôture" at bounding box center [434, 58] width 131 height 6
type input "Clôture"
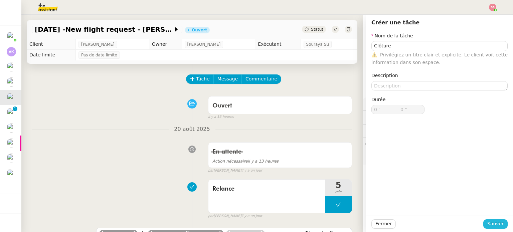
click at [496, 223] on span "Sauver" at bounding box center [495, 224] width 16 height 8
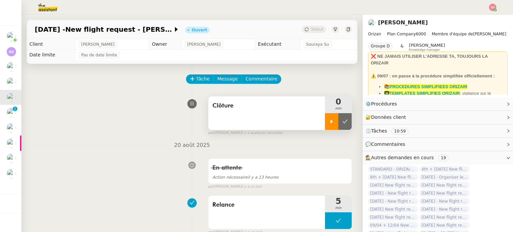
click at [329, 124] on icon at bounding box center [331, 121] width 5 height 5
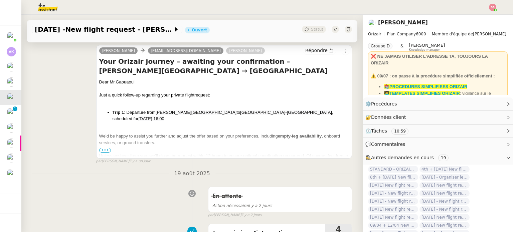
scroll to position [200, 0]
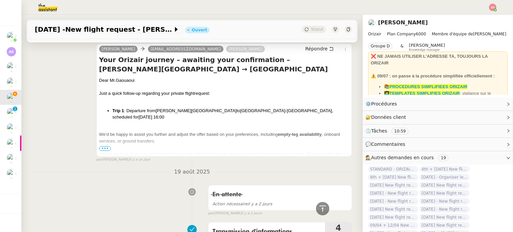
click at [99, 149] on span "•••" at bounding box center [105, 148] width 12 height 5
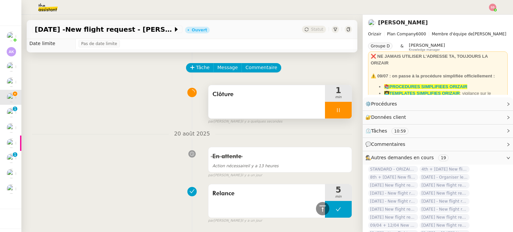
scroll to position [0, 0]
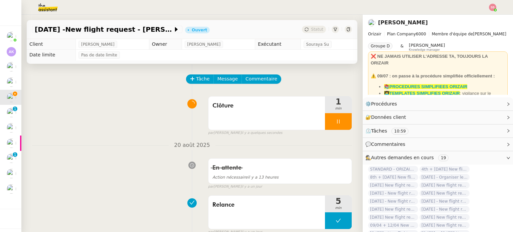
click at [339, 119] on div at bounding box center [338, 121] width 27 height 17
click at [339, 119] on button at bounding box center [344, 121] width 13 height 17
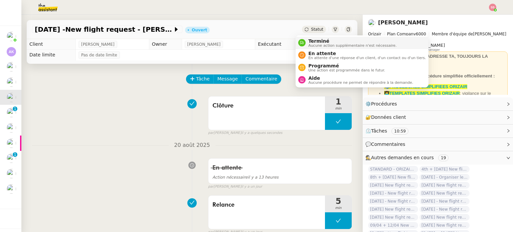
click at [320, 41] on span "Terminé" at bounding box center [352, 40] width 88 height 5
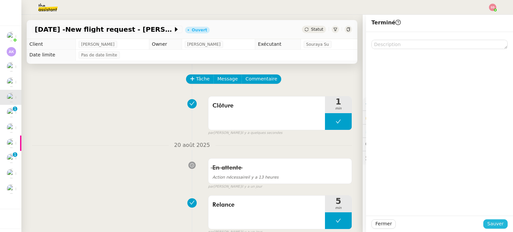
click at [489, 223] on span "Sauver" at bounding box center [495, 224] width 16 height 8
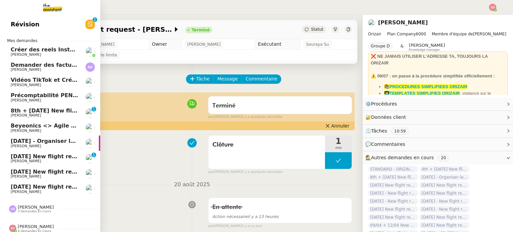
click at [46, 114] on span "Louis Frei" at bounding box center [44, 116] width 67 height 4
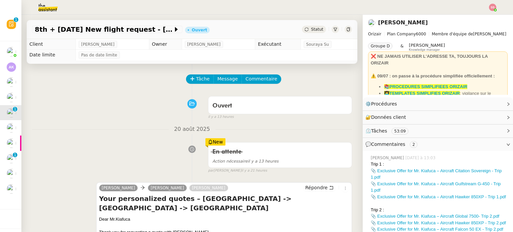
scroll to position [67, 0]
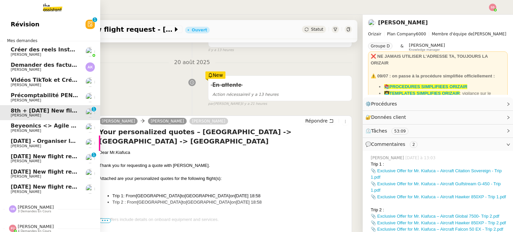
click at [50, 158] on span "27th August 2025 New flight request - Samuel Ajayi" at bounding box center [78, 156] width 134 height 6
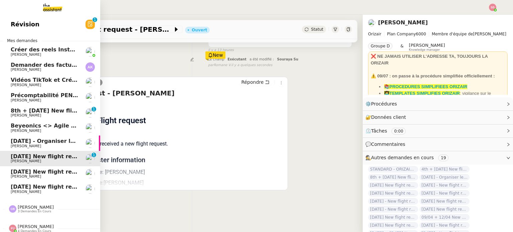
click at [39, 167] on link "27th August 2025 New flight request - Bob Kxjc Louis Frei" at bounding box center [50, 173] width 100 height 15
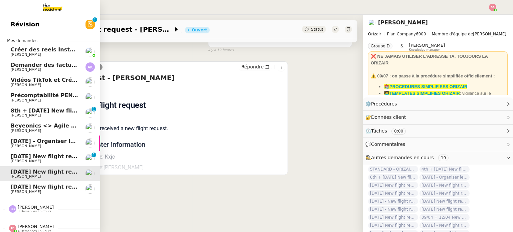
click at [43, 179] on link "27th August 2025 New flight request - Bob Kxjc Louis Frei" at bounding box center [50, 173] width 100 height 15
click at [44, 185] on span "19th August 2025 New flight request - Romain Randy Fritsch" at bounding box center [78, 187] width 134 height 6
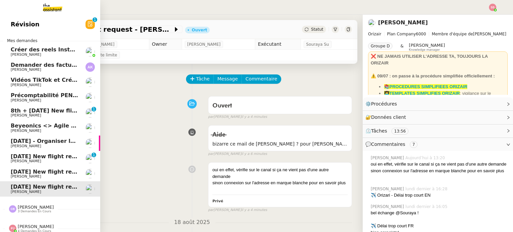
click at [43, 144] on span "23rd August - Organiser le vol de Ludovic Storm" at bounding box center [78, 141] width 135 height 6
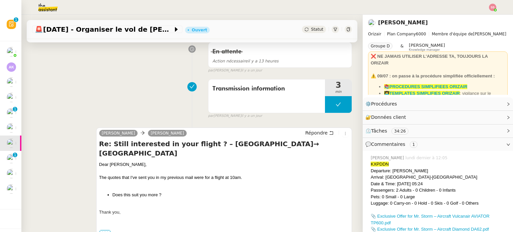
scroll to position [200, 0]
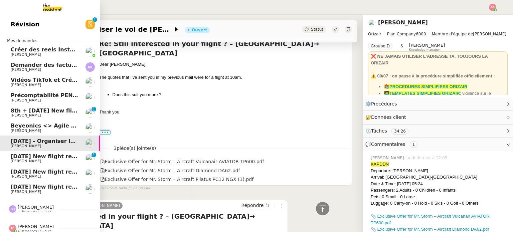
click at [48, 161] on span "Louis Frei" at bounding box center [44, 161] width 67 height 4
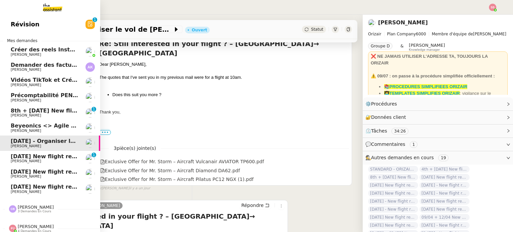
scroll to position [90, 0]
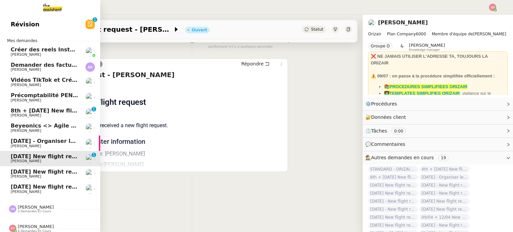
click at [50, 167] on link "27th August 2025 New flight request - Bob Kxjc Louis Frei" at bounding box center [50, 173] width 100 height 15
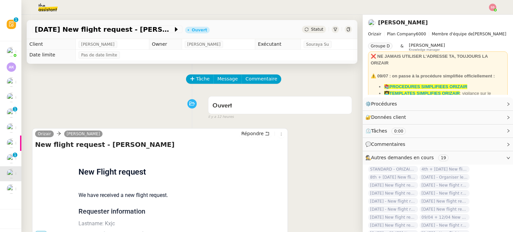
click at [492, 6] on img at bounding box center [492, 7] width 7 height 7
click at [474, 16] on span "Suivi" at bounding box center [468, 18] width 11 height 5
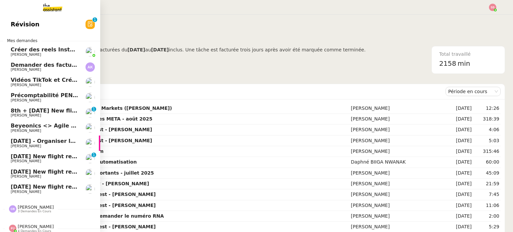
click at [43, 160] on span "Louis Frei" at bounding box center [44, 161] width 67 height 4
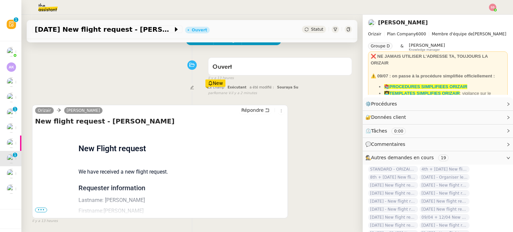
scroll to position [67, 0]
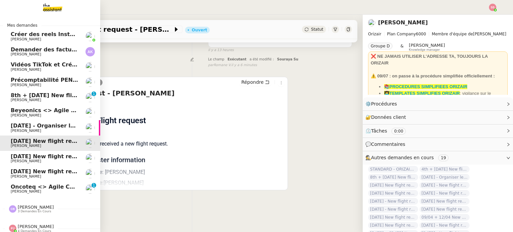
click at [38, 185] on span "Oncoteq <> Agile Capital Markets" at bounding box center [62, 187] width 102 height 6
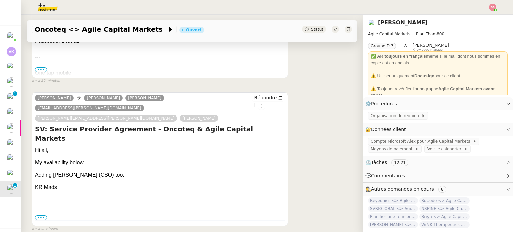
scroll to position [334, 0]
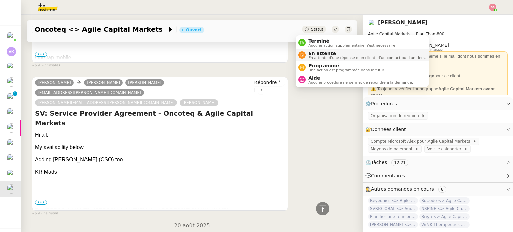
click at [319, 56] on span "En attente d'une réponse d'un client, d'un contact ou d'un tiers." at bounding box center [367, 58] width 118 height 4
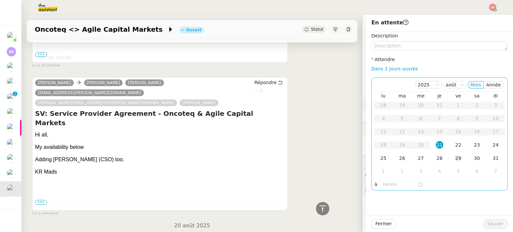
click at [457, 161] on td "29" at bounding box center [458, 158] width 19 height 13
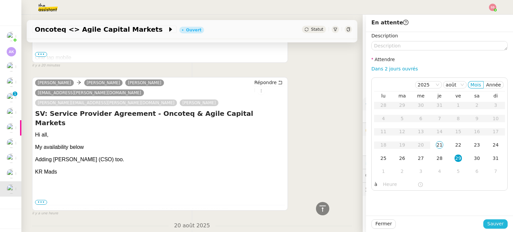
click at [494, 224] on span "Sauver" at bounding box center [495, 224] width 16 height 8
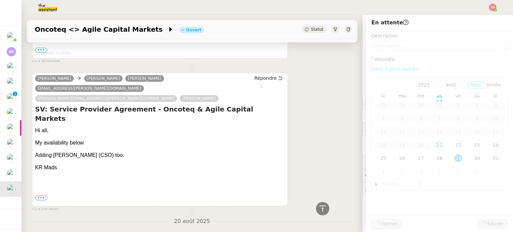
scroll to position [330, 0]
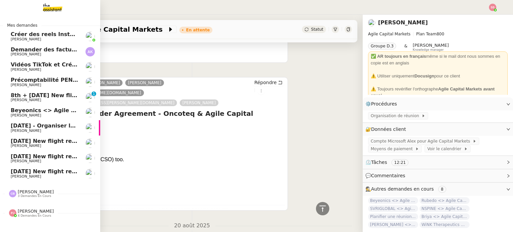
click at [44, 168] on link "19th August 2025 New flight request - Romain Randy Fritsch Louis Frei" at bounding box center [50, 173] width 100 height 15
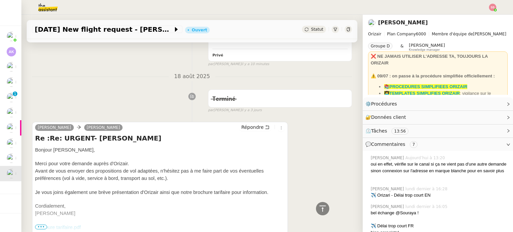
scroll to position [8, 0]
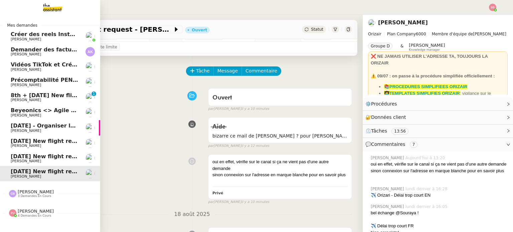
click at [46, 130] on span "Louis Frei" at bounding box center [44, 131] width 67 height 4
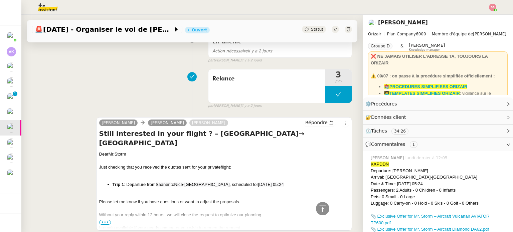
scroll to position [542, 0]
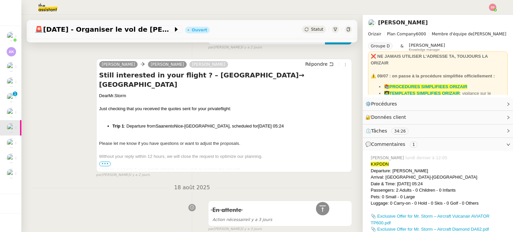
click at [106, 162] on span "•••" at bounding box center [105, 164] width 12 height 5
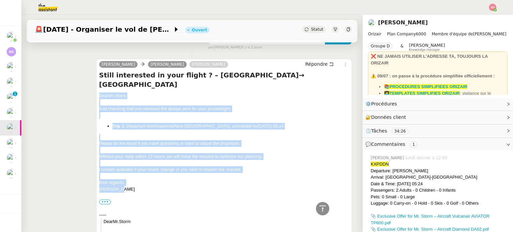
drag, startPoint x: 96, startPoint y: 76, endPoint x: 138, endPoint y: 172, distance: 104.7
click at [138, 172] on div "Josephine Kelly Philippe Storm Louis Frei Répondre Still interested in your fli…" at bounding box center [224, 202] width 256 height 287
copy div "Dear Mr.Storm Just checking that you received the quotes sent for your private …"
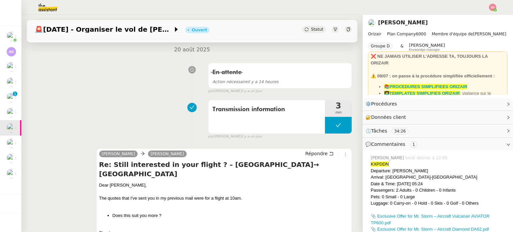
scroll to position [142, 0]
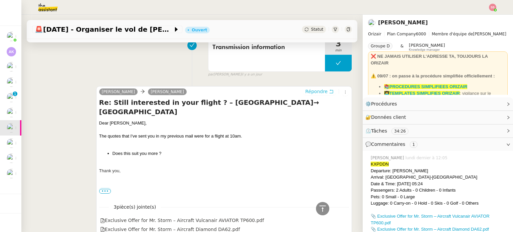
click at [312, 91] on span "Répondre" at bounding box center [316, 91] width 22 height 7
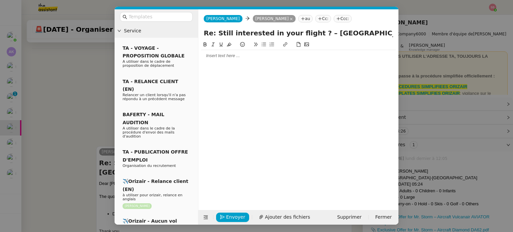
scroll to position [193, 0]
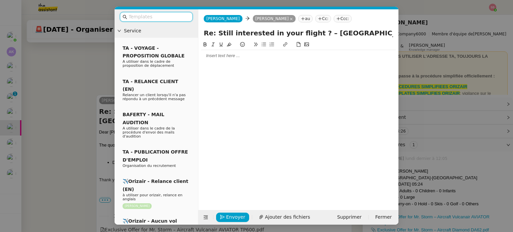
click at [216, 59] on div at bounding box center [298, 56] width 195 height 6
paste div
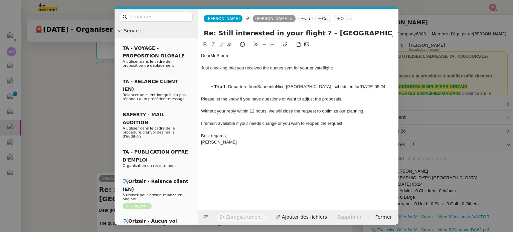
scroll to position [281, 0]
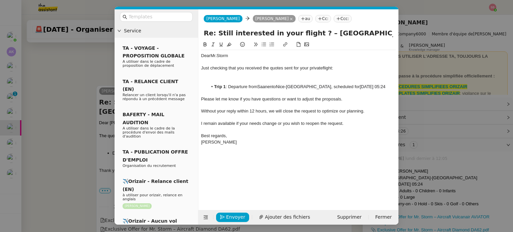
drag, startPoint x: 235, startPoint y: 92, endPoint x: 207, endPoint y: 85, distance: 28.9
click at [207, 85] on ul "Trip 1 : Departure from Saanen to Nice-Côte d'Azur Airport , scheduled for 23rd…" at bounding box center [298, 87] width 195 height 6
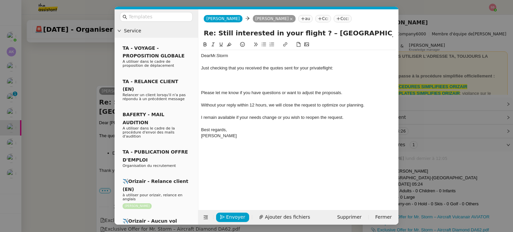
click at [223, 74] on div "﻿" at bounding box center [298, 74] width 195 height 6
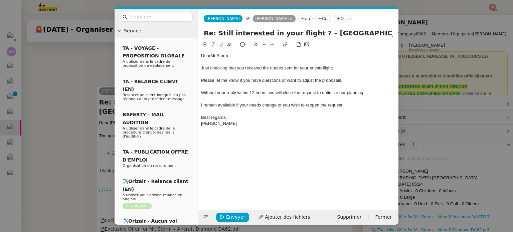
scroll to position [271, 0]
click at [237, 215] on span "Envoyer" at bounding box center [235, 217] width 19 height 8
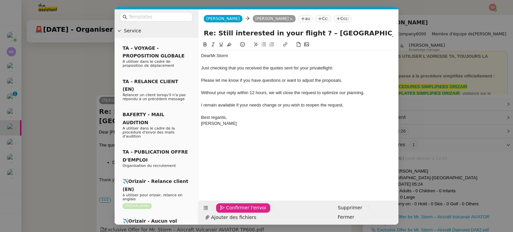
click at [237, 212] on span "Confirmer l'envoi" at bounding box center [246, 208] width 40 height 8
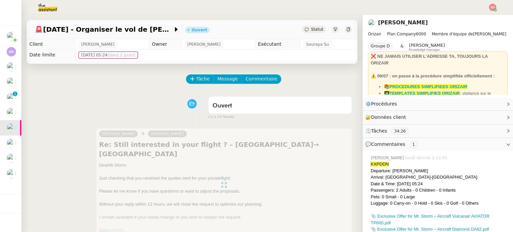
scroll to position [33, 0]
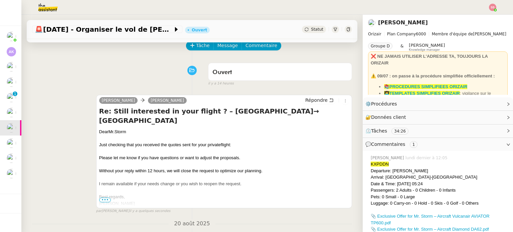
click at [314, 30] on span "Statut" at bounding box center [317, 29] width 12 height 5
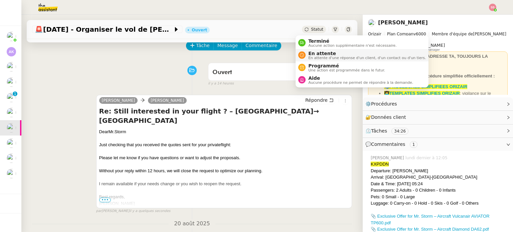
click at [322, 59] on span "En attente d'une réponse d'un client, d'un contact ou d'un tiers." at bounding box center [367, 58] width 118 height 4
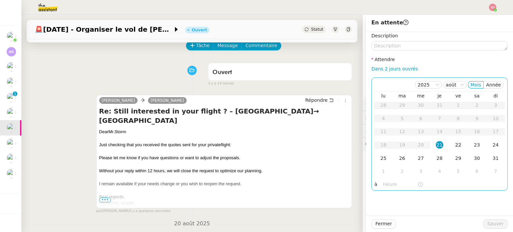
click at [455, 148] on div "22" at bounding box center [458, 144] width 7 height 7
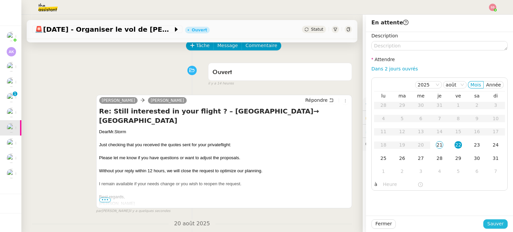
click at [488, 227] on span "Sauver" at bounding box center [495, 224] width 16 height 8
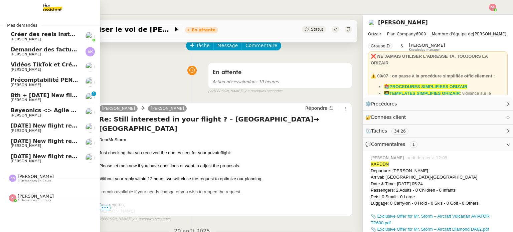
click at [34, 127] on span "27th August 2025 New flight request - Samuel Ajayi" at bounding box center [78, 126] width 134 height 6
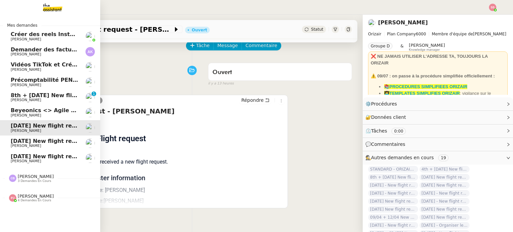
click at [45, 141] on span "27th August 2025 New flight request - Bob Kxjc" at bounding box center [78, 141] width 134 height 6
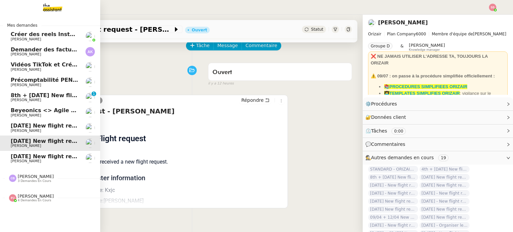
click at [45, 155] on span "19th August 2025 New flight request - Romain Randy Fritsch" at bounding box center [78, 156] width 134 height 6
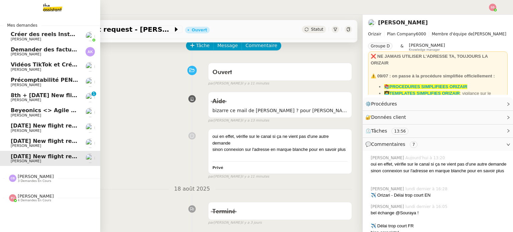
click at [52, 92] on link "8th + 17th September 2025 New flight request - Herman Kiafuca Louis Frei 0 1 2 …" at bounding box center [50, 97] width 100 height 15
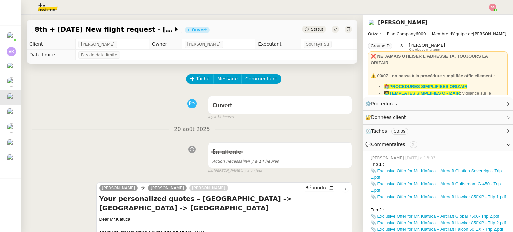
click at [197, 85] on div "Tâche Message Commentaire" at bounding box center [269, 82] width 165 height 16
click at [203, 81] on span "Tâche" at bounding box center [203, 79] width 14 height 8
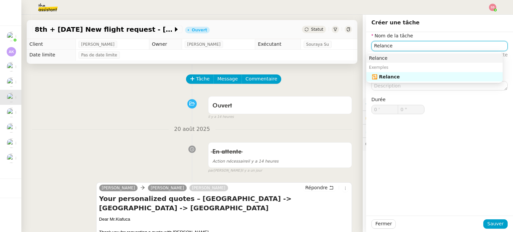
click at [380, 60] on div "Relance" at bounding box center [434, 58] width 131 height 6
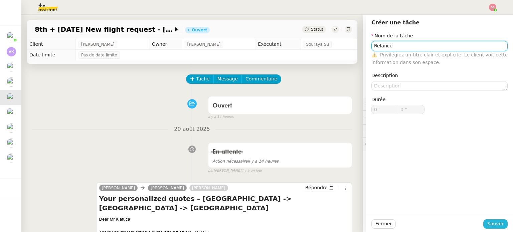
type input "Relance"
click at [497, 226] on span "Sauver" at bounding box center [495, 224] width 16 height 8
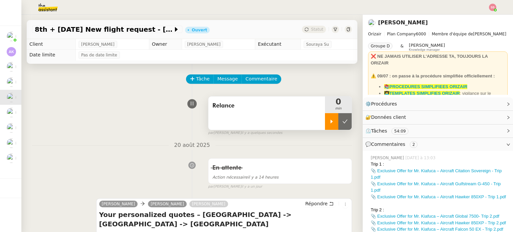
click at [329, 123] on icon at bounding box center [331, 121] width 5 height 5
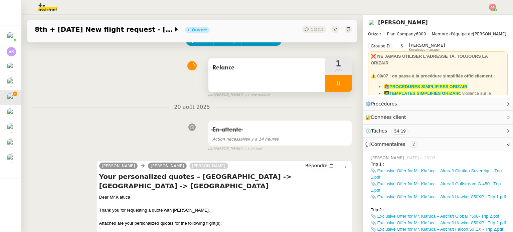
scroll to position [134, 0]
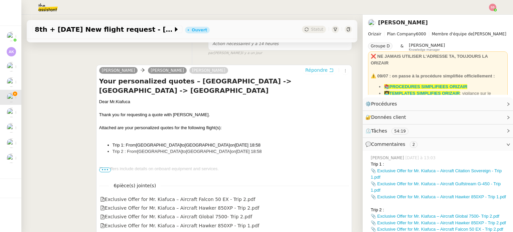
click at [309, 72] on span "Répondre" at bounding box center [316, 70] width 22 height 7
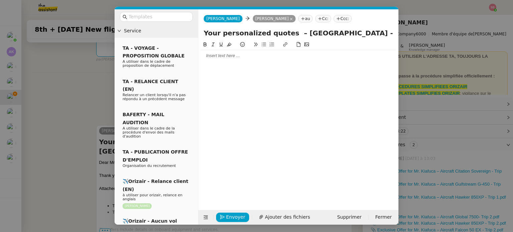
scroll to position [185, 0]
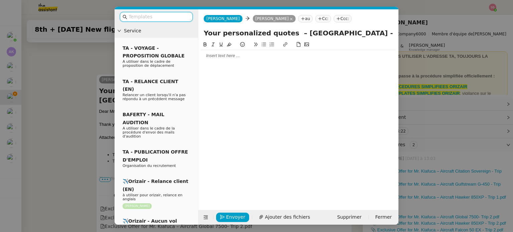
click at [169, 19] on input "text" at bounding box center [159, 17] width 60 height 8
type input "j"
type input "e"
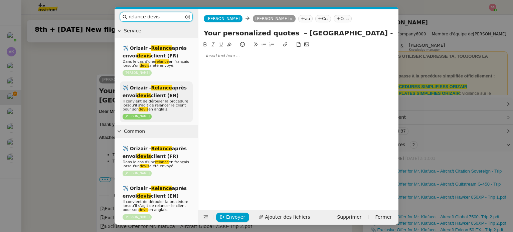
type input "relance devis"
click at [164, 106] on span "Il convient de dérouler la procédure lorsqu'il s'agit de relancer le client pou…" at bounding box center [156, 105] width 66 height 12
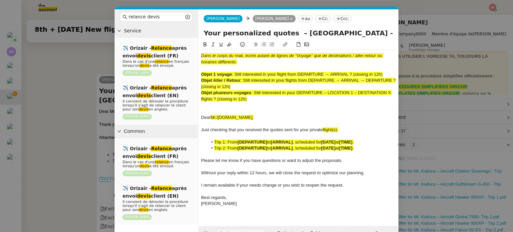
scroll to position [273, 0]
drag, startPoint x: 297, startPoint y: 80, endPoint x: 243, endPoint y: 79, distance: 53.8
click at [243, 79] on span ": Still interested in your flights from DEPARTURE → ARRIVAL → DEPARTURE ? (clos…" at bounding box center [299, 83] width 196 height 11
copy span "Still interested in your flights"
drag, startPoint x: 284, startPoint y: 33, endPoint x: 200, endPoint y: 32, distance: 83.5
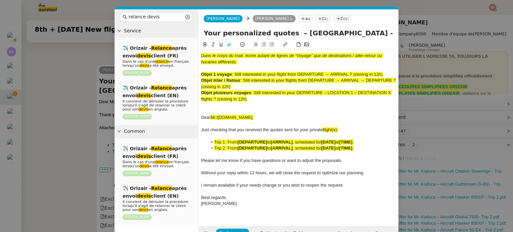
click at [200, 32] on div "Your personalized quotes – London -> Singapore -> London" at bounding box center [298, 34] width 200 height 13
paste input "Still interested in your flights"
type input "Still interested in your flights ? – London -> Singapore -> London"
drag, startPoint x: 259, startPoint y: 99, endPoint x: 194, endPoint y: 43, distance: 86.0
click at [194, 43] on nz-layout "relance devis Service ✈️ Orizair - Relance après envoi devis client (FR) Dans l…" at bounding box center [257, 125] width 284 height 232
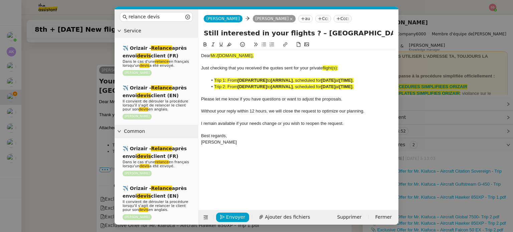
click at [90, 91] on nz-modal-container "relance devis Service ✈️ Orizair - Relance après envoi devis client (FR) Dans l…" at bounding box center [256, 116] width 513 height 232
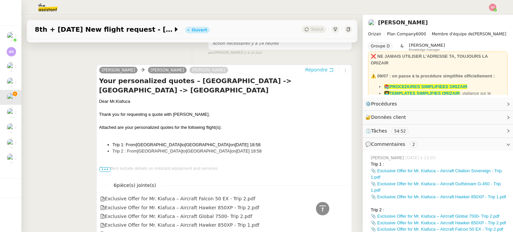
scroll to position [272, 0]
click at [116, 99] on div "Dear Mr.Kiafuca" at bounding box center [224, 102] width 250 height 7
copy div "Dear Mr.Kiafuca"
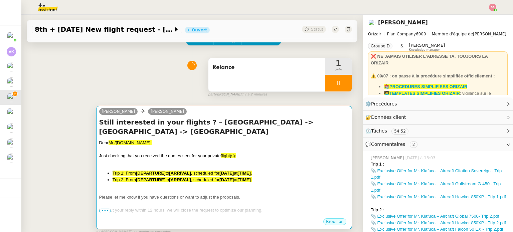
scroll to position [38, 0]
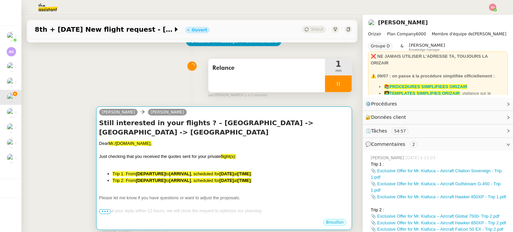
click at [161, 147] on div at bounding box center [224, 150] width 250 height 7
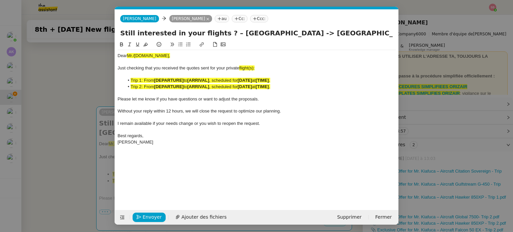
scroll to position [0, 40]
click at [136, 54] on span "Mr./Ms.XXX," at bounding box center [148, 55] width 43 height 5
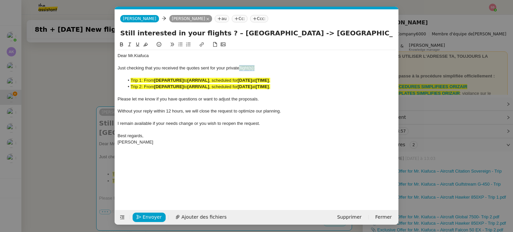
drag, startPoint x: 257, startPoint y: 66, endPoint x: 240, endPoint y: 67, distance: 16.0
click at [240, 67] on div "Just checking that you received the quotes sent for your private flight(s):" at bounding box center [257, 68] width 278 height 6
click at [149, 44] on button at bounding box center [146, 45] width 8 height 8
click at [253, 67] on div "Just checking that you received the quotes sent for your private flight(s):" at bounding box center [257, 68] width 278 height 6
click at [251, 68] on div "Just checking that you received the quotes sent for your private flight(s):" at bounding box center [257, 68] width 278 height 6
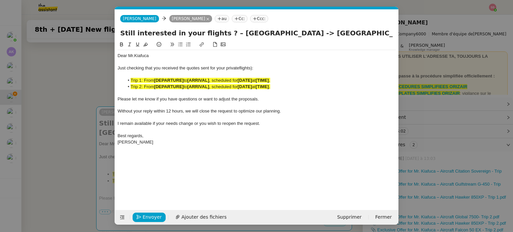
click at [253, 68] on div "Just checking that you received the quotes sent for your private flights):" at bounding box center [257, 68] width 278 height 6
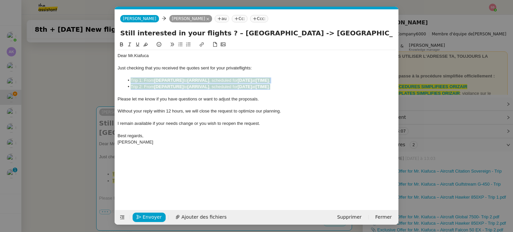
drag, startPoint x: 281, startPoint y: 85, endPoint x: 126, endPoint y: 80, distance: 155.1
click at [126, 80] on ul "Trip 1: From [DEPARTURE] to [ARRIVAL] , scheduled for [DATE] at [TIME] . Trip 2…" at bounding box center [257, 83] width 278 height 12
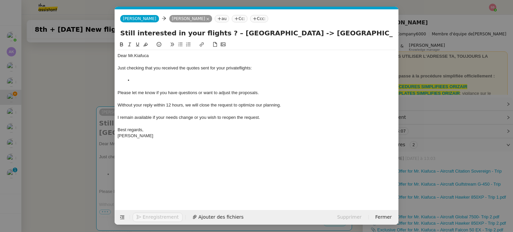
click at [82, 103] on nz-modal-container "relance devis Service ✈️ Orizair - Relance après envoi devis client (FR) Dans l…" at bounding box center [256, 116] width 513 height 232
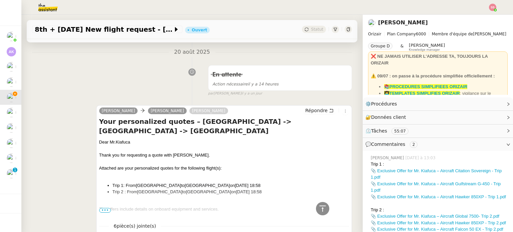
scroll to position [272, 0]
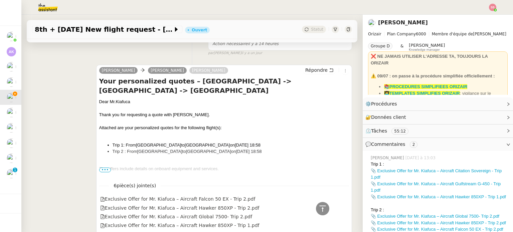
drag, startPoint x: 311, startPoint y: 146, endPoint x: 99, endPoint y: 137, distance: 212.0
click at [99, 142] on ul "Trip 1: From London Biggin Hill Airport to Singapore Changi Airport on 8th Sept…" at bounding box center [224, 148] width 250 height 13
copy ul "Trip 1: From London Biggin Hill Airport to Singapore Changi Airport on 8th Sept…"
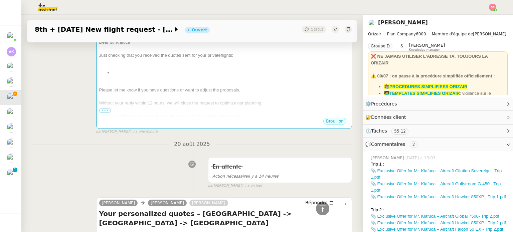
scroll to position [138, 0]
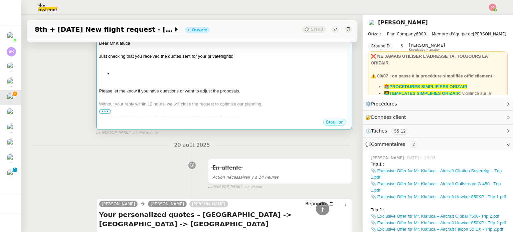
click at [184, 88] on div "Please let me know if you have questions or want to adjust the proposals." at bounding box center [224, 91] width 250 height 7
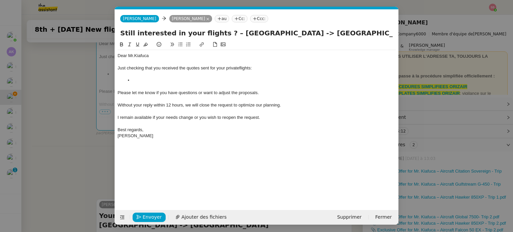
scroll to position [0, 40]
click at [135, 80] on li at bounding box center [260, 80] width 272 height 6
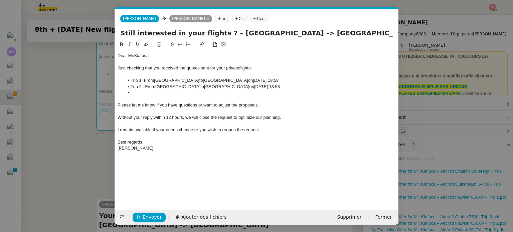
scroll to position [0, 0]
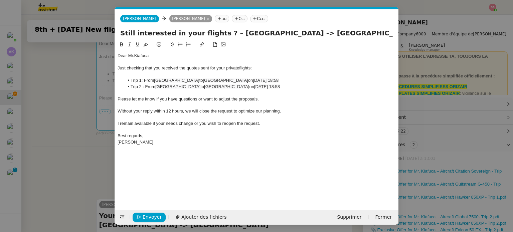
click at [91, 155] on nz-modal-container "relance devis Service ✈️ Orizair - Relance après envoi devis client (FR) Dans l…" at bounding box center [256, 116] width 513 height 232
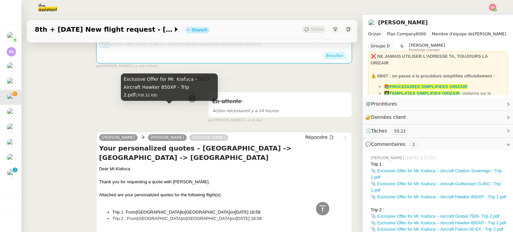
scroll to position [104, 0]
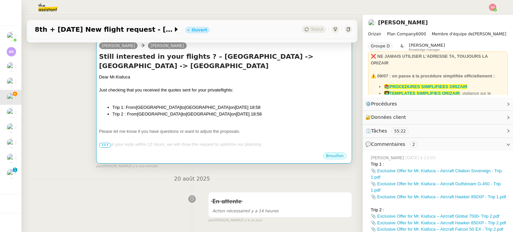
click at [198, 112] on span "London Biggin Hill Airport" at bounding box center [208, 114] width 45 height 5
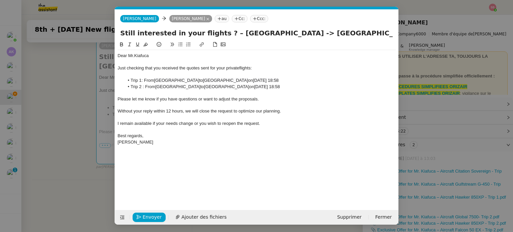
scroll to position [0, 40]
click at [149, 216] on span "Envoyer" at bounding box center [152, 217] width 19 height 8
click at [149, 216] on span "Confirmer l'envoi" at bounding box center [163, 217] width 40 height 8
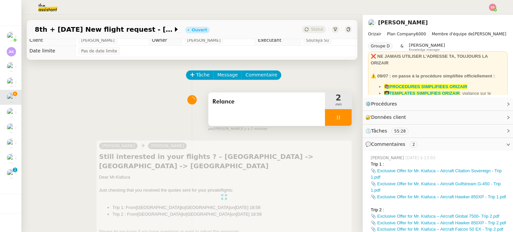
scroll to position [37, 0]
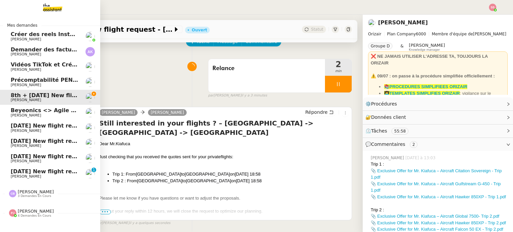
click at [40, 169] on span "26th September 2025 New flight request - William Hill" at bounding box center [78, 171] width 134 height 6
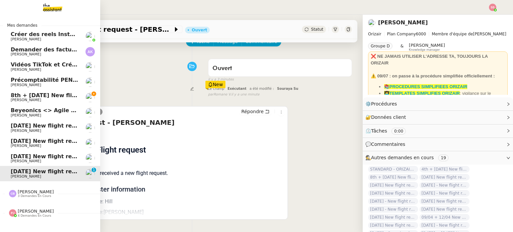
click at [43, 97] on span "8th + 17th September 2025 New flight request - Herman Kiafuca" at bounding box center [87, 95] width 152 height 6
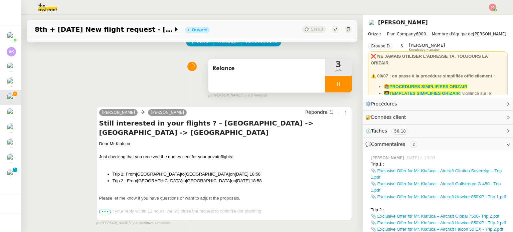
click at [337, 82] on div at bounding box center [338, 84] width 27 height 17
click at [342, 82] on icon at bounding box center [344, 83] width 5 height 5
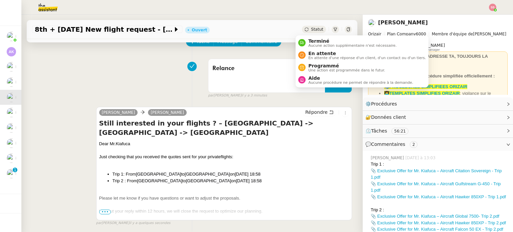
click at [311, 32] on span "Statut" at bounding box center [317, 29] width 12 height 5
click at [319, 52] on span "En attente" at bounding box center [367, 53] width 118 height 5
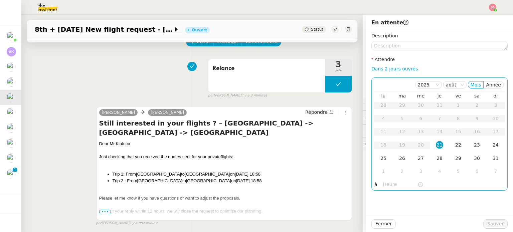
click at [449, 145] on td "22" at bounding box center [458, 145] width 19 height 13
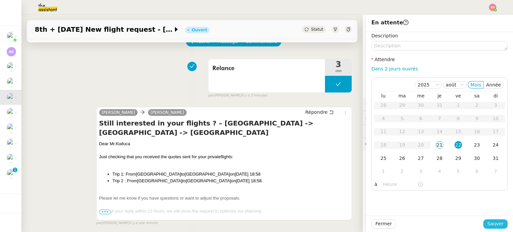
click at [484, 221] on button "Sauver" at bounding box center [495, 223] width 24 height 9
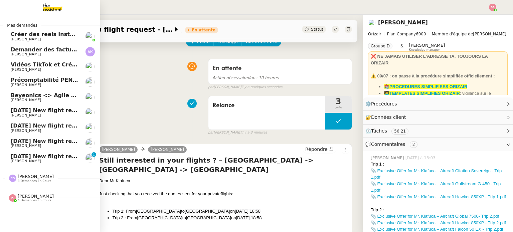
click at [29, 113] on span "27th August 2025 New flight request - Samuel Ajayi" at bounding box center [78, 110] width 134 height 6
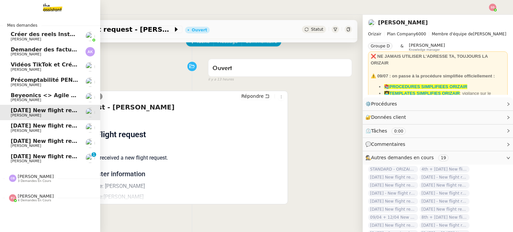
click at [33, 122] on link "27th August 2025 New flight request - Bob Kxjc Louis Frei" at bounding box center [50, 127] width 100 height 15
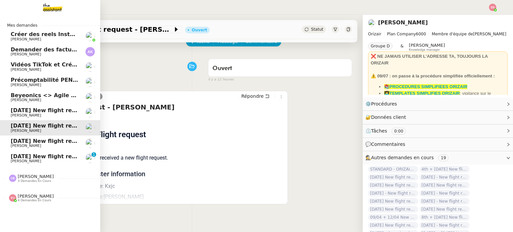
click at [44, 141] on span "19th August 2025 New flight request - Romain Randy Fritsch" at bounding box center [78, 141] width 134 height 6
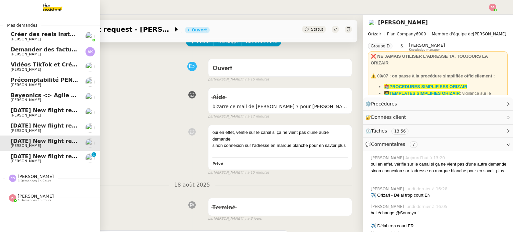
click at [46, 159] on span "26th September 2025 New flight request - William Hill" at bounding box center [78, 156] width 134 height 6
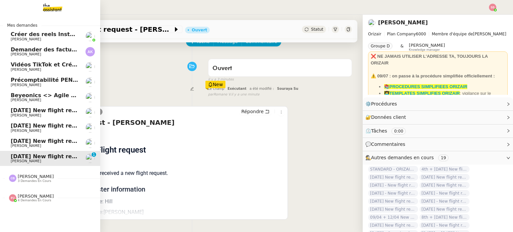
click at [47, 109] on span "27th August 2025 New flight request - Samuel Ajayi" at bounding box center [78, 110] width 134 height 6
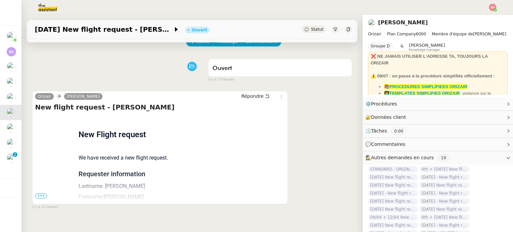
click at [41, 196] on span "•••" at bounding box center [41, 196] width 12 height 5
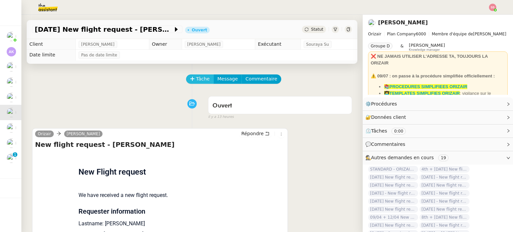
click at [196, 80] on span "Tâche" at bounding box center [203, 79] width 14 height 8
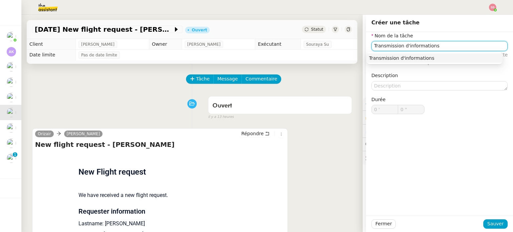
click at [372, 57] on div "Transmission d'informations" at bounding box center [434, 58] width 131 height 6
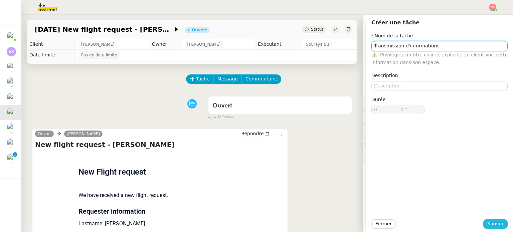
type input "Transmission d'informations"
click at [487, 224] on span "Sauver" at bounding box center [495, 224] width 16 height 8
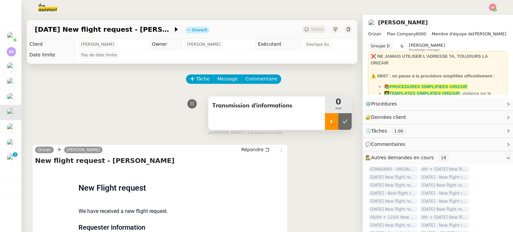
click at [329, 124] on div at bounding box center [331, 121] width 13 height 17
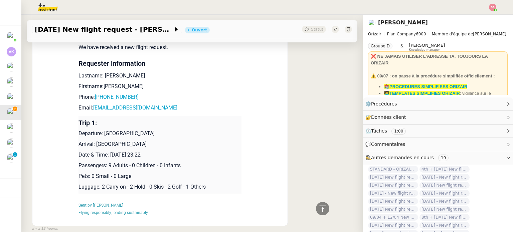
scroll to position [167, 0]
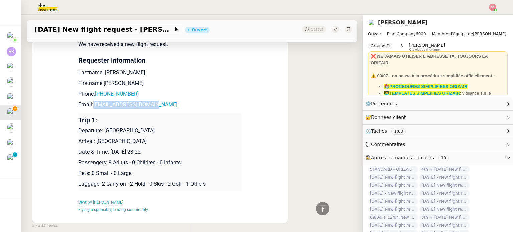
drag, startPoint x: 150, startPoint y: 109, endPoint x: 90, endPoint y: 108, distance: 60.5
click at [90, 108] on p "Email: itzsylvia014@gmail.com" at bounding box center [159, 105] width 163 height 8
copy p "itzsylvia014@gmail.com"
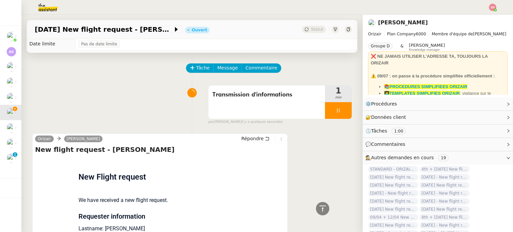
scroll to position [0, 0]
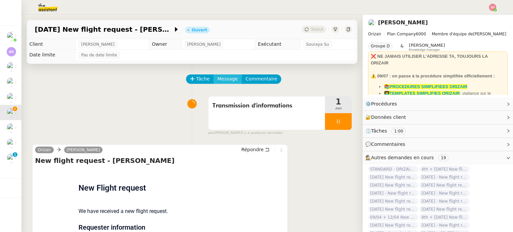
click at [223, 75] on button "Message" at bounding box center [227, 78] width 28 height 9
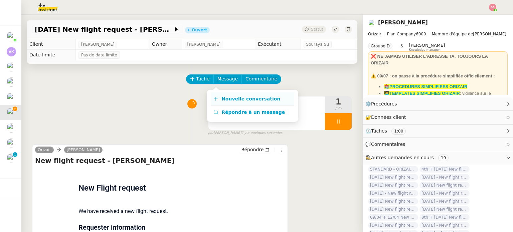
click at [236, 96] on link "Nouvelle conversation" at bounding box center [253, 99] width 84 height 13
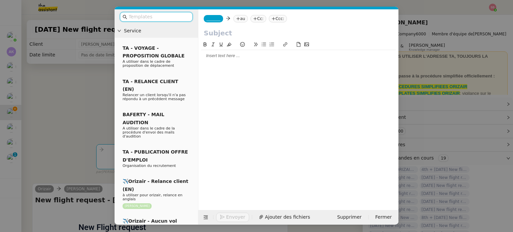
click at [236, 17] on icon at bounding box center [238, 19] width 4 height 4
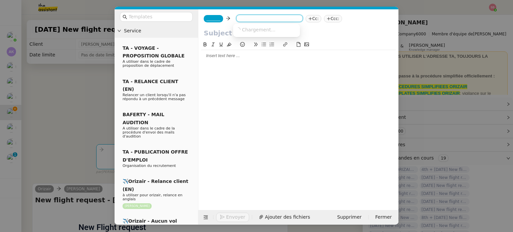
paste input "itzsylvia014@gmail.com"
click at [239, 19] on input "itzsylvia014@gmail.com" at bounding box center [269, 19] width 61 height 7
type input "itzsylvia014@gmail.com"
click at [263, 28] on span "itzsylvia014@gmail.com" at bounding box center [277, 29] width 82 height 5
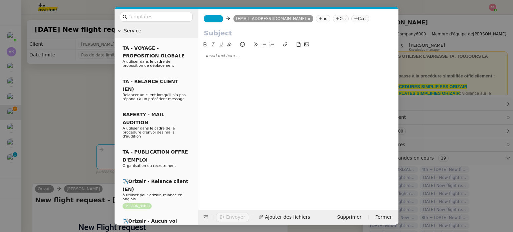
click at [211, 18] on span "_______" at bounding box center [213, 18] width 14 height 5
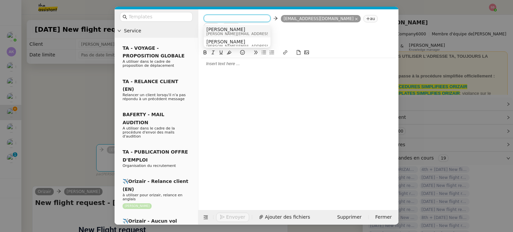
click at [229, 25] on div "Josephine josephine.k@orizair.com Josephine josephine@theassistant.com" at bounding box center [237, 35] width 67 height 21
click at [231, 26] on nz-option-item "Josephine josephine.k@orizair.com" at bounding box center [237, 31] width 67 height 12
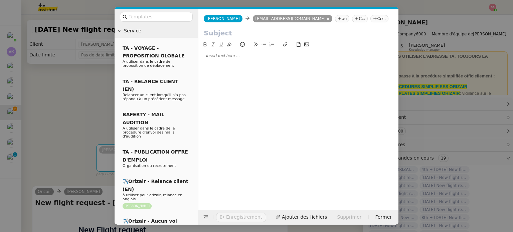
click at [370, 17] on nz-tag "Ccc:" at bounding box center [379, 18] width 18 height 7
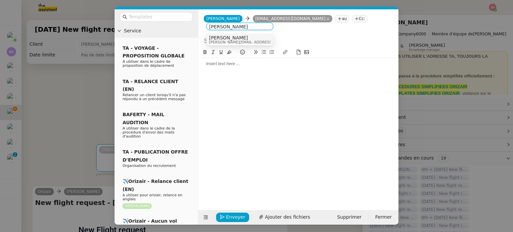
type input "louis frei"
click at [245, 38] on div "Louis Frei louis@orizair.com" at bounding box center [239, 39] width 61 height 9
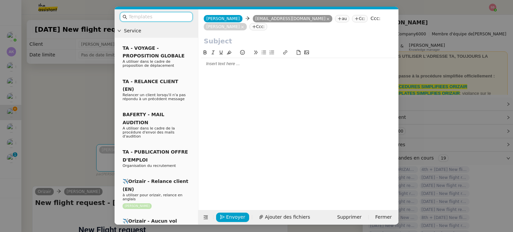
click at [153, 17] on input "text" at bounding box center [159, 17] width 60 height 8
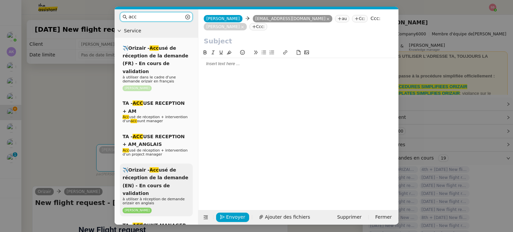
type input "acc"
click at [168, 167] on span "✈️Orizair - Acc usé de réception de la demande (EN) - En cours de validation" at bounding box center [156, 181] width 66 height 29
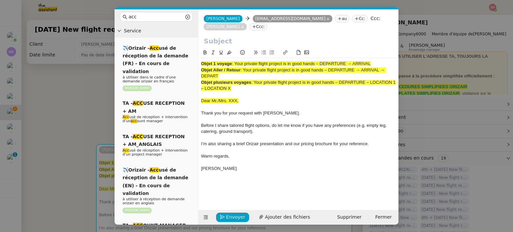
drag, startPoint x: 235, startPoint y: 53, endPoint x: 377, endPoint y: 50, distance: 141.6
click at [377, 58] on div "Objet 1 voyage : Your private flight project is in good hands – DEPARTURE → ARR…" at bounding box center [298, 119] width 195 height 123
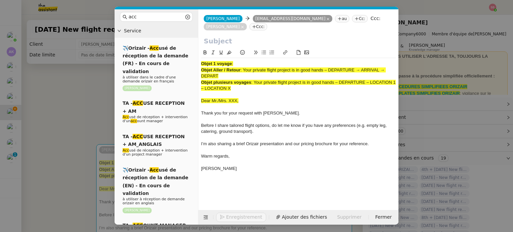
click at [224, 36] on input "text" at bounding box center [298, 41] width 189 height 10
paste input "Your private flight project is in good hands – DEPARTURE → ARRIVAL"
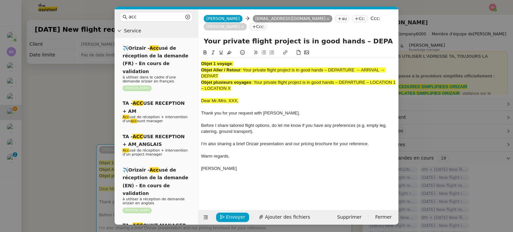
scroll to position [0, 29]
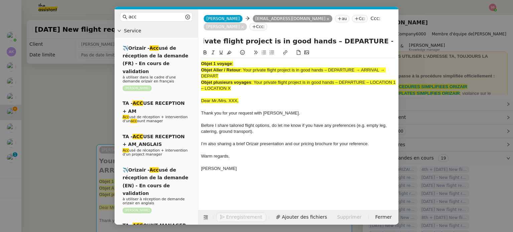
type input "Your private flight project is in good hands – DEPARTURE → ARRIVAL"
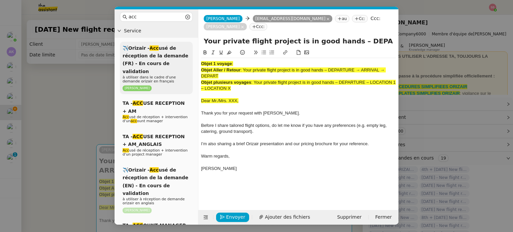
drag, startPoint x: 247, startPoint y: 82, endPoint x: 186, endPoint y: 44, distance: 71.6
click at [186, 44] on nz-layout "acc Service ✈️Orizair - Acc usé de réception de la demande (FR) - En cours de v…" at bounding box center [257, 116] width 284 height 215
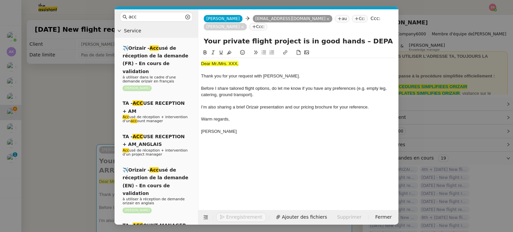
click at [88, 115] on nz-modal-container "acc Service ✈️Orizair - Acc usé de réception de la demande (FR) - En cours de v…" at bounding box center [256, 116] width 513 height 232
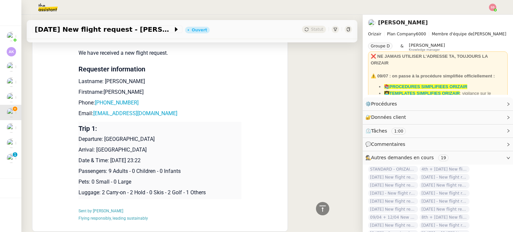
scroll to position [295, 0]
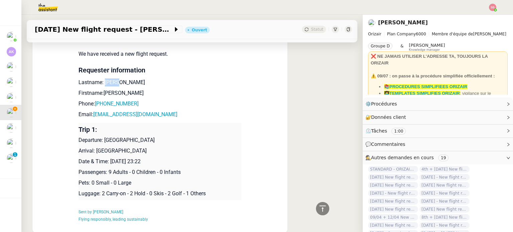
drag, startPoint x: 114, startPoint y: 75, endPoint x: 102, endPoint y: 75, distance: 12.0
click at [102, 78] on p "Lastname: Ajayi" at bounding box center [159, 82] width 163 height 8
copy p "Ajayi"
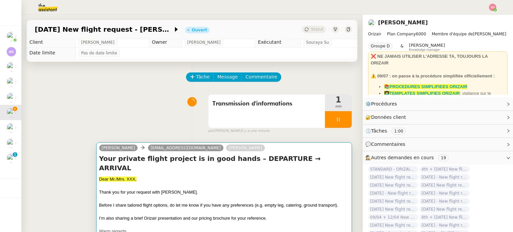
scroll to position [0, 0]
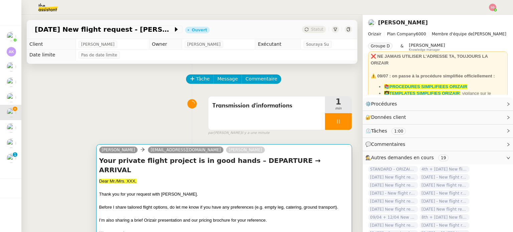
click at [156, 191] on div "Thank you for your request with Orizair." at bounding box center [224, 194] width 250 height 7
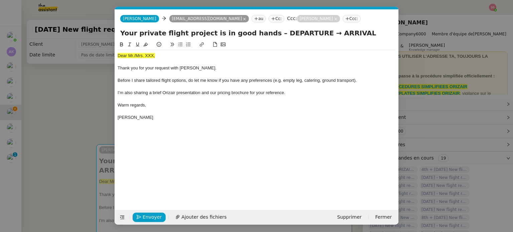
scroll to position [0, 20]
click at [143, 53] on div "Dear Mr./Mrs. XXX," at bounding box center [257, 56] width 278 height 6
click at [147, 46] on icon at bounding box center [145, 45] width 5 height 4
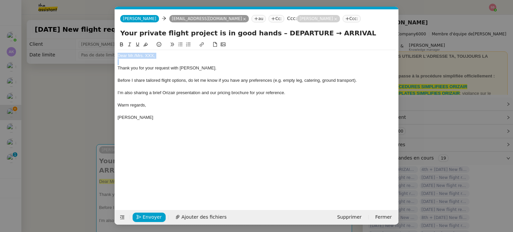
click at [162, 57] on div "Dear Mr./Mrs. XXX," at bounding box center [257, 56] width 278 height 6
click at [163, 56] on div "Dear Mr./Mrs. XXX," at bounding box center [257, 56] width 278 height 6
drag, startPoint x: 166, startPoint y: 56, endPoint x: 134, endPoint y: 55, distance: 31.4
click at [134, 55] on div "Dear Mr./Mrs. XXX," at bounding box center [257, 56] width 278 height 6
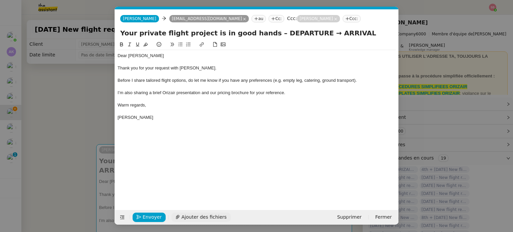
click at [210, 213] on button "Ajouter des fichiers" at bounding box center [200, 217] width 59 height 9
click at [85, 125] on nz-modal-container "acc Service ✈️Orizair - Acc usé de réception de la demande (FR) - En cours de v…" at bounding box center [256, 116] width 513 height 232
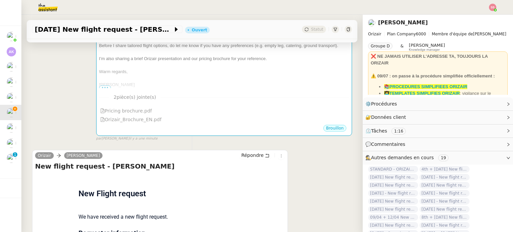
scroll to position [134, 0]
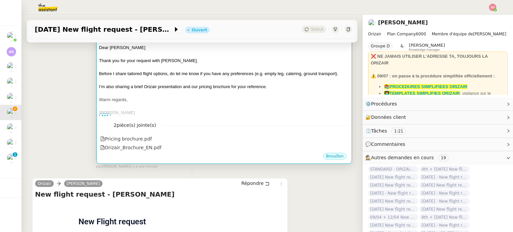
click at [230, 101] on div "Dear Mr.Ajayi Thank you for your request with Orizair. Before I share tailored …" at bounding box center [224, 80] width 250 height 72
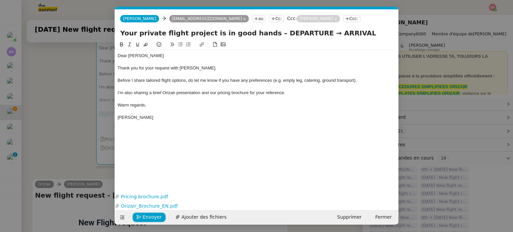
scroll to position [0, 20]
drag, startPoint x: 301, startPoint y: 33, endPoint x: 262, endPoint y: 33, distance: 39.4
click at [262, 33] on input "Your private flight project is in good hands – DEPARTURE → ARRIVAL" at bounding box center [256, 33] width 273 height 10
type input "Your private flight project is in good hands – London→ Dubai"
click at [153, 220] on span "Envoyer" at bounding box center [152, 217] width 19 height 8
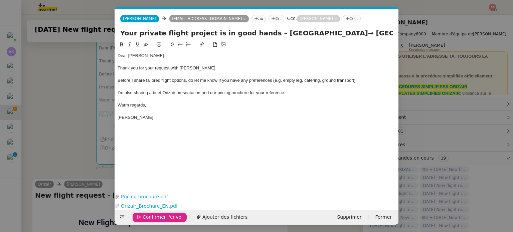
click at [153, 220] on span "Confirmer l'envoi" at bounding box center [163, 217] width 40 height 8
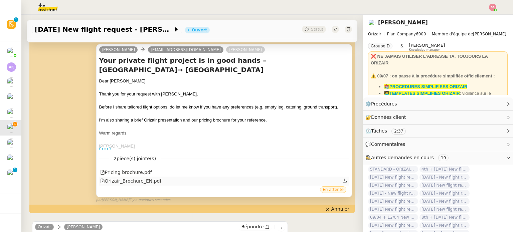
scroll to position [301, 0]
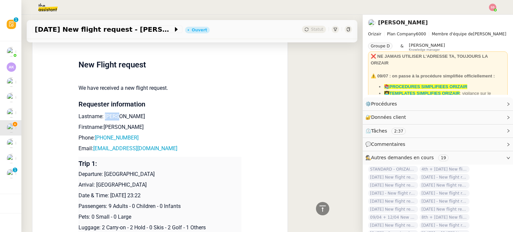
drag, startPoint x: 113, startPoint y: 113, endPoint x: 102, endPoint y: 110, distance: 11.4
click at [102, 110] on td "New Flight request We have received a new flight request. Requester information…" at bounding box center [159, 155] width 163 height 220
drag, startPoint x: 122, startPoint y: 120, endPoint x: 100, endPoint y: 120, distance: 21.7
click at [100, 123] on p "Firstname:Samuel" at bounding box center [159, 127] width 163 height 8
drag, startPoint x: 140, startPoint y: 130, endPoint x: 95, endPoint y: 128, distance: 45.1
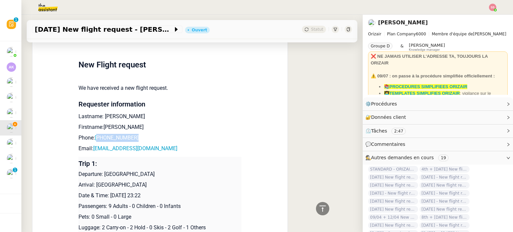
click at [95, 134] on p "Phone: +2347039856300" at bounding box center [159, 138] width 163 height 8
drag, startPoint x: 152, startPoint y: 139, endPoint x: 90, endPoint y: 139, distance: 62.5
click at [90, 145] on p "Email: itzsylvia014@gmail.com" at bounding box center [159, 149] width 163 height 8
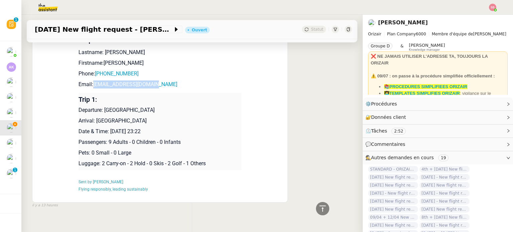
scroll to position [368, 0]
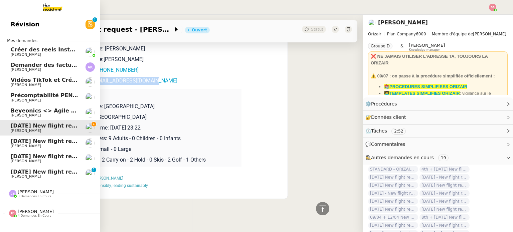
click at [45, 158] on span "19th August 2025 New flight request - Romain Randy Fritsch" at bounding box center [78, 156] width 134 height 6
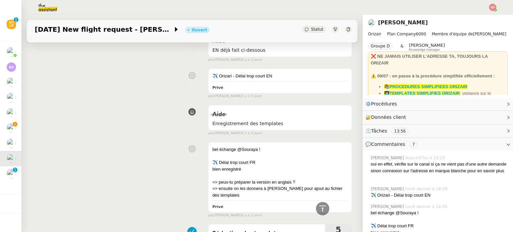
click at [217, 117] on div "Aide" at bounding box center [279, 114] width 135 height 11
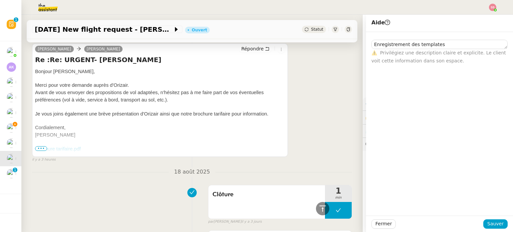
scroll to position [190, 0]
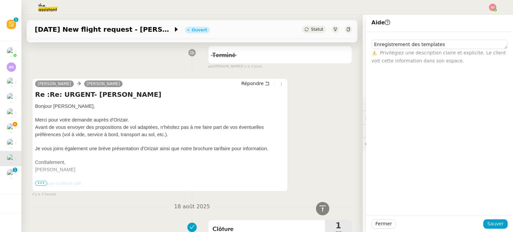
click at [43, 186] on span "•••" at bounding box center [41, 183] width 12 height 5
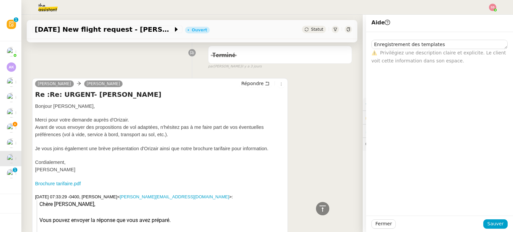
scroll to position [223, 0]
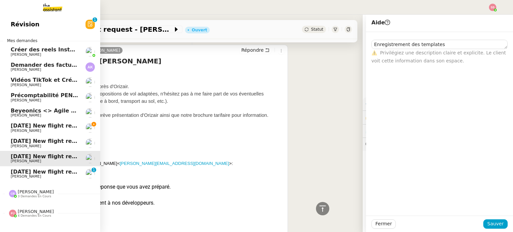
click at [30, 126] on span "27th August 2025 New flight request - Samuel Ajayi" at bounding box center [78, 126] width 134 height 6
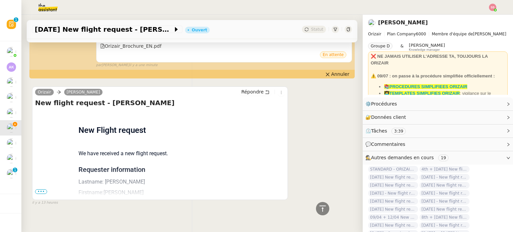
scroll to position [236, 0]
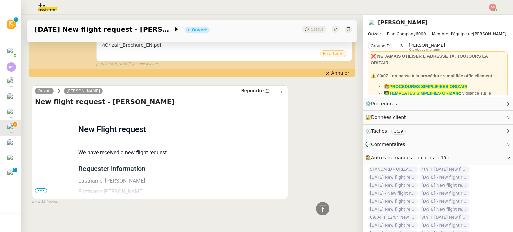
click at [39, 188] on span "•••" at bounding box center [41, 190] width 12 height 5
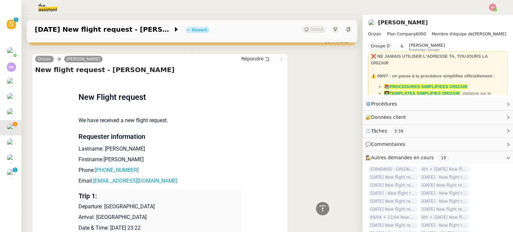
scroll to position [303, 0]
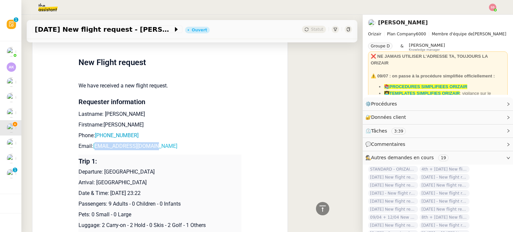
drag, startPoint x: 149, startPoint y: 141, endPoint x: 91, endPoint y: 138, distance: 58.5
click at [91, 142] on p "Email: itzsylvia014@gmail.com" at bounding box center [159, 146] width 163 height 8
click at [93, 143] on link "itzsylvia014@gmail.com" at bounding box center [135, 146] width 84 height 6
drag, startPoint x: 208, startPoint y: 108, endPoint x: 207, endPoint y: 112, distance: 3.9
click at [210, 110] on p "Lastname: Ajayi" at bounding box center [159, 114] width 163 height 8
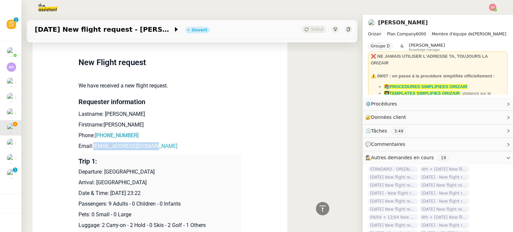
drag, startPoint x: 154, startPoint y: 138, endPoint x: 91, endPoint y: 137, distance: 62.8
click at [91, 142] on p "Email: itzsylvia014@gmail.com" at bounding box center [159, 146] width 163 height 8
drag, startPoint x: 148, startPoint y: 167, endPoint x: 100, endPoint y: 163, distance: 48.3
click at [100, 168] on p "Departure: London Airport" at bounding box center [159, 172] width 163 height 8
drag, startPoint x: 151, startPoint y: 176, endPoint x: 94, endPoint y: 174, distance: 57.1
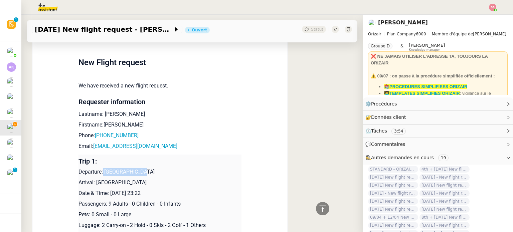
click at [94, 179] on p "Arrival: Dubai International Airport" at bounding box center [159, 183] width 163 height 8
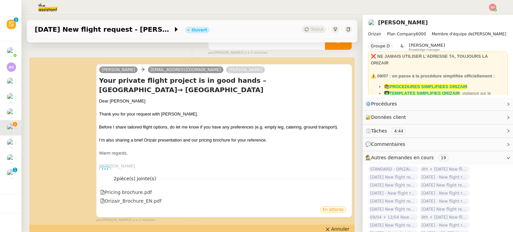
scroll to position [0, 0]
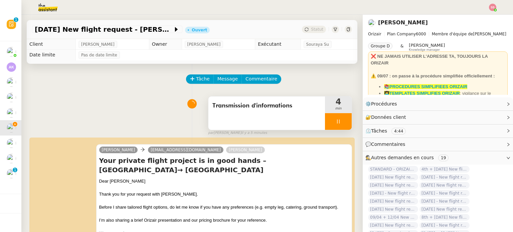
click at [335, 118] on div at bounding box center [338, 121] width 27 height 17
click at [342, 120] on icon at bounding box center [344, 121] width 5 height 5
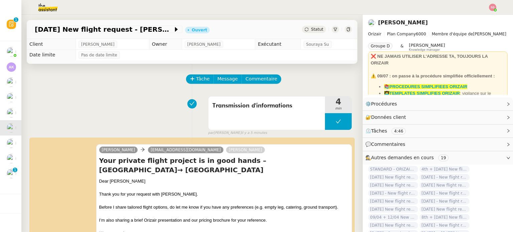
click at [304, 29] on div "Statut" at bounding box center [314, 29] width 24 height 7
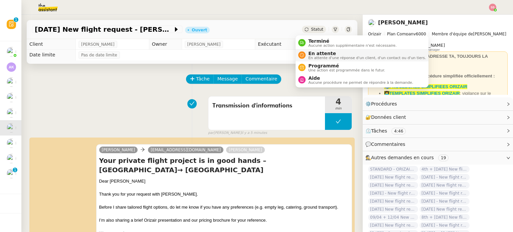
click at [318, 52] on span "En attente" at bounding box center [367, 53] width 118 height 5
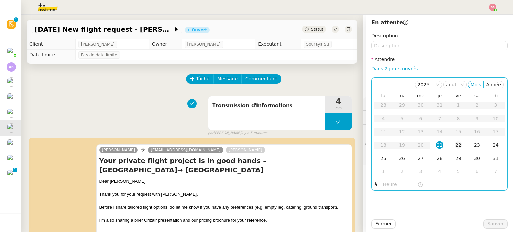
click at [455, 148] on div "22" at bounding box center [458, 144] width 7 height 7
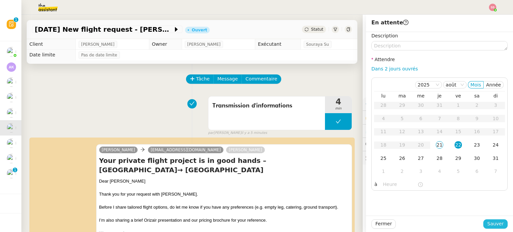
click at [487, 224] on span "Sauver" at bounding box center [495, 224] width 16 height 8
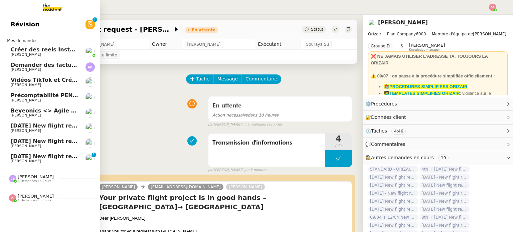
click at [47, 159] on span "26th September 2025 New flight request - William Hill" at bounding box center [78, 156] width 134 height 6
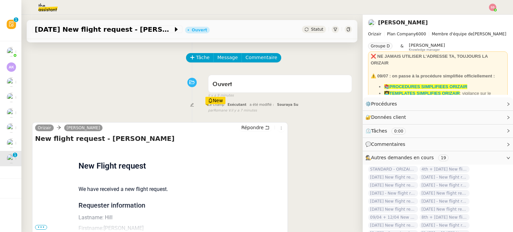
scroll to position [33, 0]
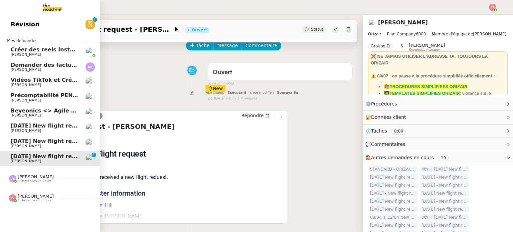
click at [47, 137] on link "19th August 2025 New flight request - Romain Randy Fritsch Louis Frei" at bounding box center [50, 143] width 100 height 15
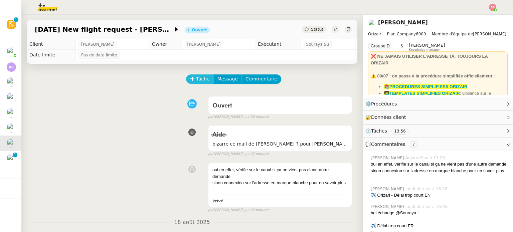
click at [201, 77] on span "Tâche" at bounding box center [203, 79] width 14 height 8
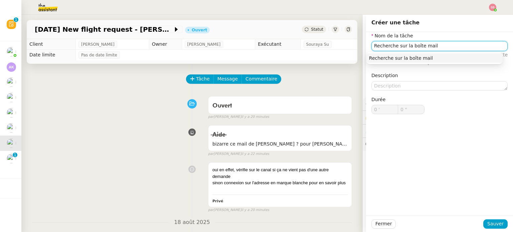
click at [385, 61] on div "Recherche sur la boîte mail" at bounding box center [434, 58] width 131 height 6
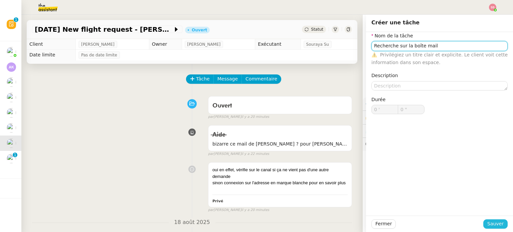
type input "Recherche sur la boîte mail"
click at [494, 222] on span "Sauver" at bounding box center [495, 224] width 16 height 8
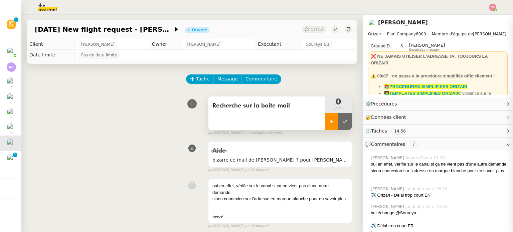
click at [329, 122] on icon at bounding box center [331, 121] width 5 height 5
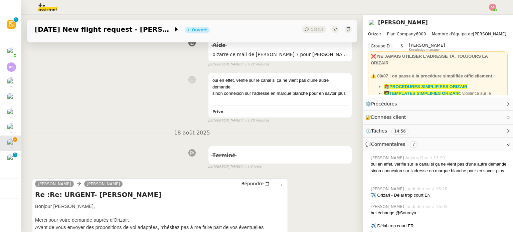
scroll to position [200, 0]
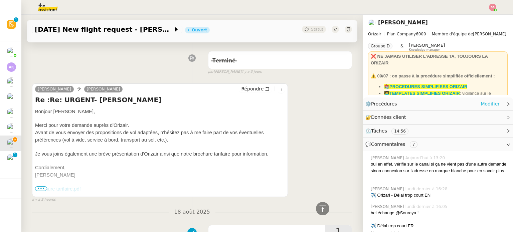
click at [481, 104] on link "Modifier" at bounding box center [490, 104] width 19 height 8
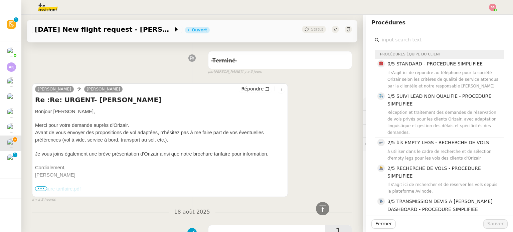
click at [331, 101] on div "Josephine Kelly Louis Frei Répondre Re :Re: URGENT- Romain Randy Fritsch Bonjou…" at bounding box center [192, 139] width 320 height 125
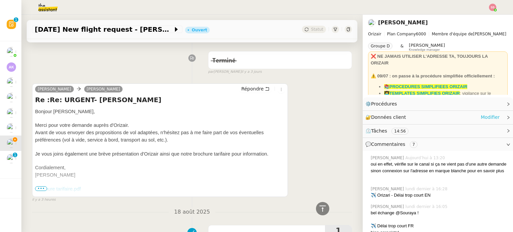
click at [488, 120] on link "Modifier" at bounding box center [490, 118] width 19 height 8
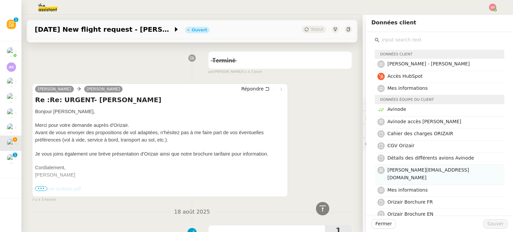
click at [417, 171] on span "josephine.k@orizair.com" at bounding box center [427, 173] width 81 height 13
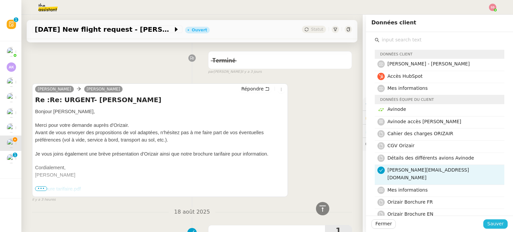
click at [498, 223] on span "Sauver" at bounding box center [495, 224] width 16 height 8
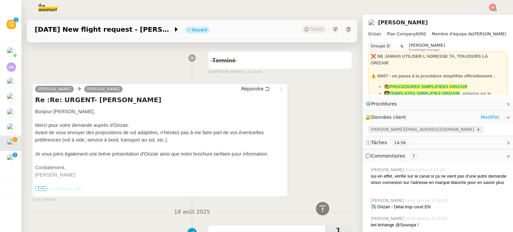
click at [390, 129] on span "josephine.k@orizair.com" at bounding box center [424, 129] width 106 height 7
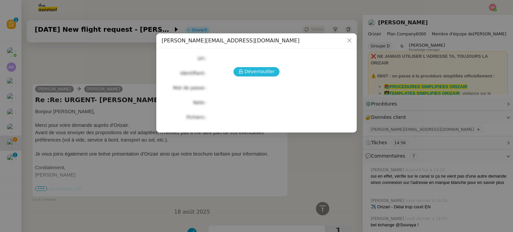
click at [239, 69] on button "Déverrouiller" at bounding box center [256, 71] width 46 height 9
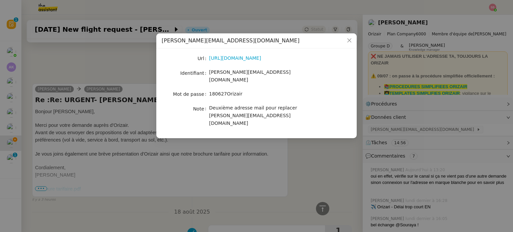
click at [241, 76] on span "josephine.k@orizair.com" at bounding box center [249, 75] width 81 height 13
click at [231, 91] on span "180627Orizair" at bounding box center [225, 93] width 33 height 5
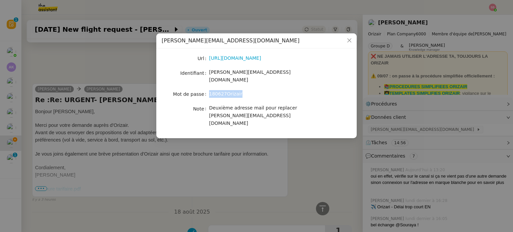
click at [231, 91] on span "180627Orizair" at bounding box center [225, 93] width 33 height 5
drag, startPoint x: 128, startPoint y: 147, endPoint x: 104, endPoint y: 145, distance: 23.8
click at [126, 147] on nz-modal-container "josephine.k@orizair.com Url https://m365.cloud.microsoft/?auth=2 Identifiant jo…" at bounding box center [256, 116] width 513 height 232
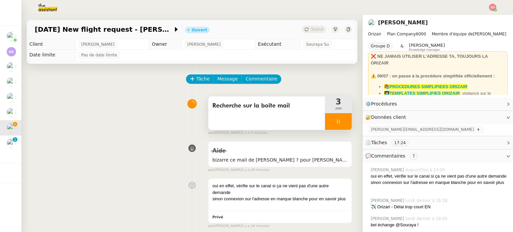
click at [345, 120] on div "Recherche sur la boîte mail 3 min" at bounding box center [280, 113] width 144 height 34
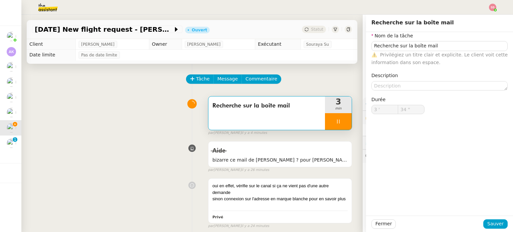
click at [344, 120] on div at bounding box center [338, 121] width 27 height 17
type input "Recherche sur la boîte mail"
type input "3 '"
type input "33 ""
type input "Recherche sur la boîte mail"
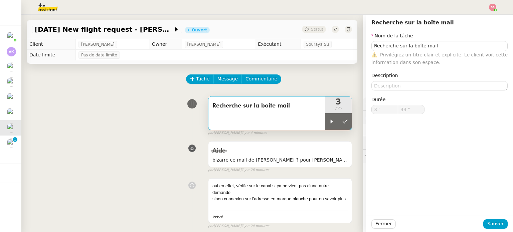
type input "3 '"
type input "33 ""
click at [169, 99] on div "Recherche sur la boîte mail 3 min false par Souraya S. il y a 6 minutes" at bounding box center [192, 114] width 320 height 43
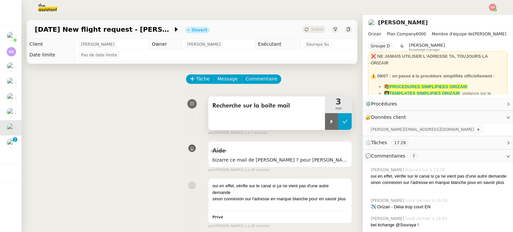
click at [344, 124] on button at bounding box center [344, 121] width 13 height 17
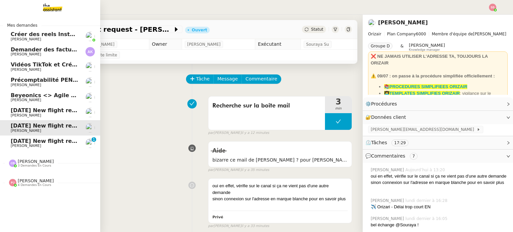
click at [37, 144] on span "Louis Frei" at bounding box center [44, 146] width 67 height 4
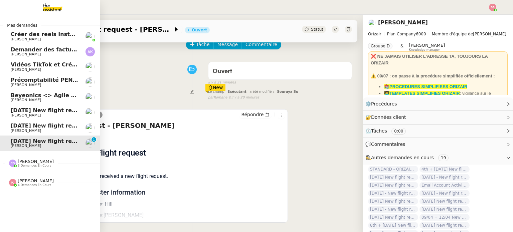
scroll to position [23, 0]
